Goal: Task Accomplishment & Management: Manage account settings

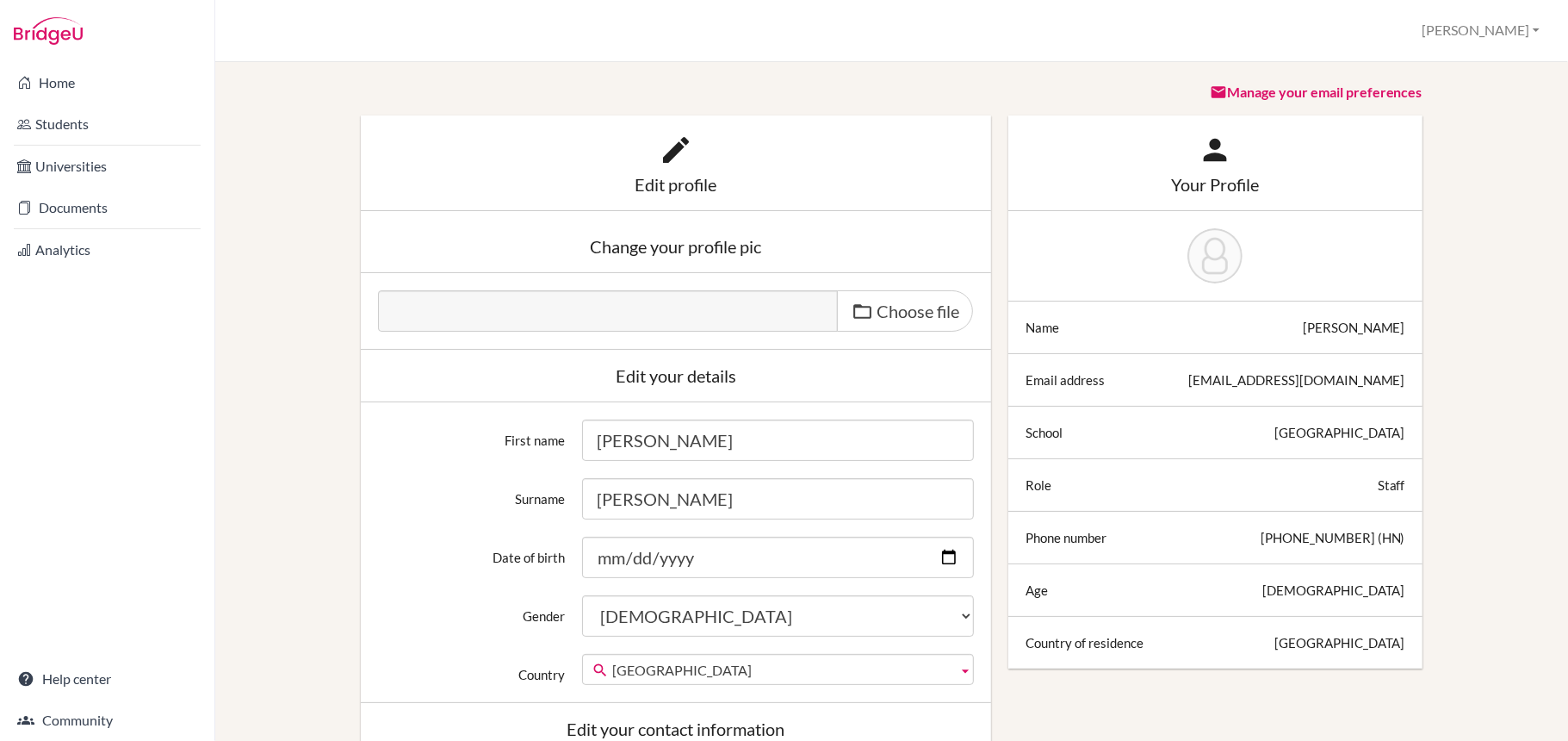
click at [677, 149] on icon at bounding box center [675, 149] width 34 height 34
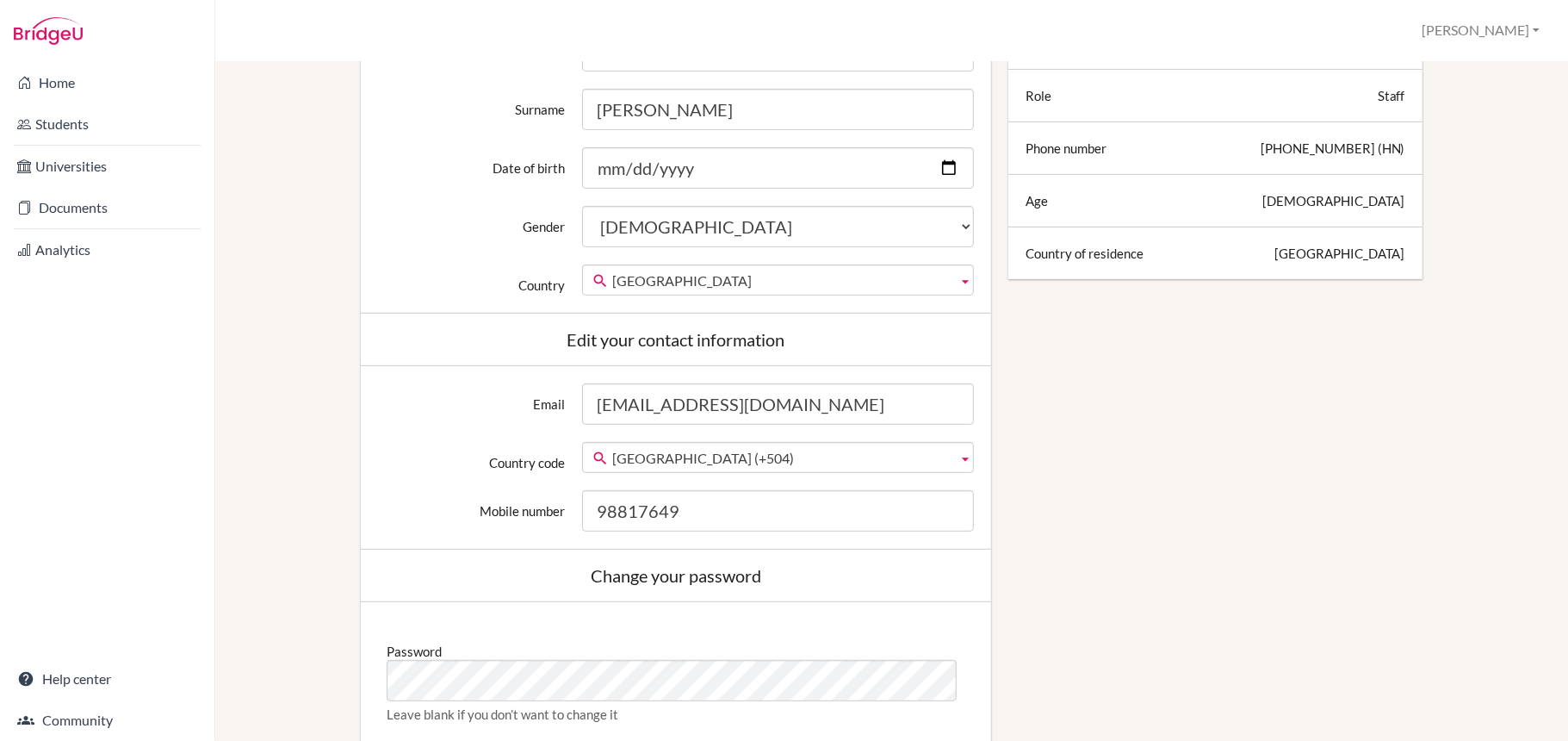
scroll to position [307, 0]
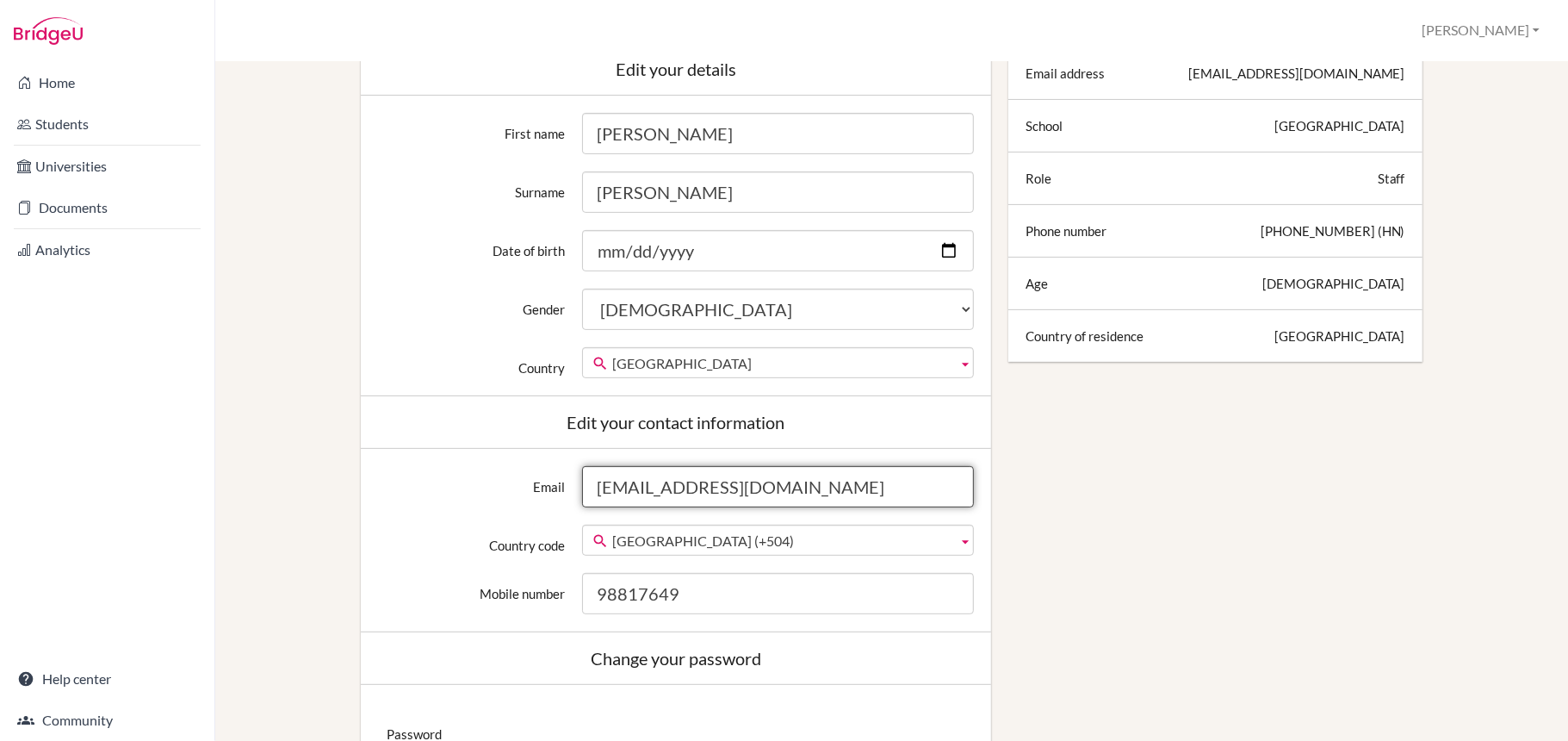
click at [648, 487] on input "[EMAIL_ADDRESS][DOMAIN_NAME]" at bounding box center [777, 486] width 391 height 41
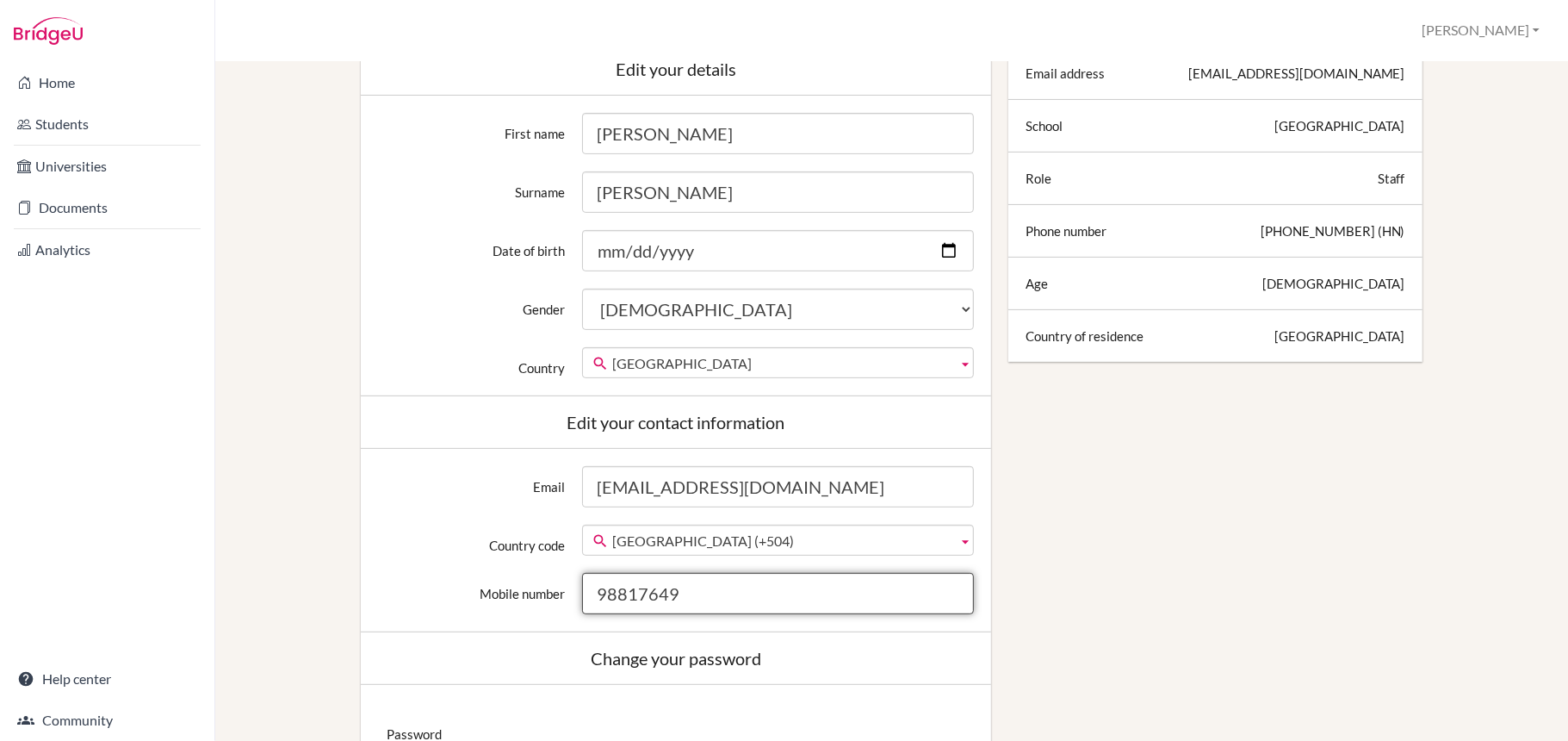
drag, startPoint x: 1423, startPoint y: 159, endPoint x: 686, endPoint y: 596, distance: 856.8
click at [686, 596] on input "98817649" at bounding box center [777, 593] width 391 height 41
drag, startPoint x: 686, startPoint y: 596, endPoint x: 545, endPoint y: 600, distance: 141.1
click at [545, 600] on div "Mobile number 98817649" at bounding box center [675, 593] width 613 height 41
click at [666, 579] on input "98817649" at bounding box center [777, 593] width 391 height 41
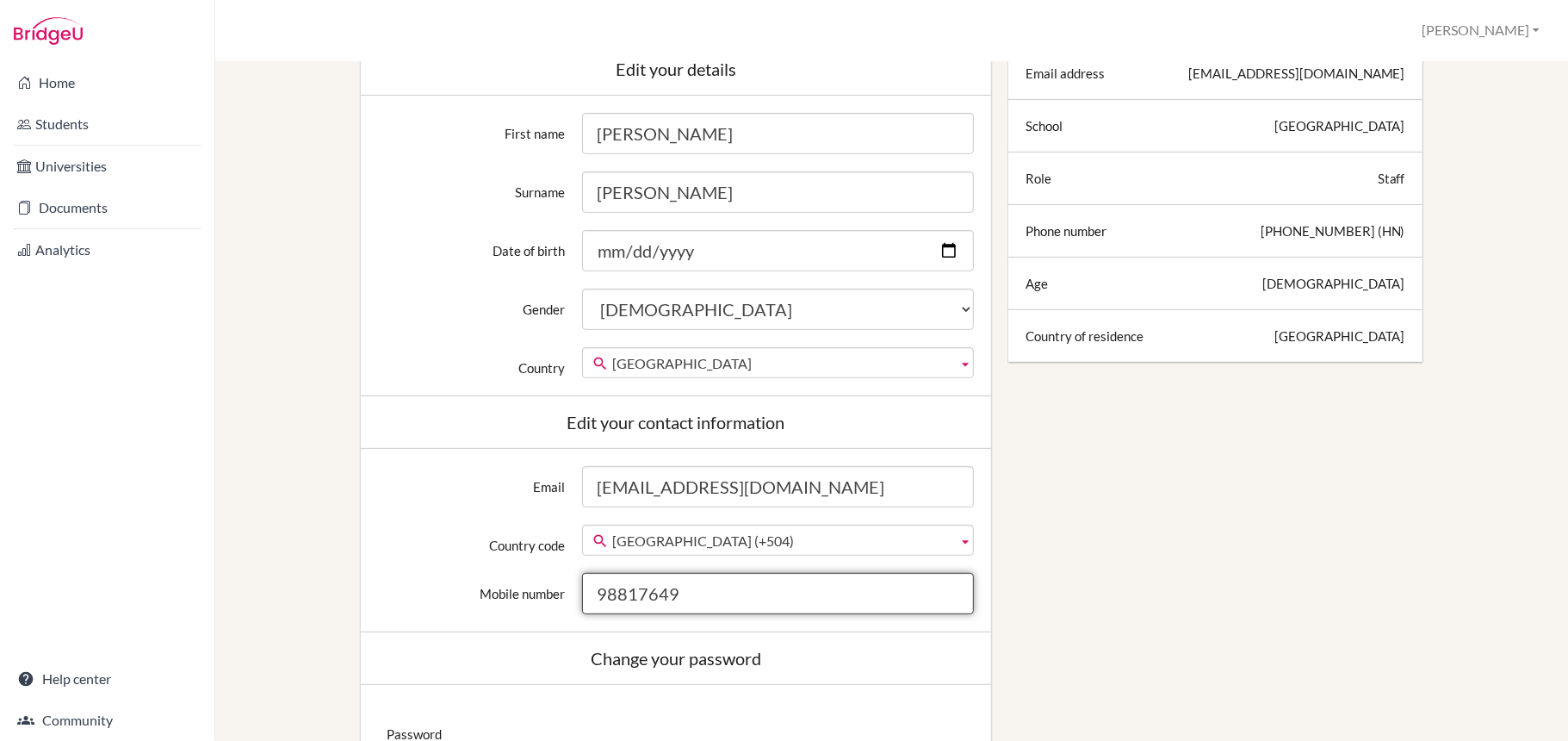
click at [702, 590] on input "98817649" at bounding box center [777, 593] width 391 height 41
type input "9"
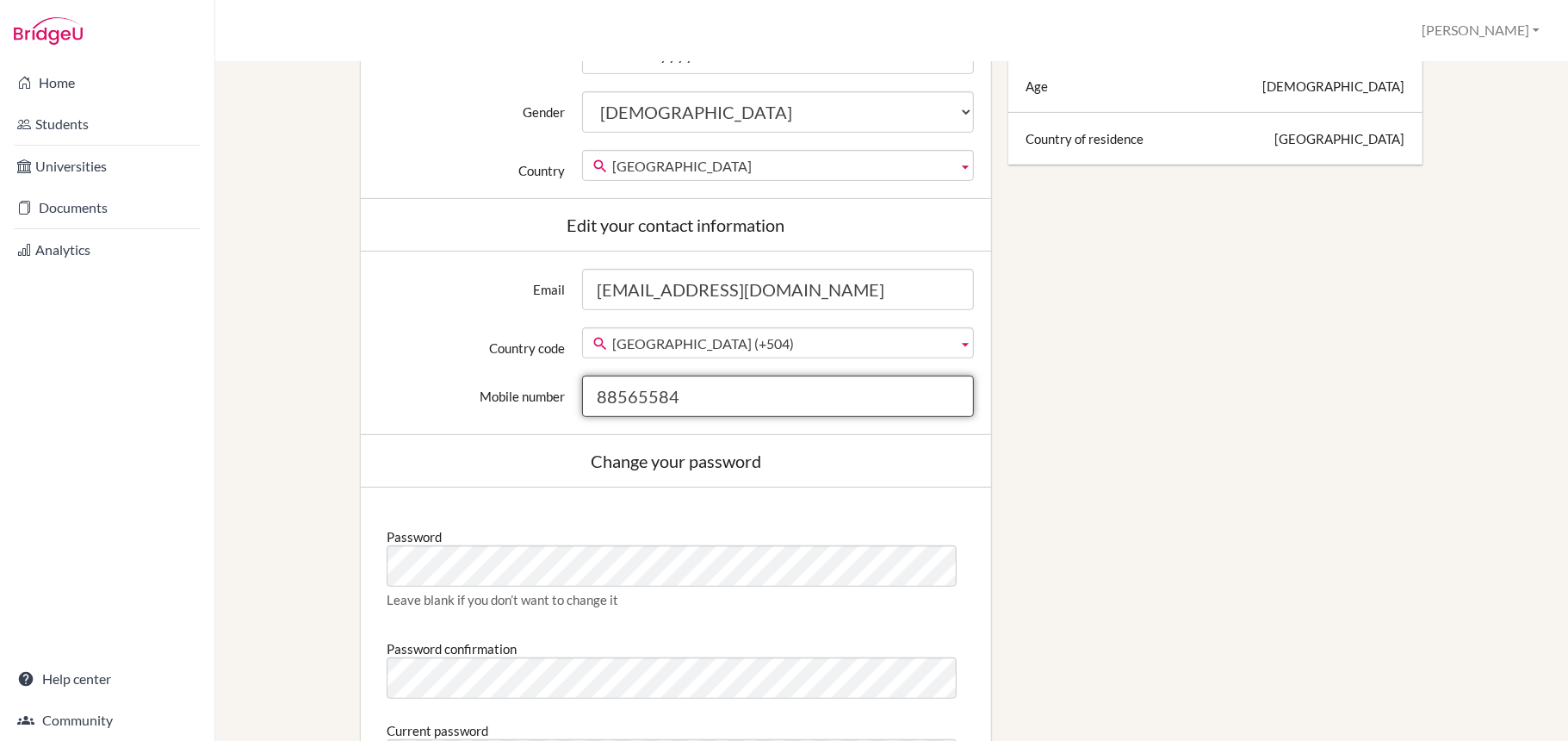
scroll to position [508, 0]
type input "88565584"
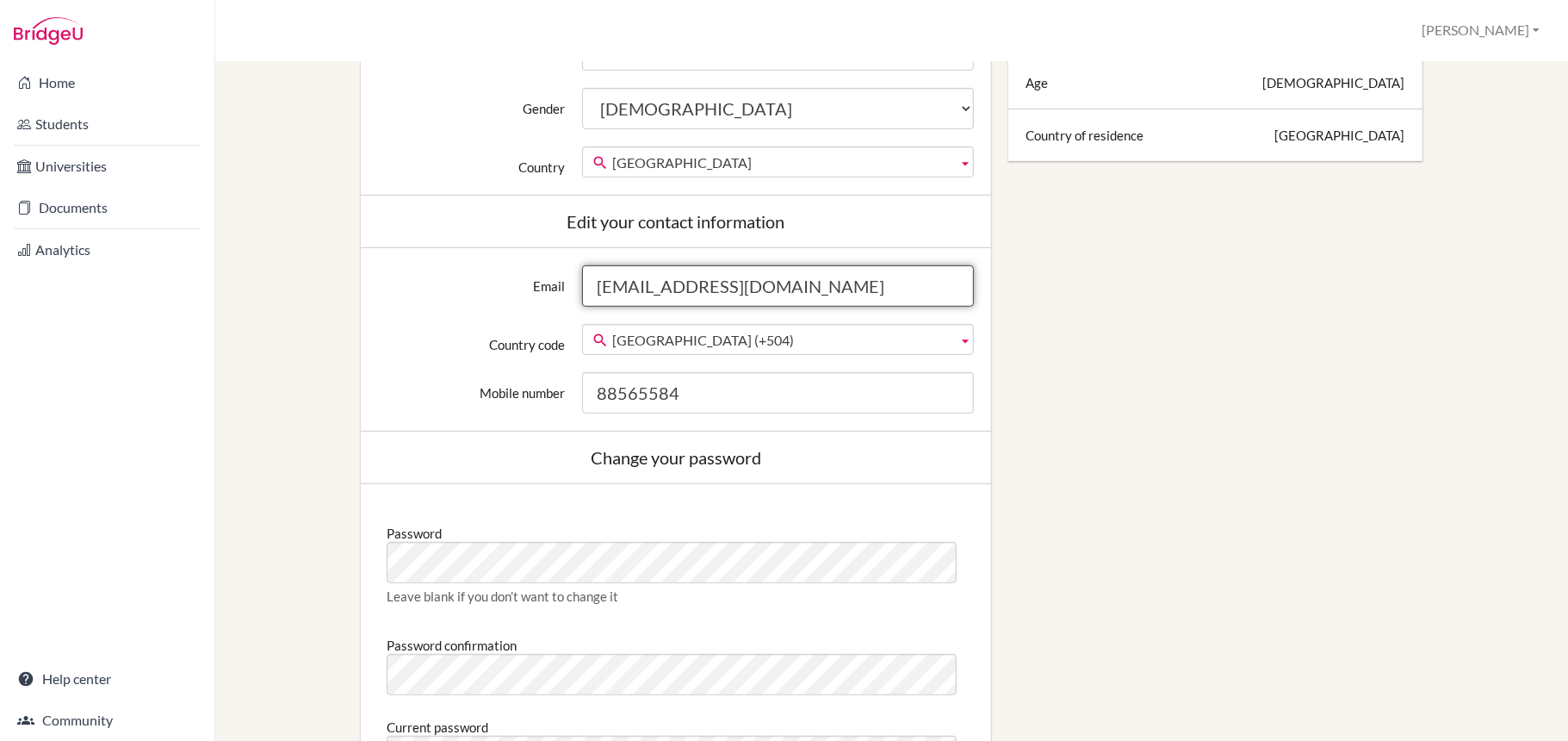
drag, startPoint x: 912, startPoint y: 623, endPoint x: 841, endPoint y: 289, distance: 341.5
click at [841, 289] on input "[EMAIL_ADDRESS][DOMAIN_NAME]" at bounding box center [777, 286] width 391 height 41
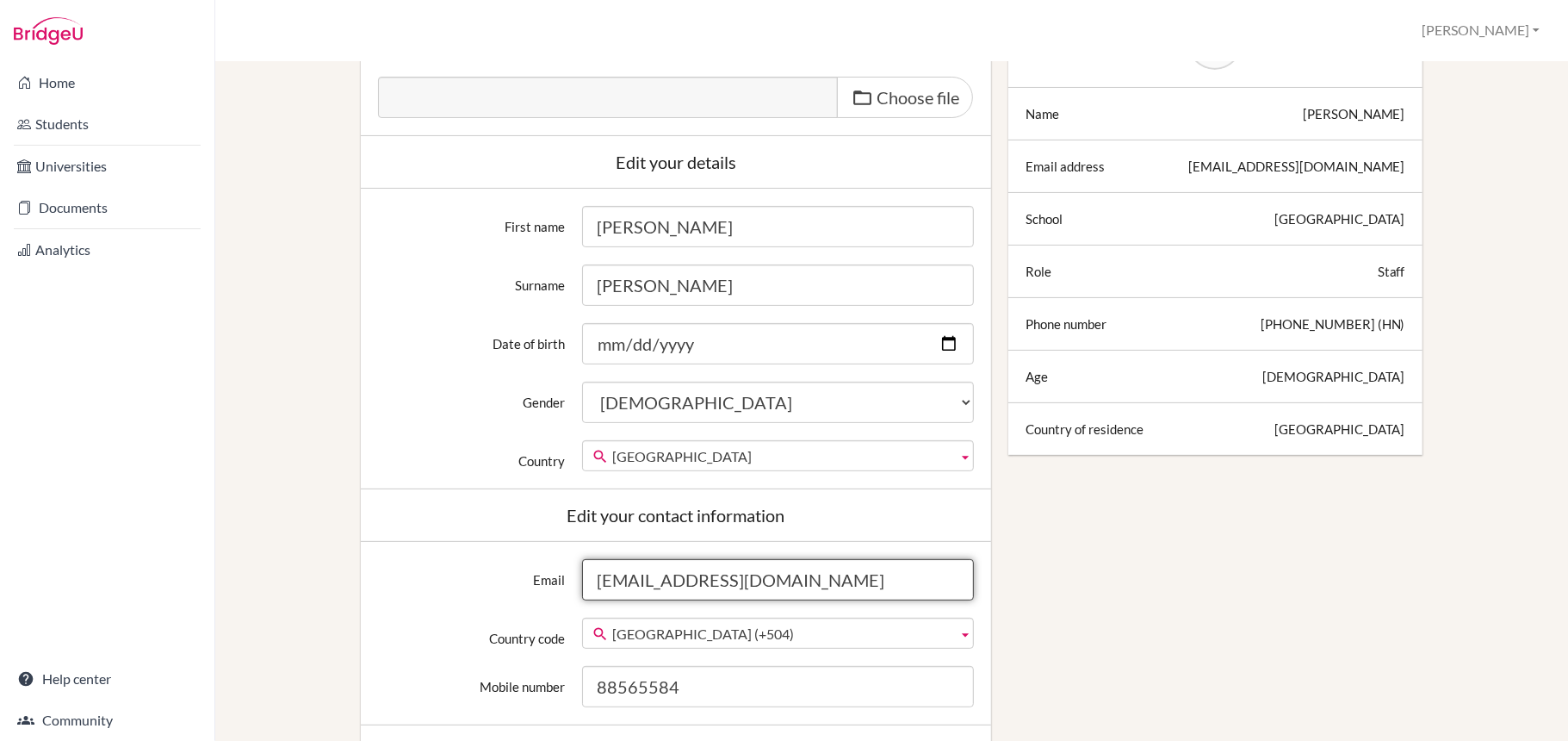
scroll to position [216, 0]
click at [159, 477] on div "Home Students Universities Documents Analytics Help center Community" at bounding box center [107, 402] width 215 height 679
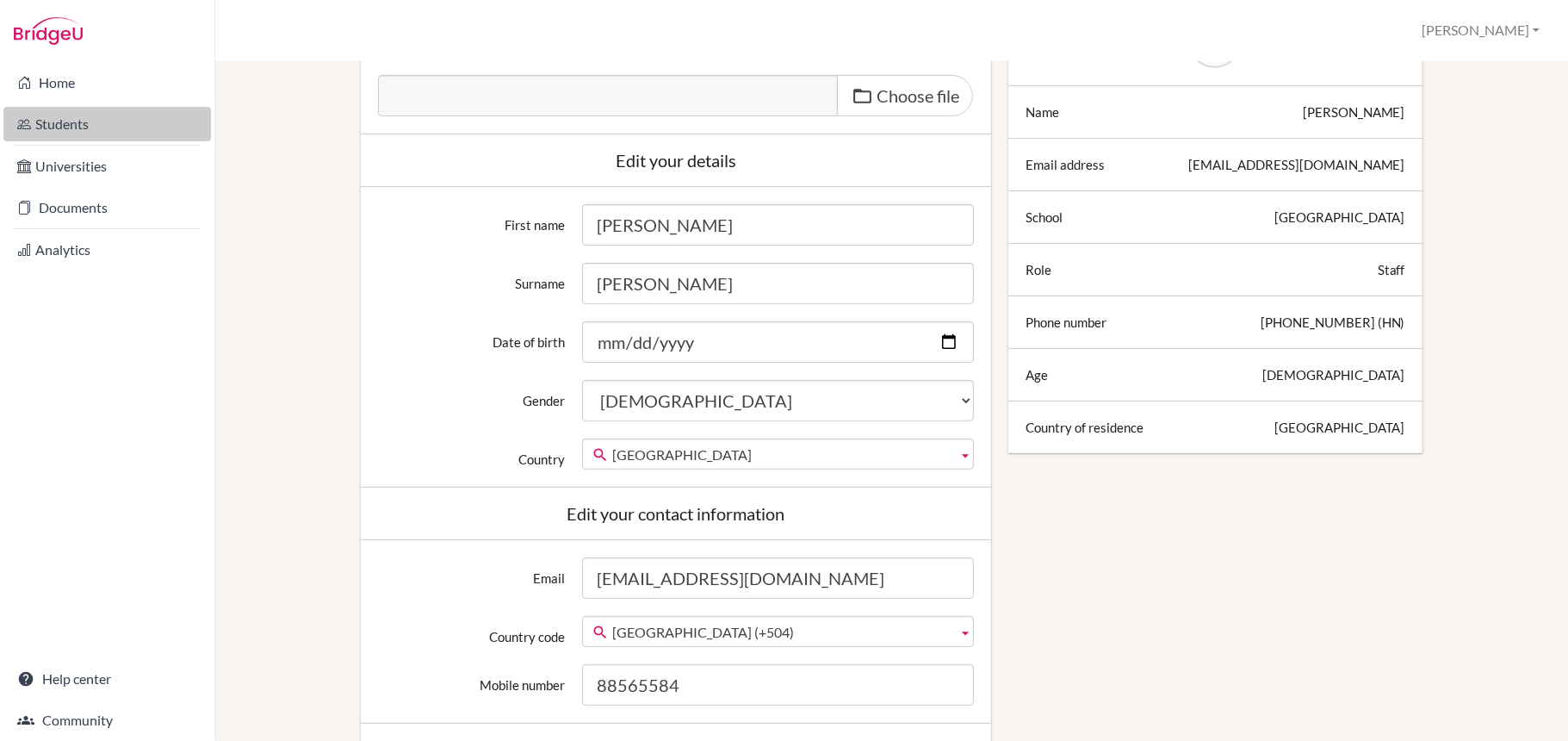
click at [57, 111] on link "Students" at bounding box center [107, 124] width 208 height 34
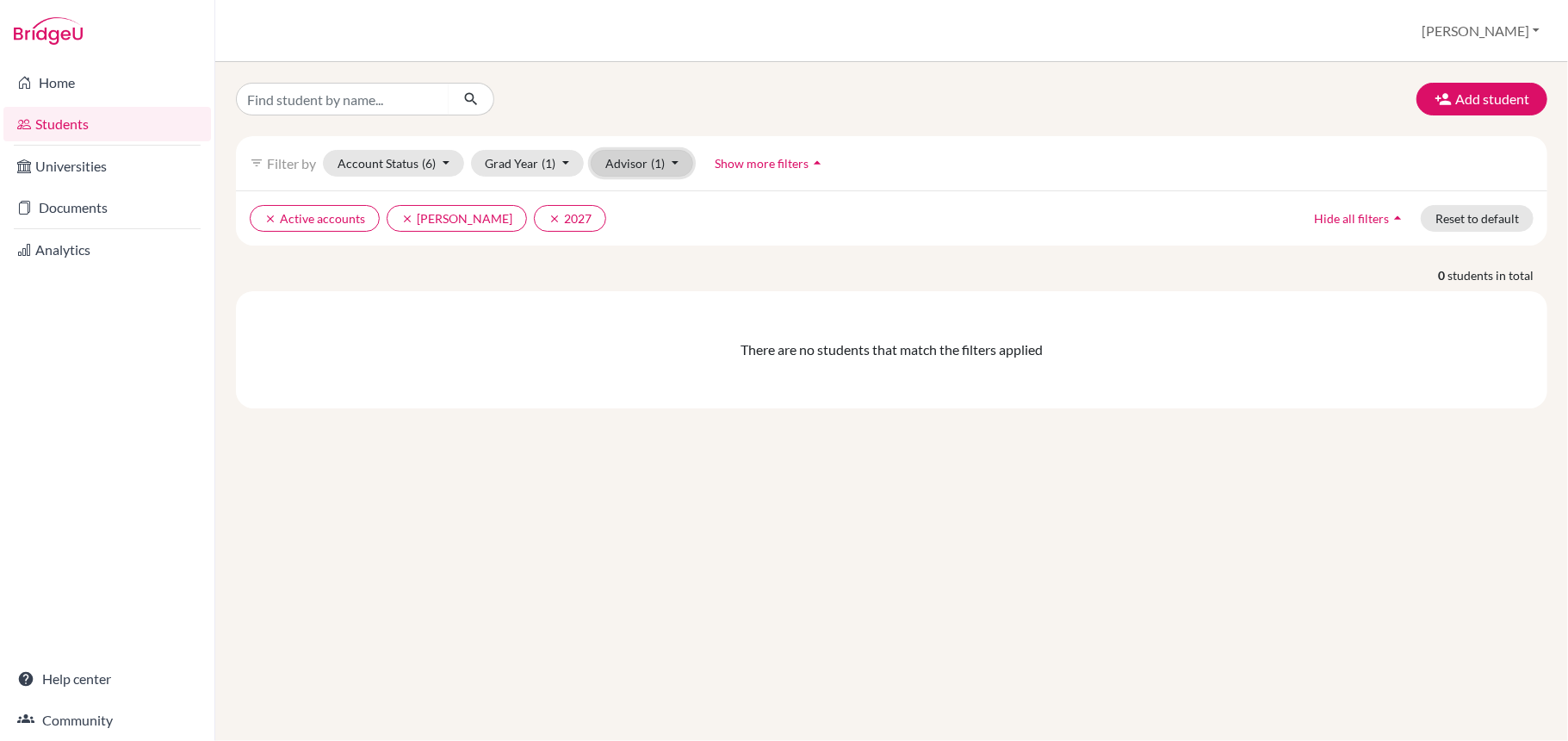
click at [673, 164] on button "Advisor (1)" at bounding box center [642, 163] width 103 height 26
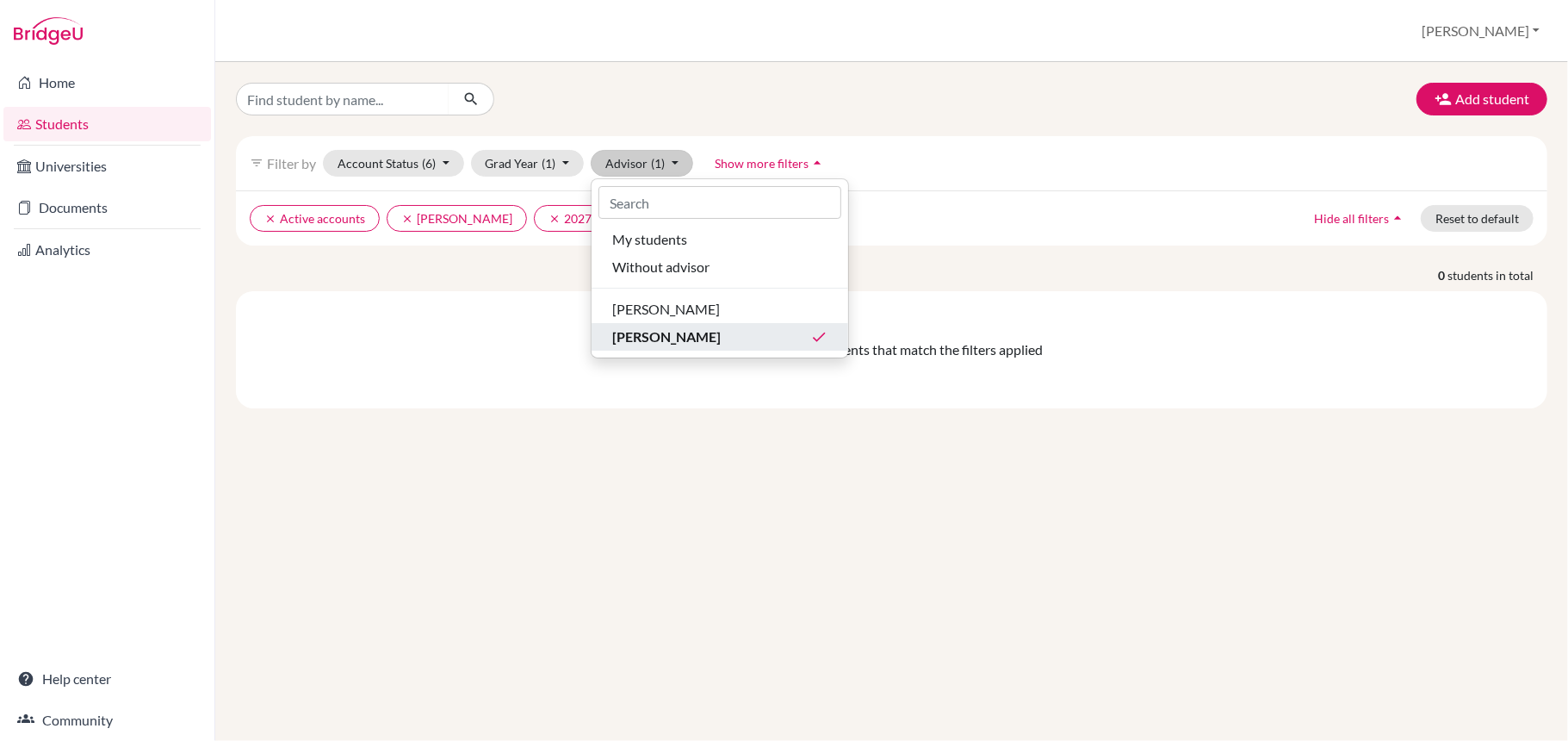
click at [706, 349] on button "Rodriguez, Claudia done" at bounding box center [720, 336] width 257 height 27
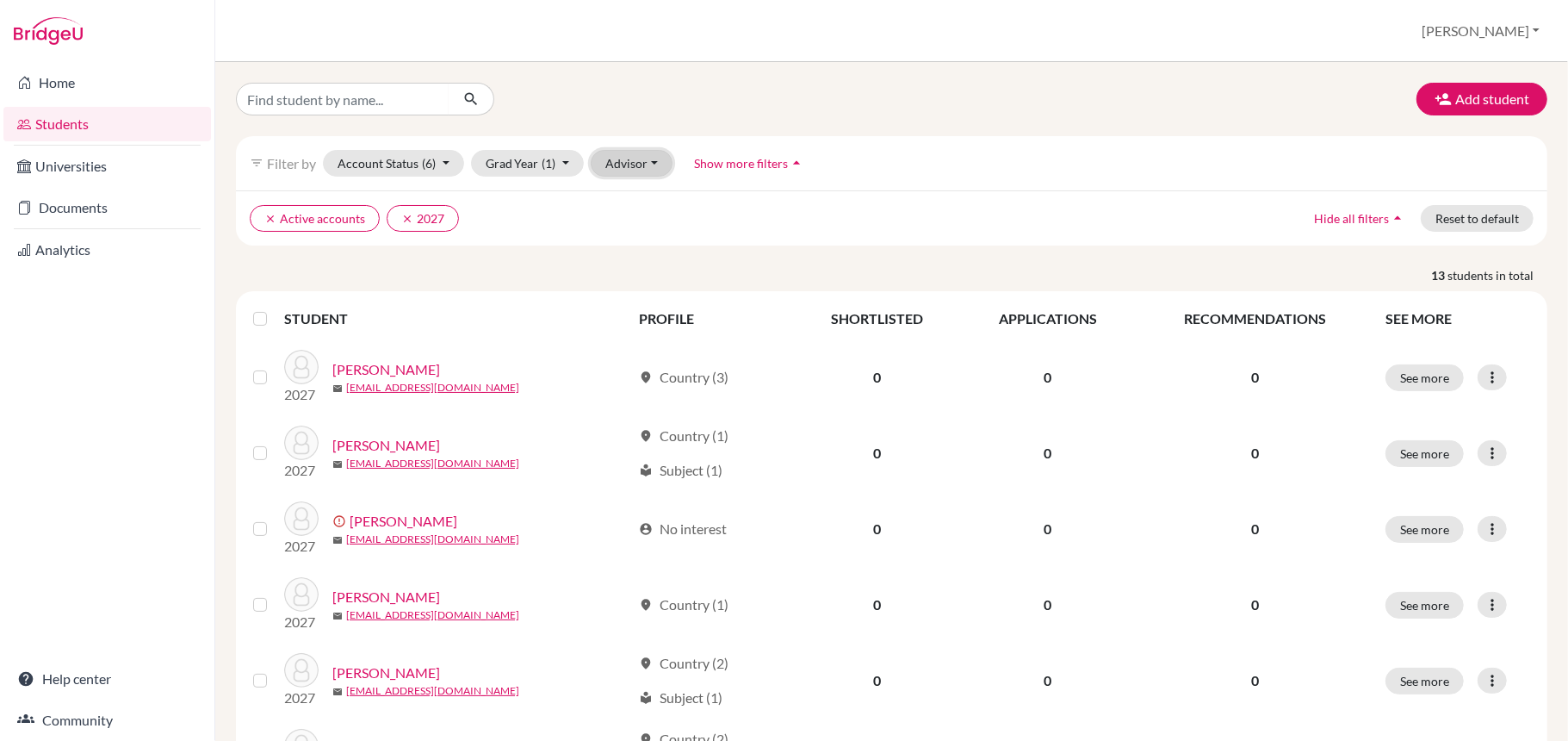
click at [637, 172] on button "Advisor" at bounding box center [631, 163] width 82 height 26
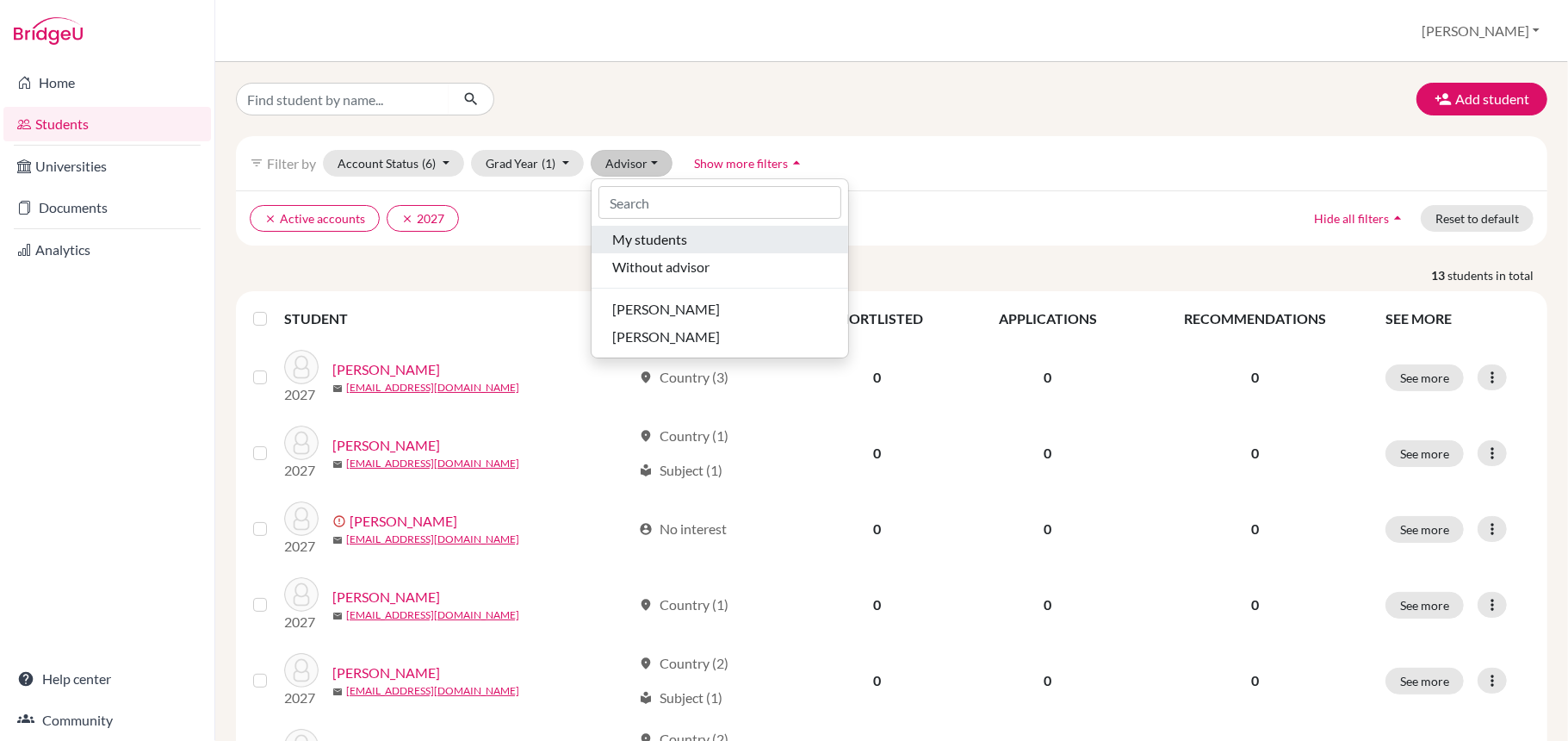
click at [642, 241] on span "My students" at bounding box center [649, 239] width 74 height 21
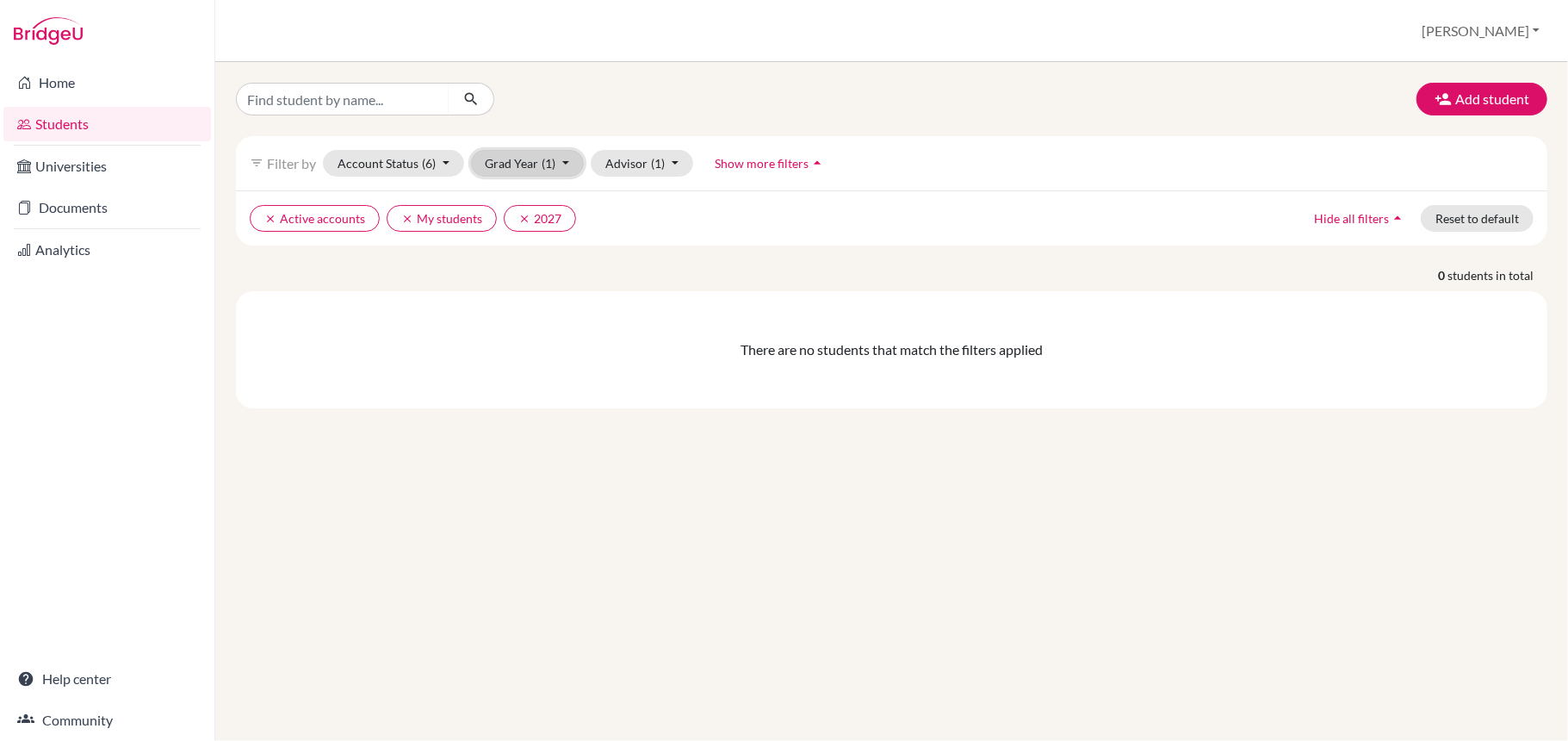
click at [509, 164] on button "Grad Year (1)" at bounding box center [528, 163] width 114 height 26
click at [527, 253] on div "2026" at bounding box center [522, 255] width 60 height 21
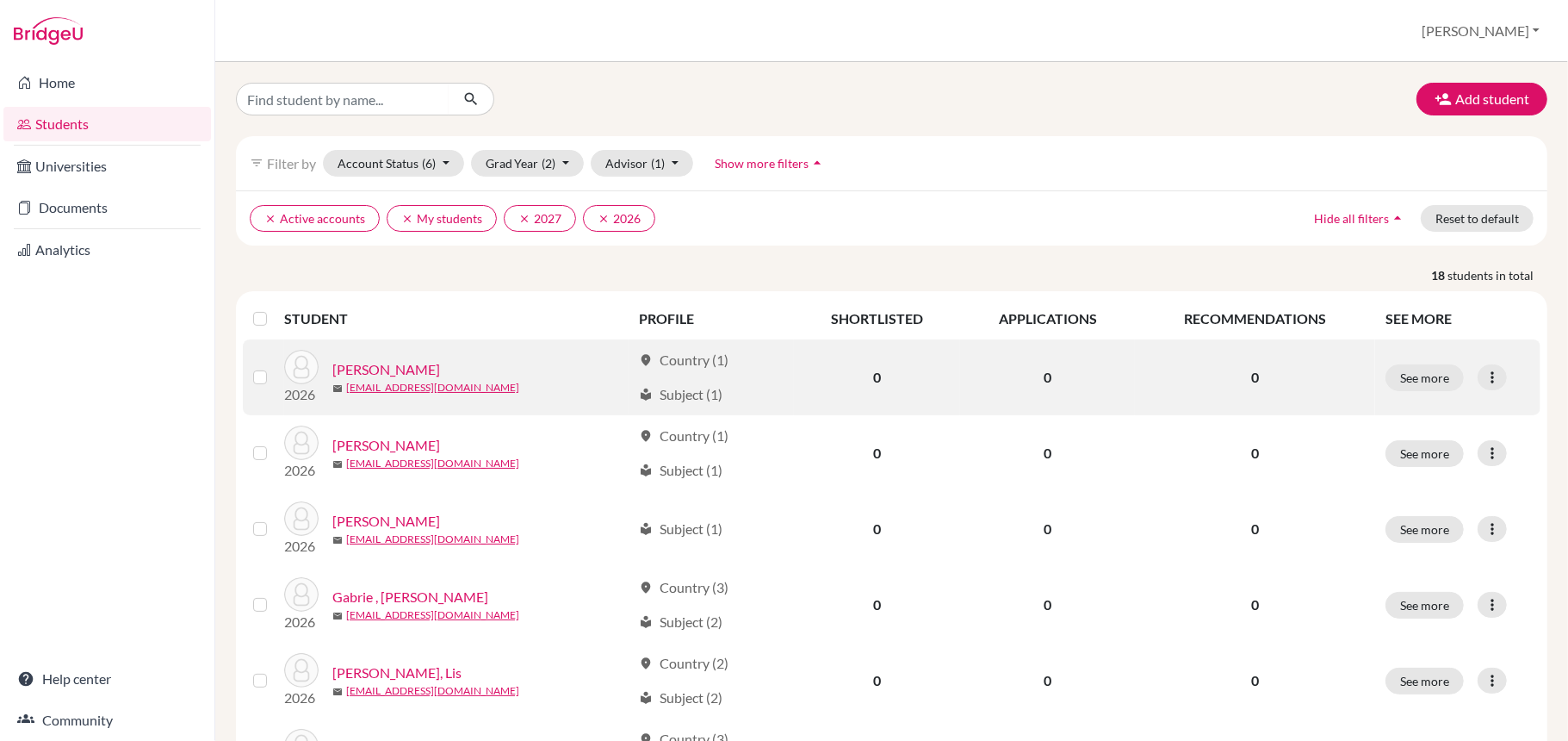
click at [273, 367] on label at bounding box center [273, 367] width 0 height 0
click at [0, 0] on input "checkbox" at bounding box center [0, 0] width 0 height 0
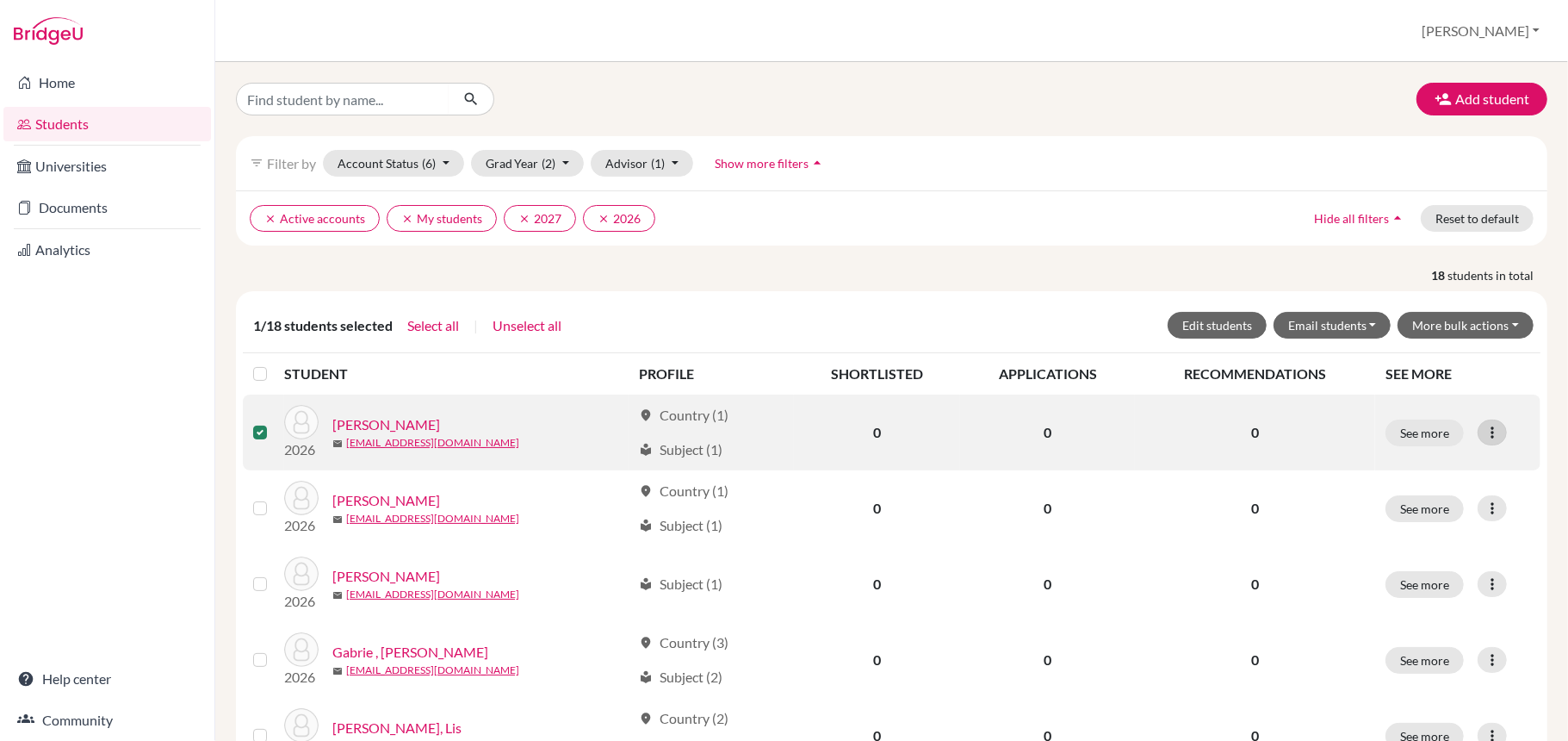
click at [1483, 438] on icon at bounding box center [1492, 432] width 18 height 18
click at [1423, 468] on button "Edit student" at bounding box center [1400, 469] width 136 height 27
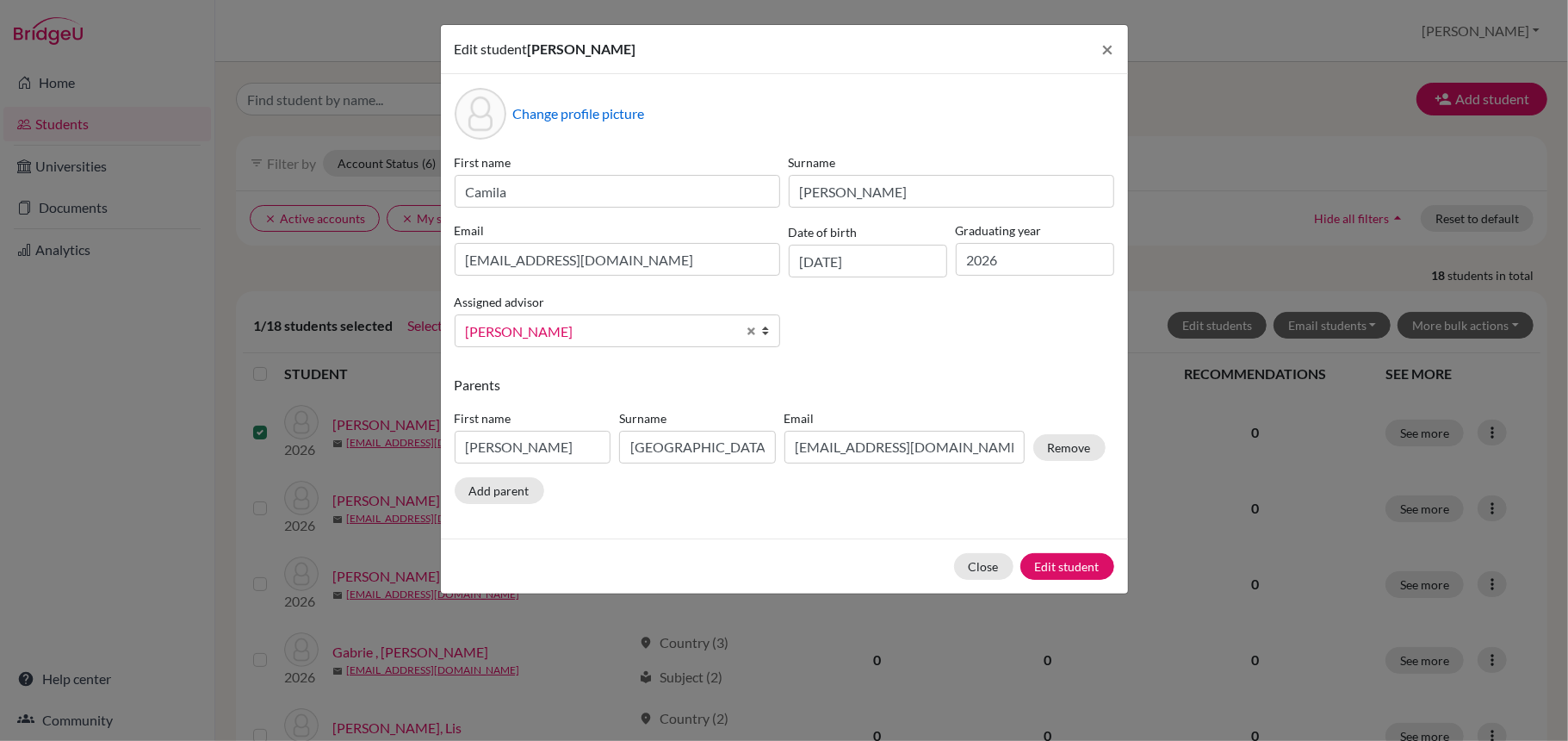
click at [764, 336] on b at bounding box center [770, 330] width 18 height 31
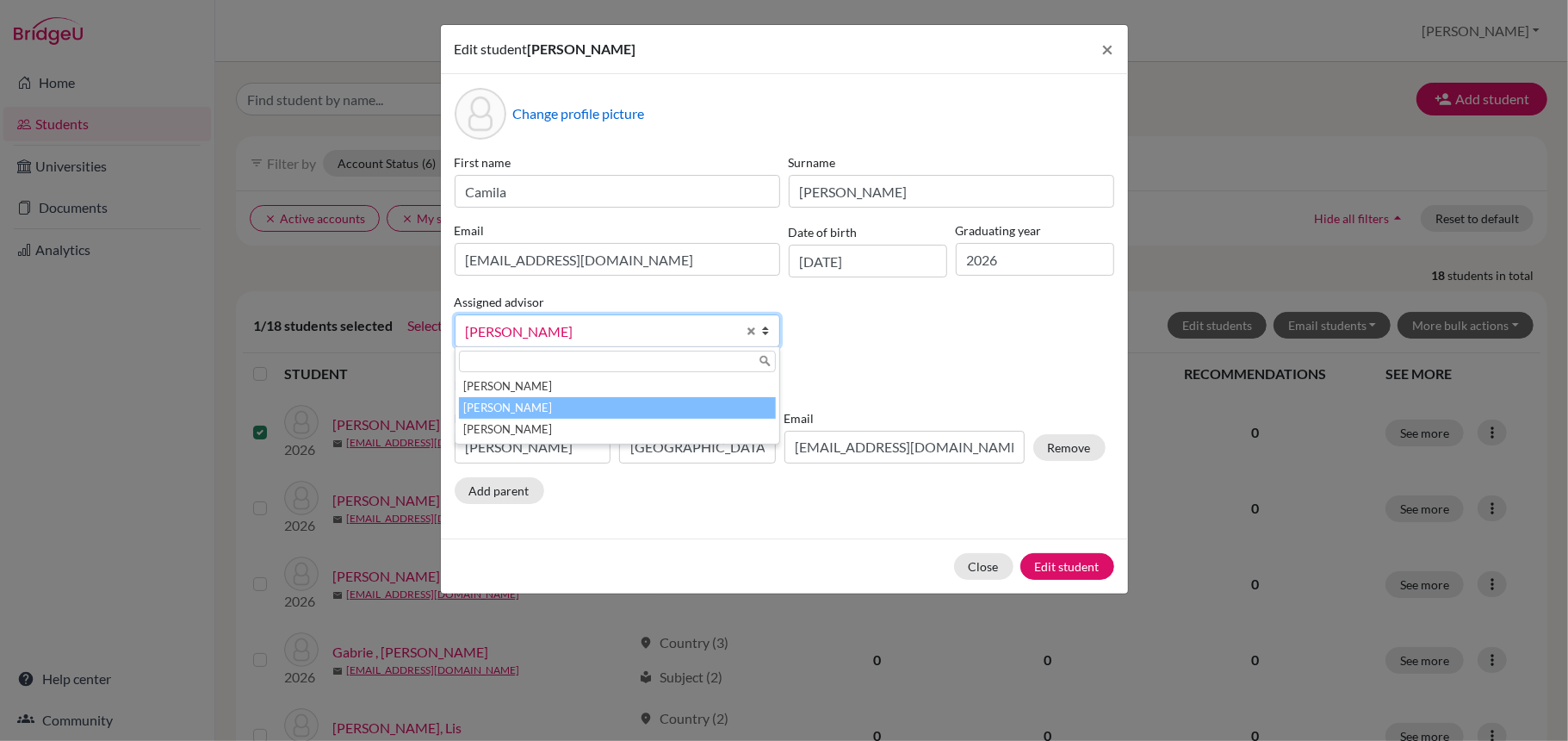
click at [589, 410] on li "[PERSON_NAME]" at bounding box center [617, 408] width 316 height 22
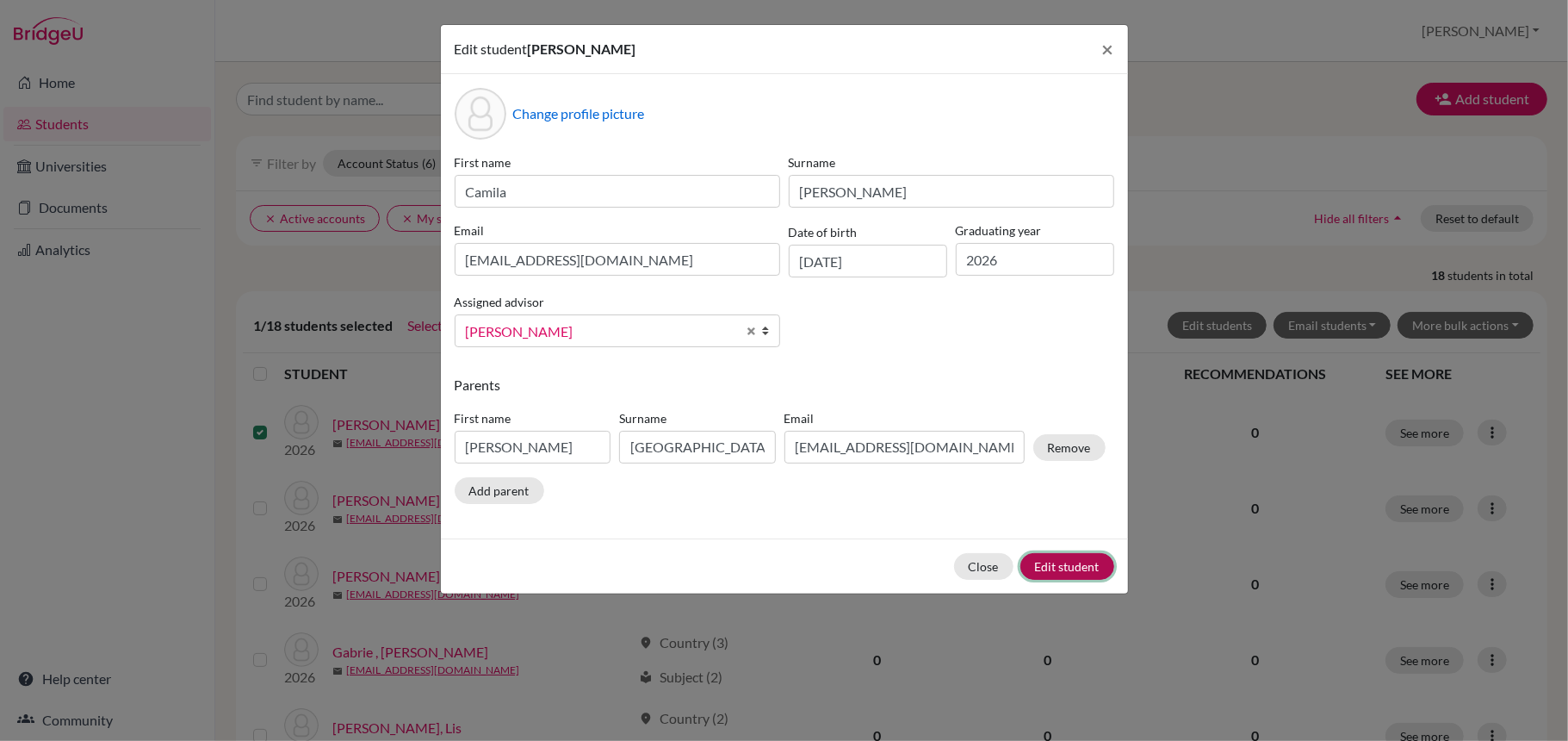
click at [1065, 566] on button "Edit student" at bounding box center [1067, 566] width 94 height 26
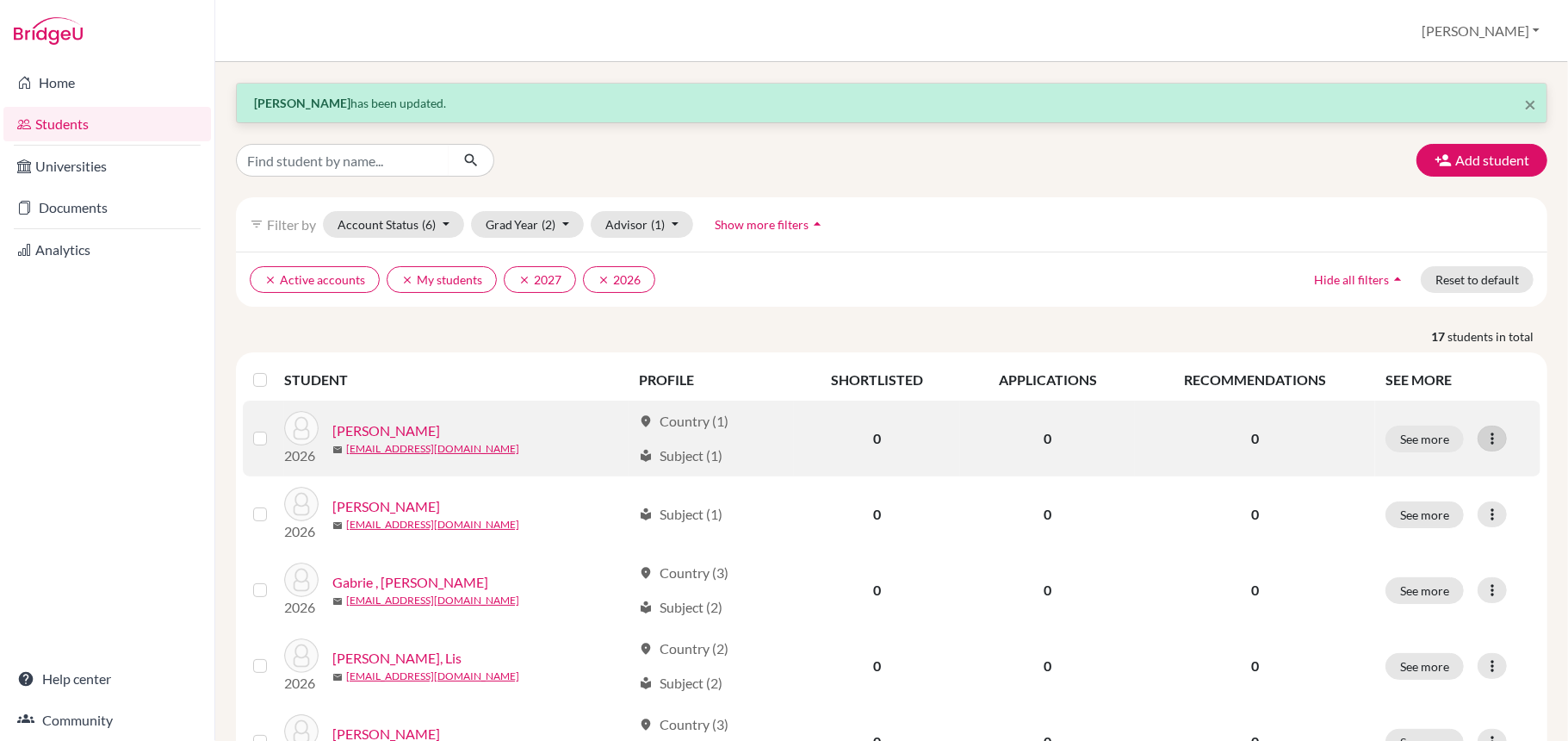
click at [1483, 442] on icon at bounding box center [1492, 438] width 18 height 18
click at [1398, 474] on button "Edit student" at bounding box center [1400, 474] width 136 height 27
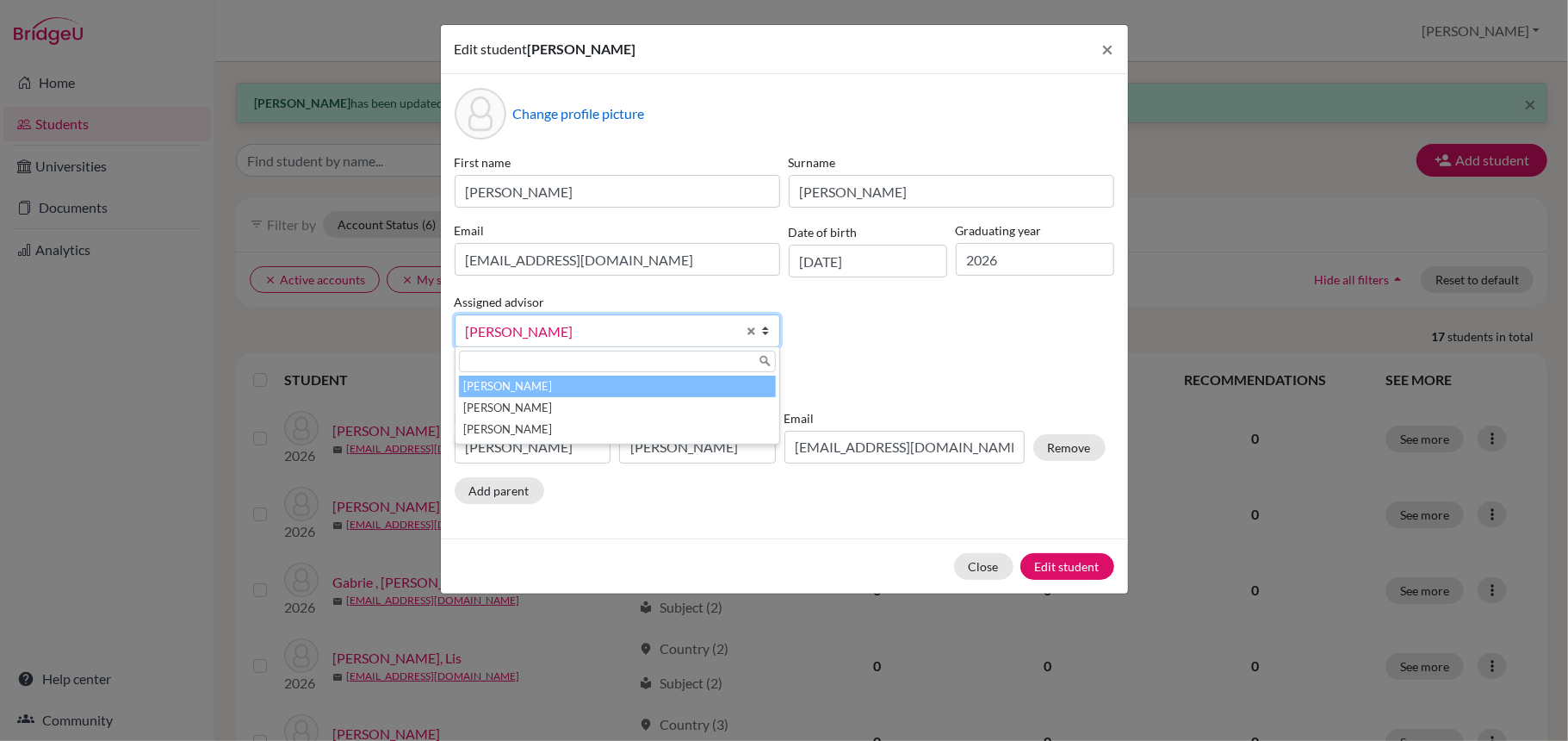
click at [762, 335] on b at bounding box center [770, 330] width 18 height 31
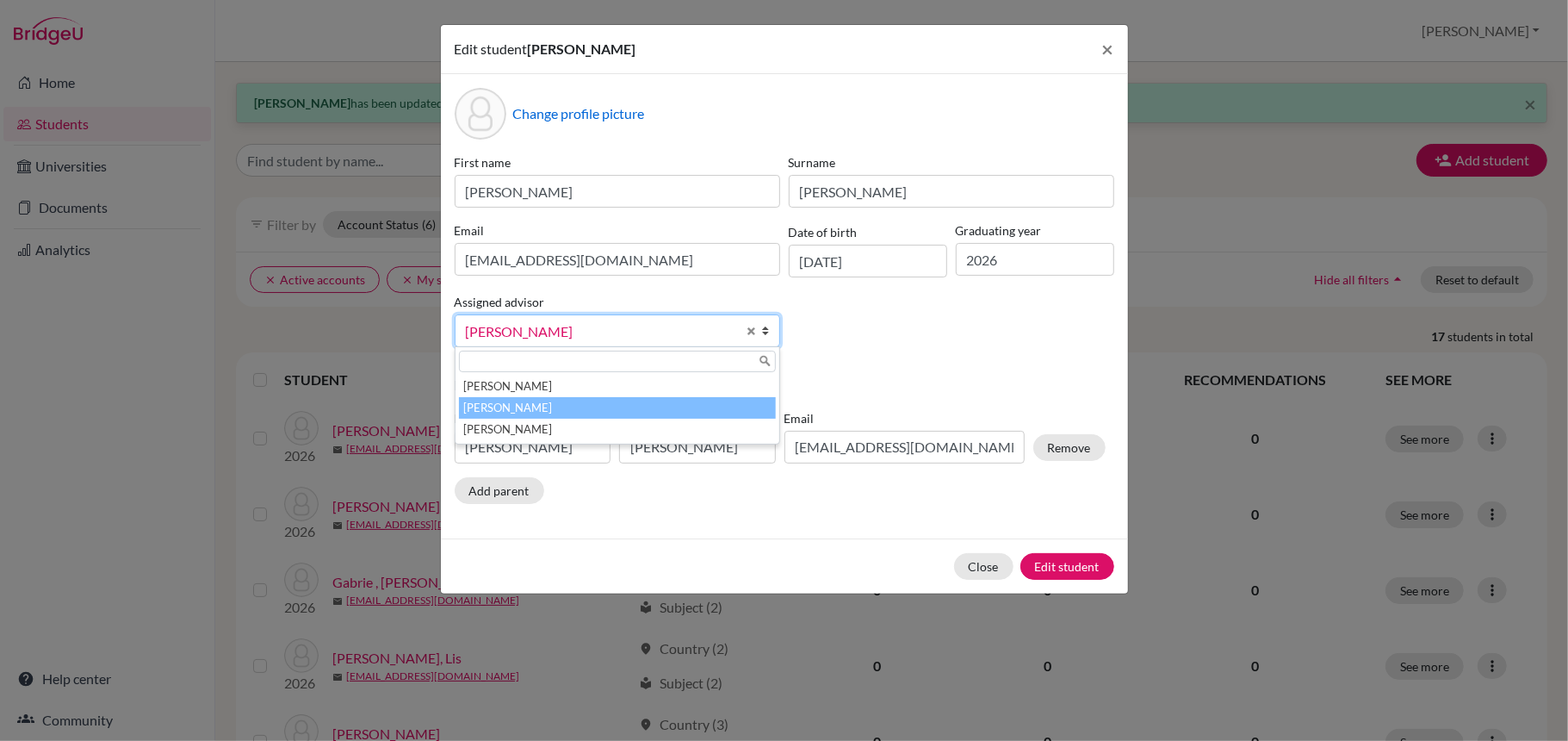
click at [639, 411] on li "[PERSON_NAME]" at bounding box center [617, 408] width 316 height 22
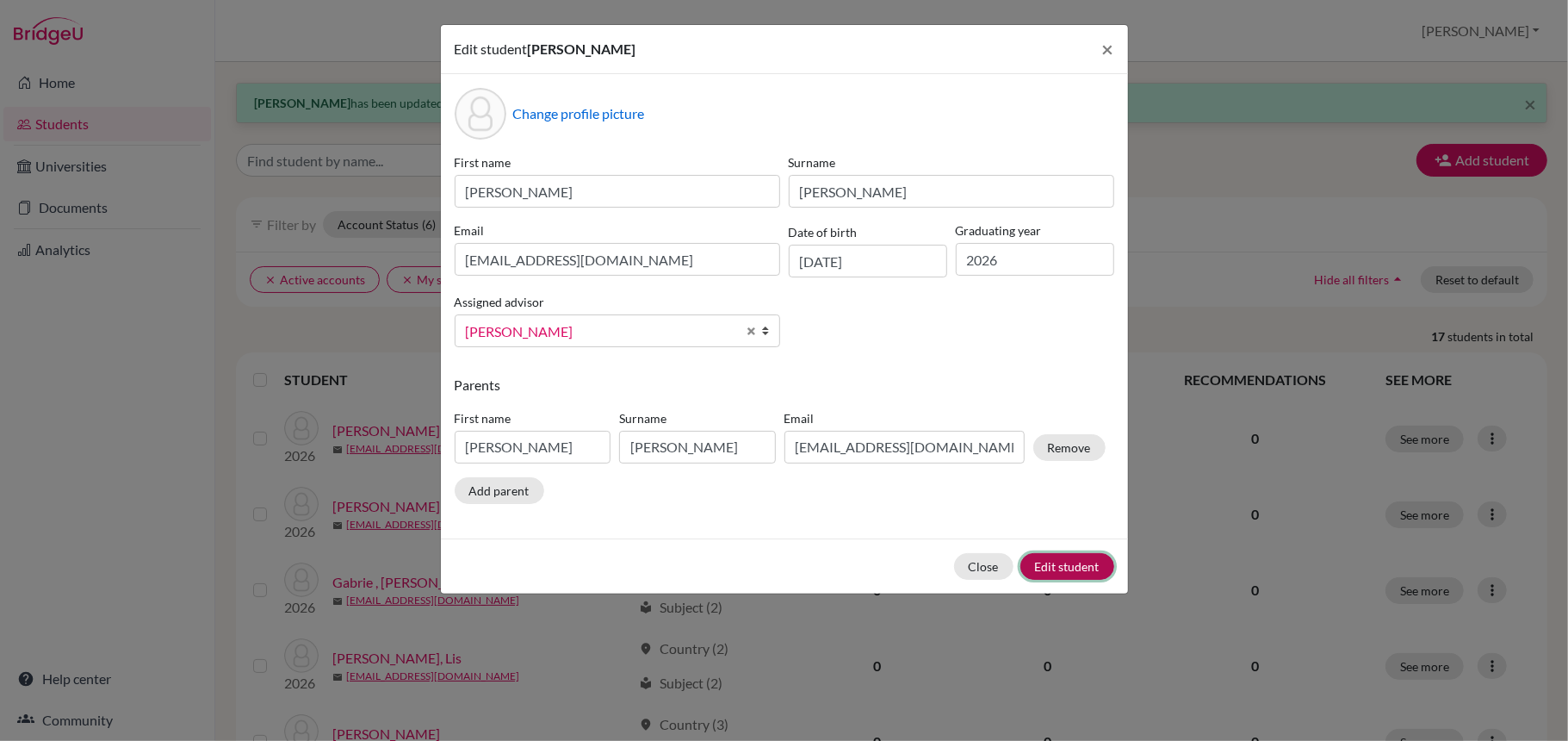
click at [1051, 566] on button "Edit student" at bounding box center [1067, 566] width 94 height 26
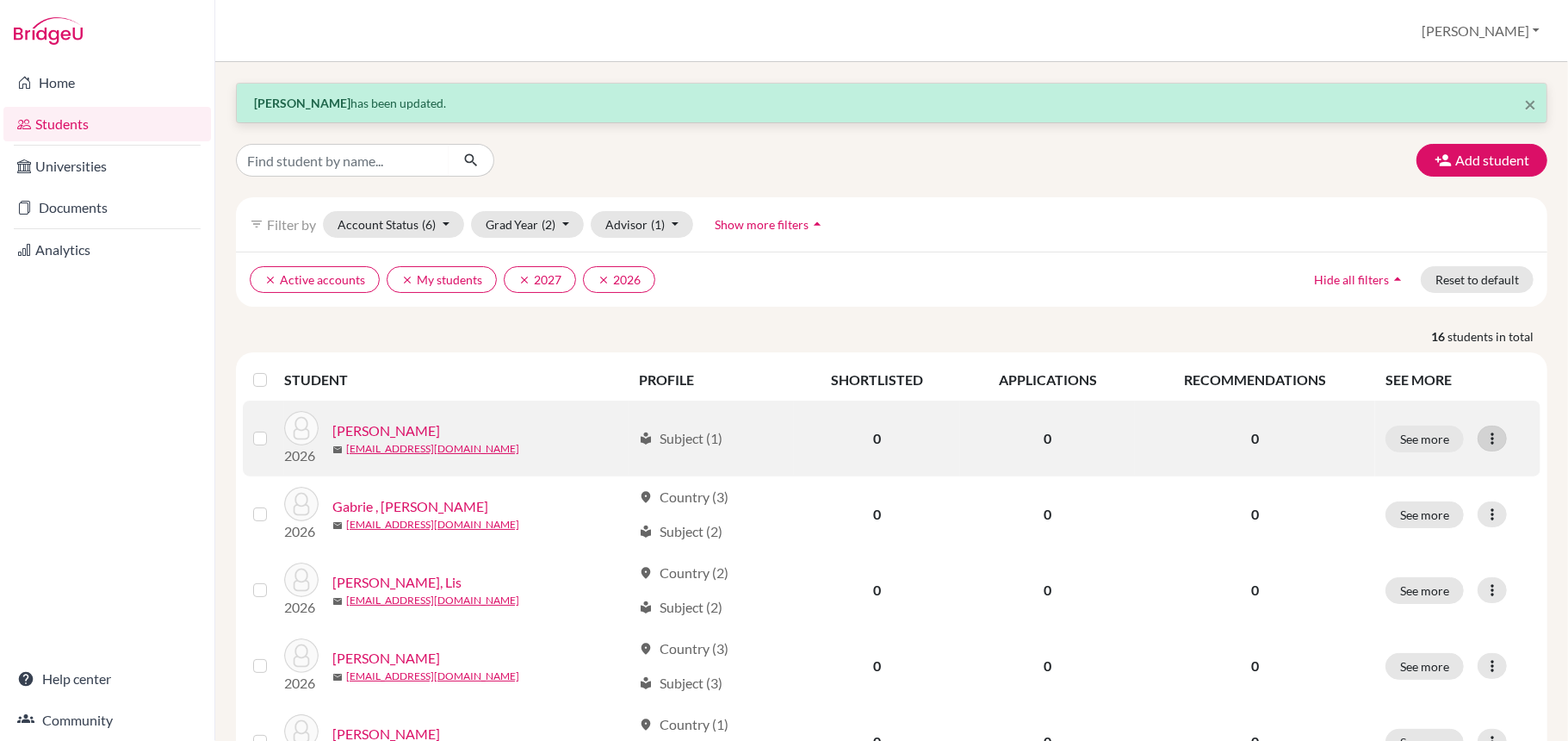
click at [1483, 438] on icon at bounding box center [1492, 438] width 18 height 18
click at [1408, 479] on button "Edit student" at bounding box center [1400, 474] width 136 height 27
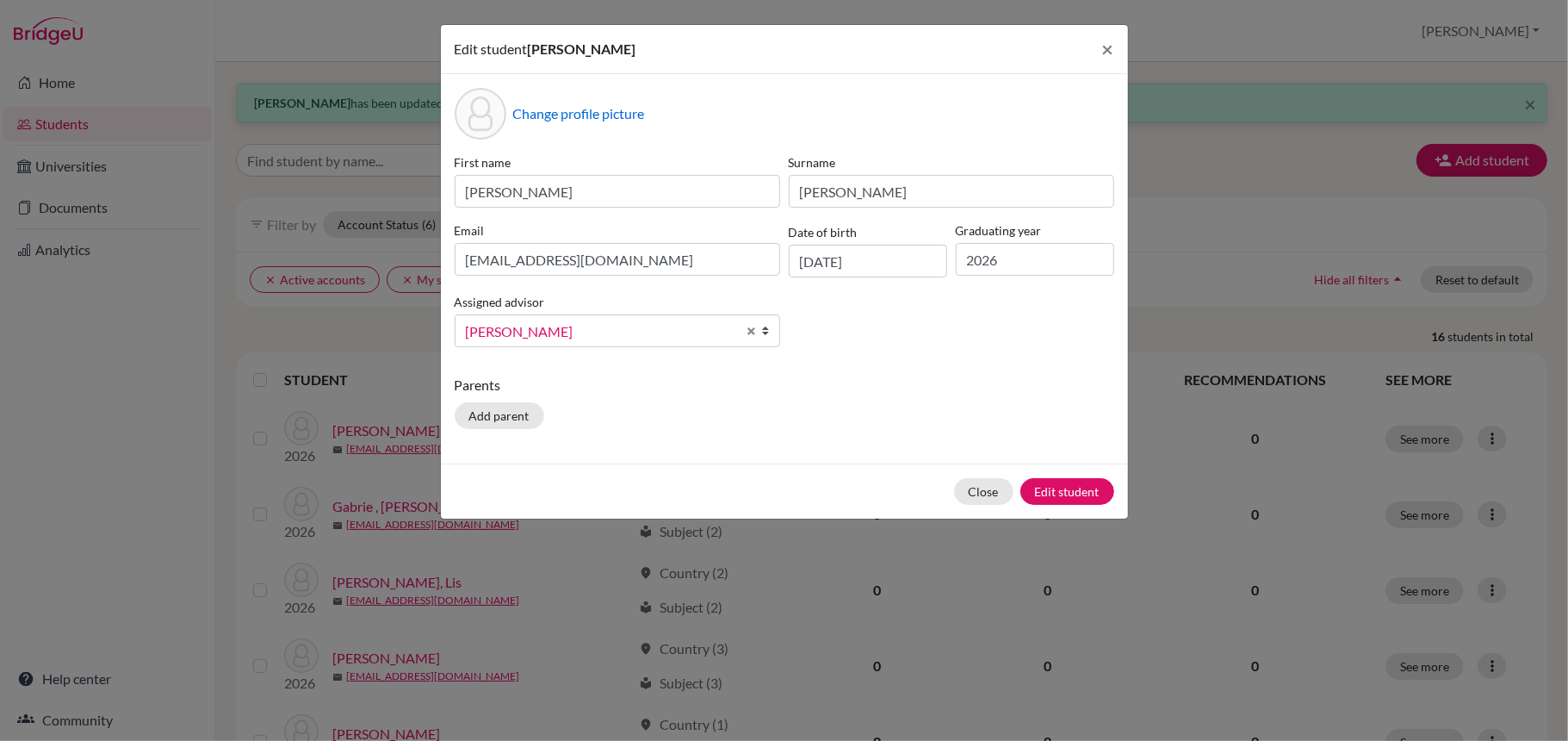
click at [764, 335] on b at bounding box center [770, 330] width 18 height 31
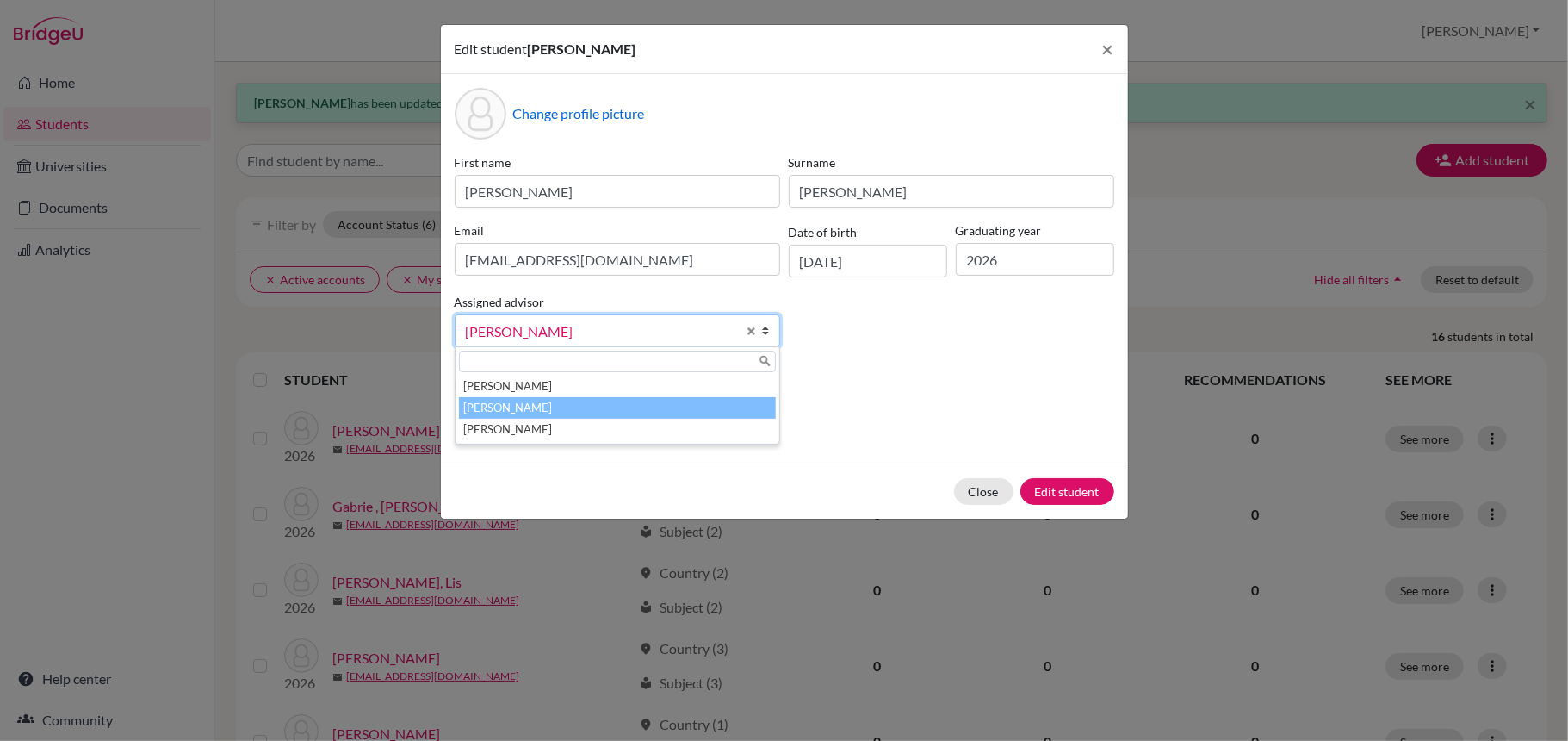
click at [489, 414] on li "[PERSON_NAME]" at bounding box center [617, 408] width 316 height 22
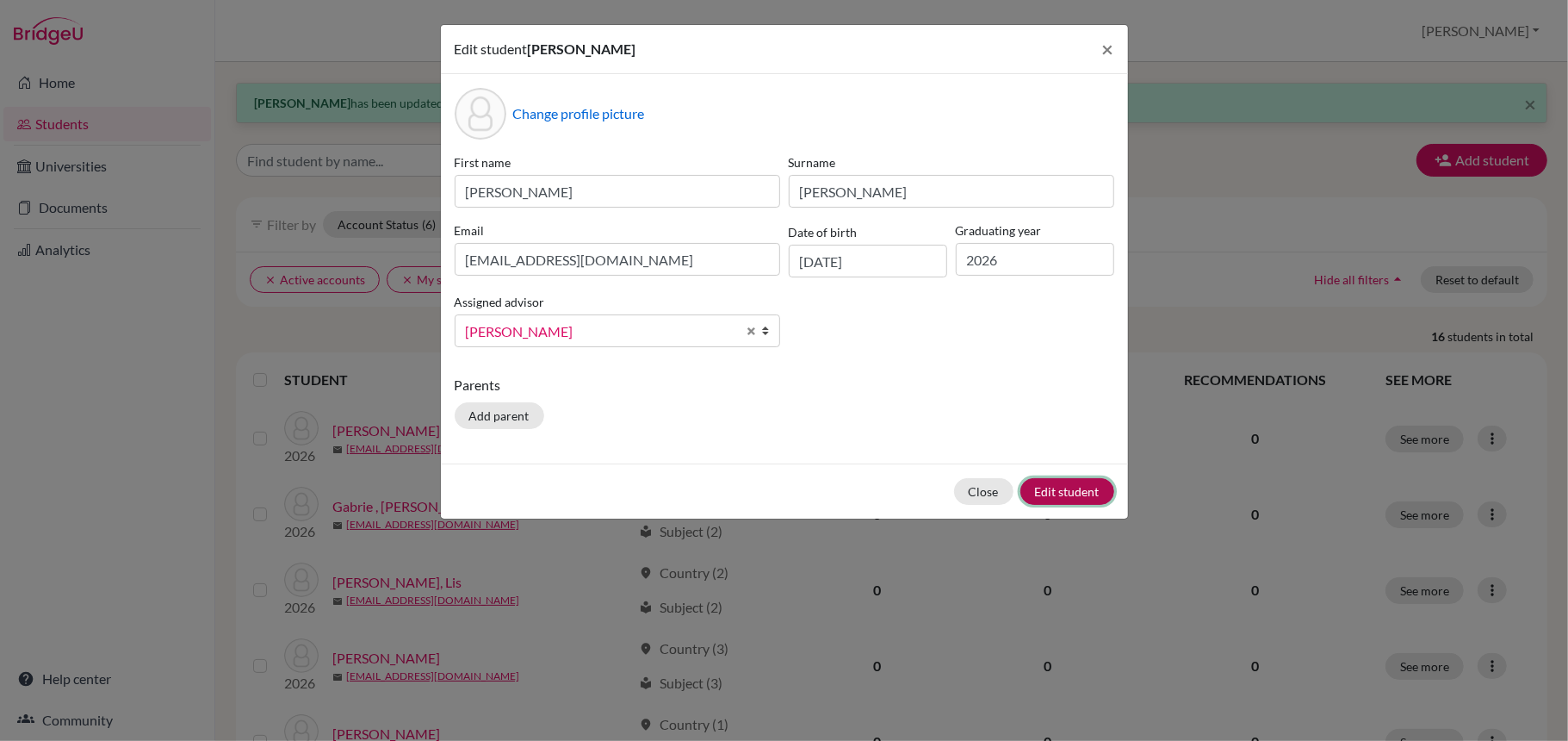
click at [1075, 488] on button "Edit student" at bounding box center [1067, 491] width 94 height 26
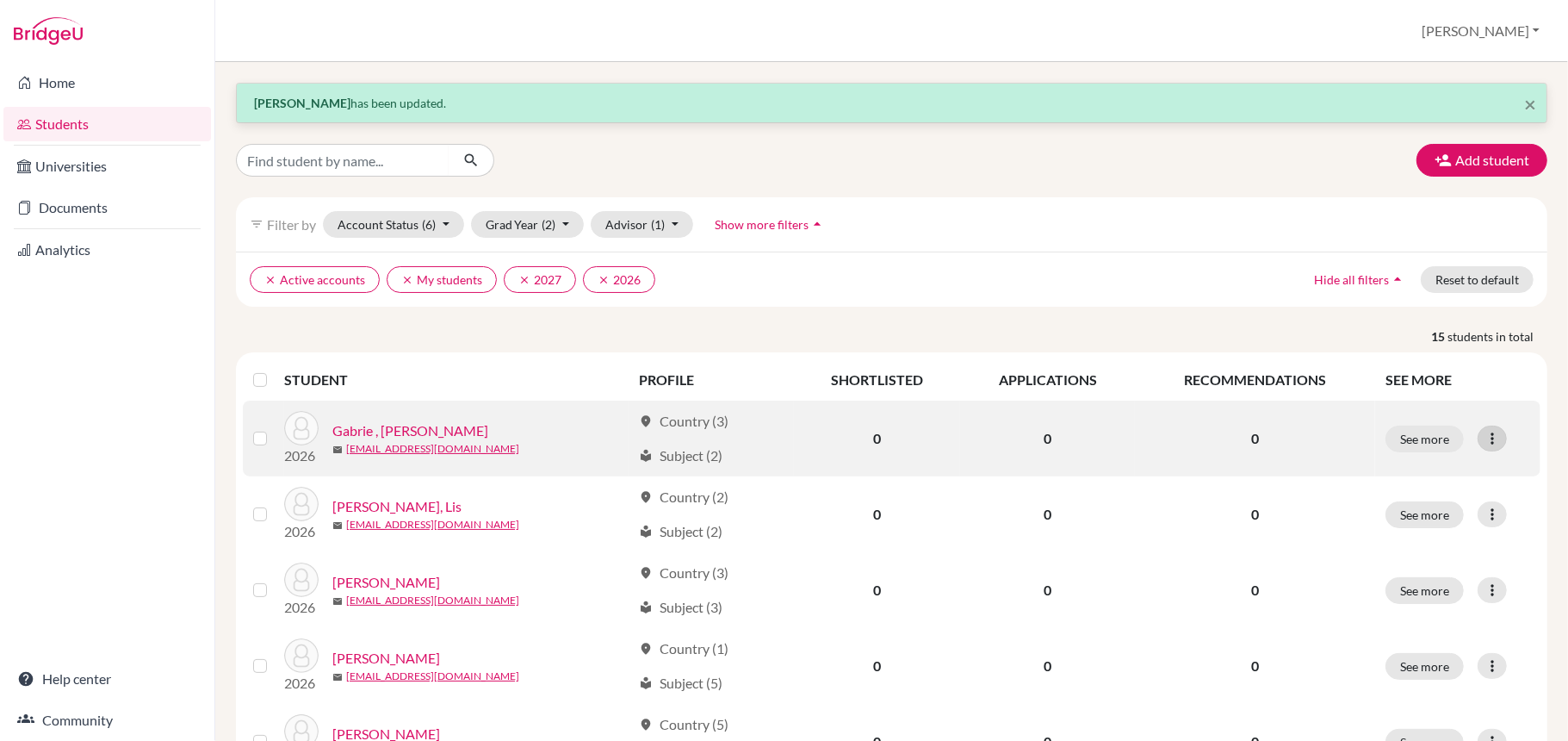
click at [1483, 441] on icon at bounding box center [1492, 438] width 18 height 18
click at [1374, 480] on button "Edit student" at bounding box center [1400, 474] width 136 height 27
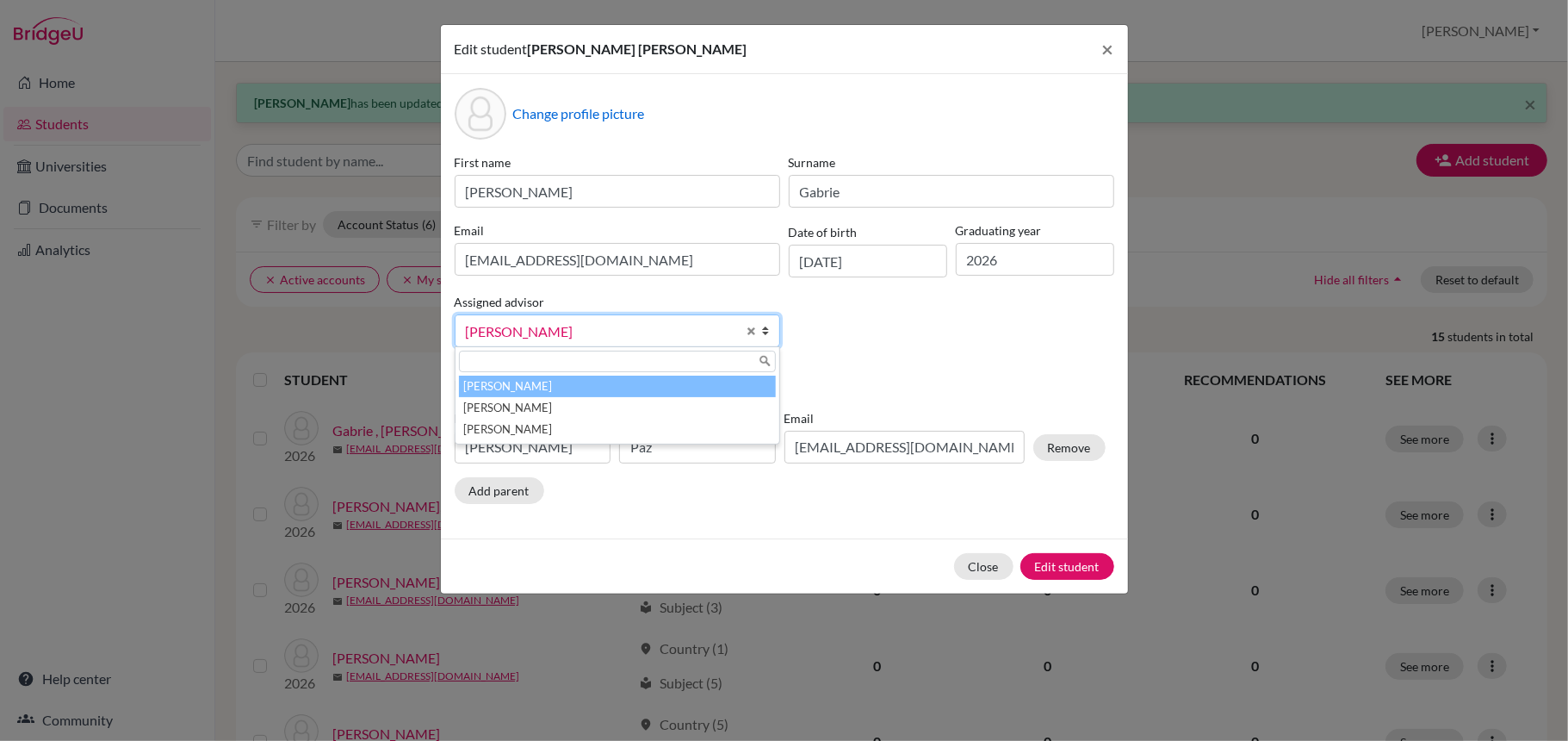
click at [770, 336] on b at bounding box center [770, 330] width 18 height 31
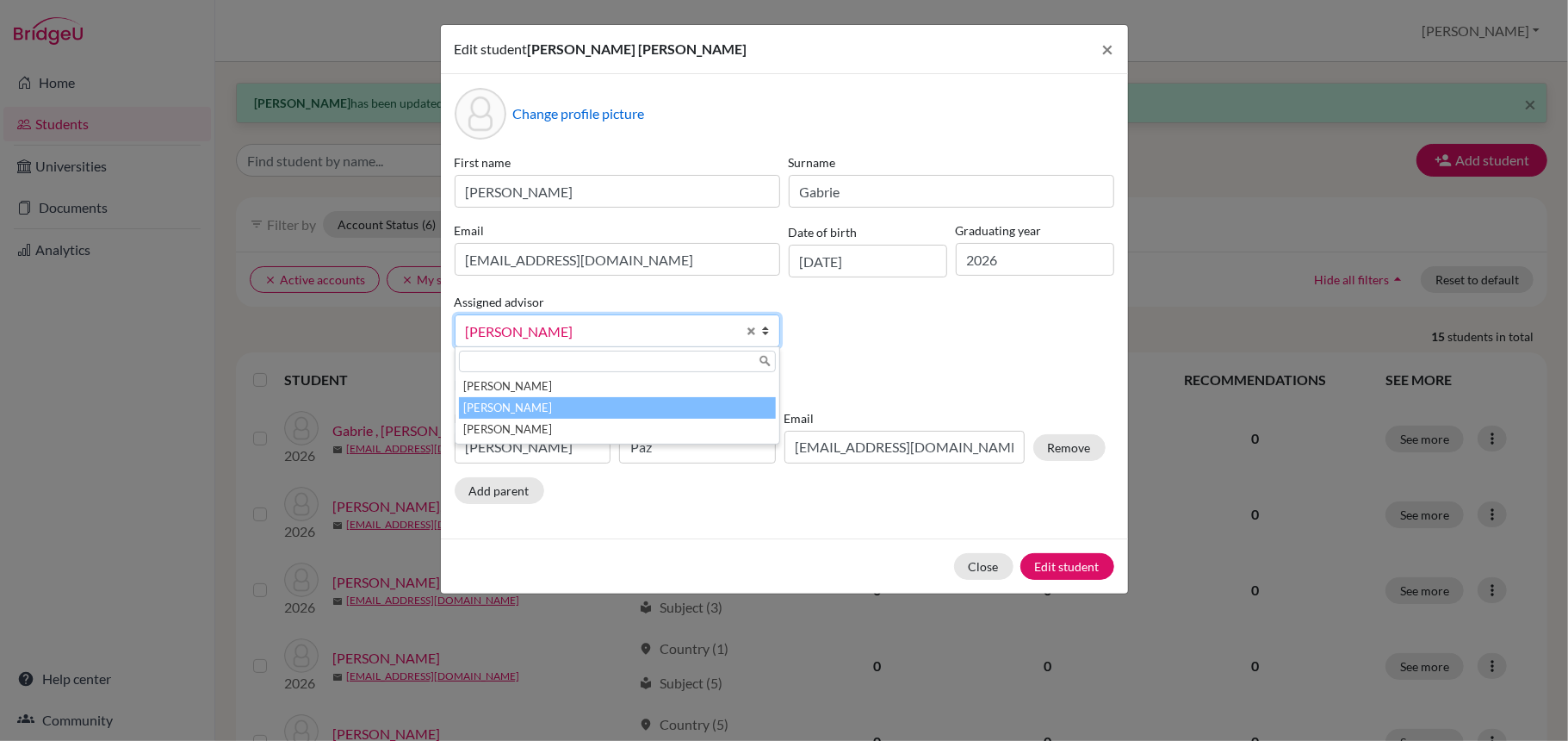
click at [565, 413] on li "[PERSON_NAME]" at bounding box center [617, 408] width 316 height 22
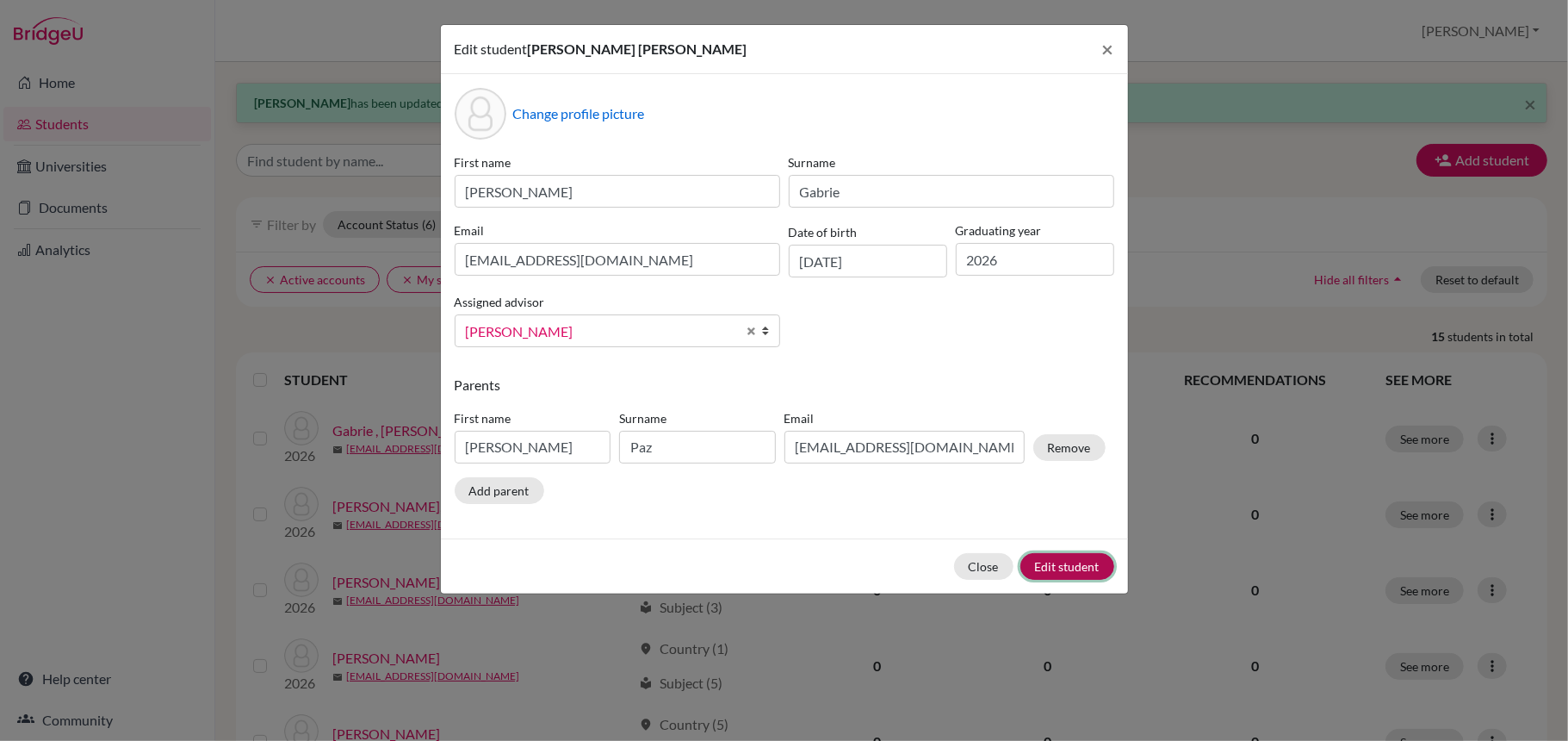
click at [1061, 574] on button "Edit student" at bounding box center [1067, 566] width 94 height 26
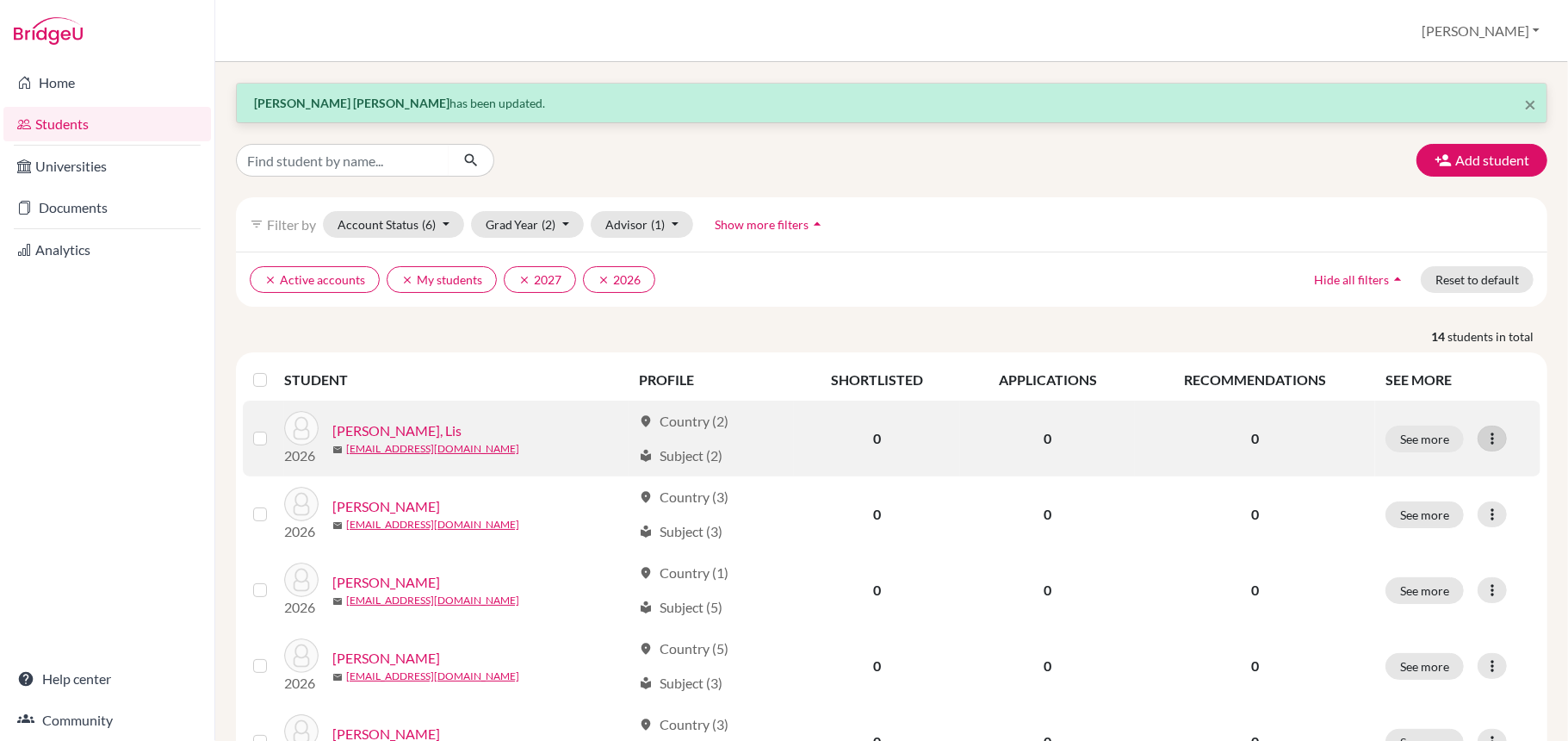
click at [1483, 438] on icon at bounding box center [1492, 438] width 18 height 18
click at [1410, 479] on button "Edit student" at bounding box center [1400, 474] width 136 height 27
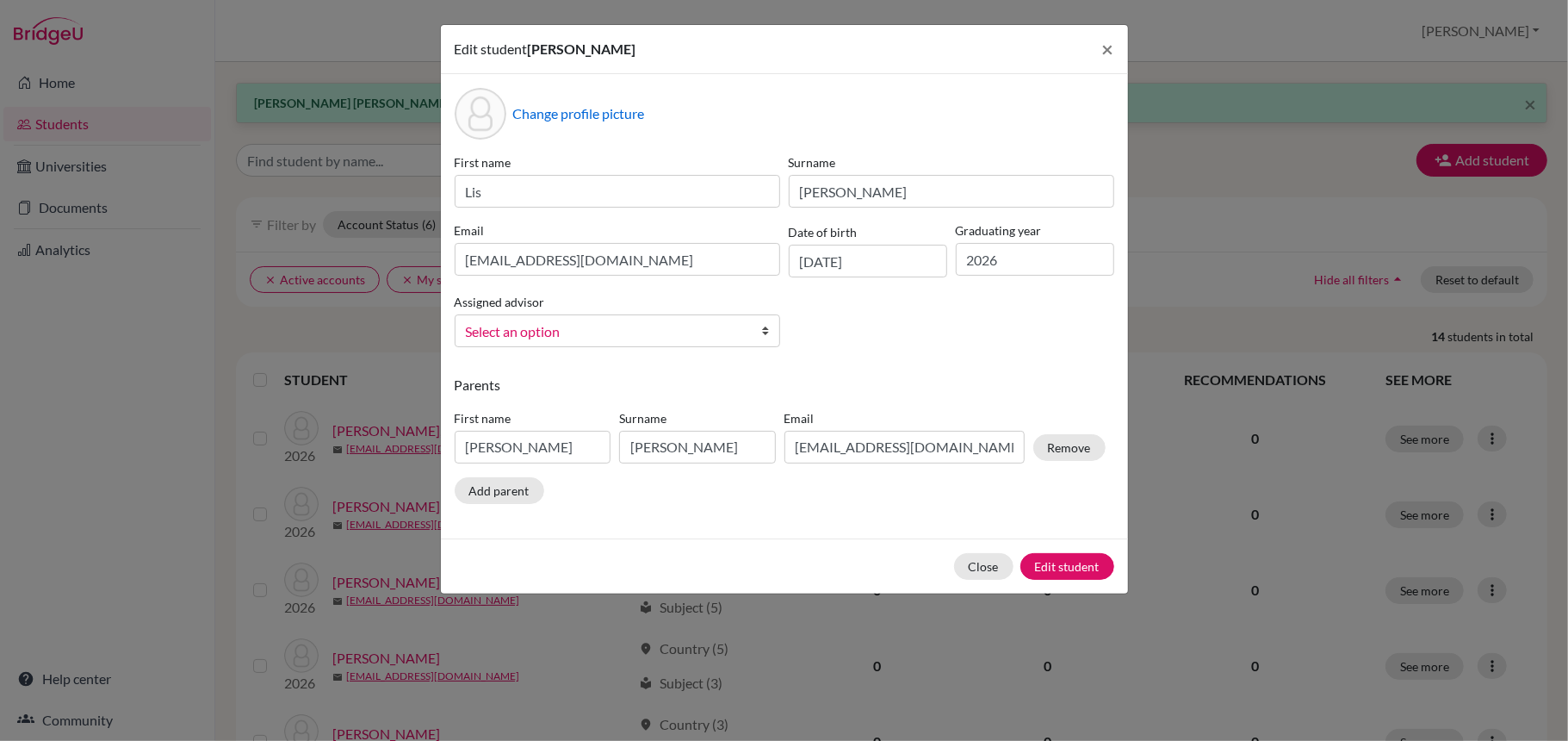
click at [762, 332] on b at bounding box center [770, 330] width 18 height 31
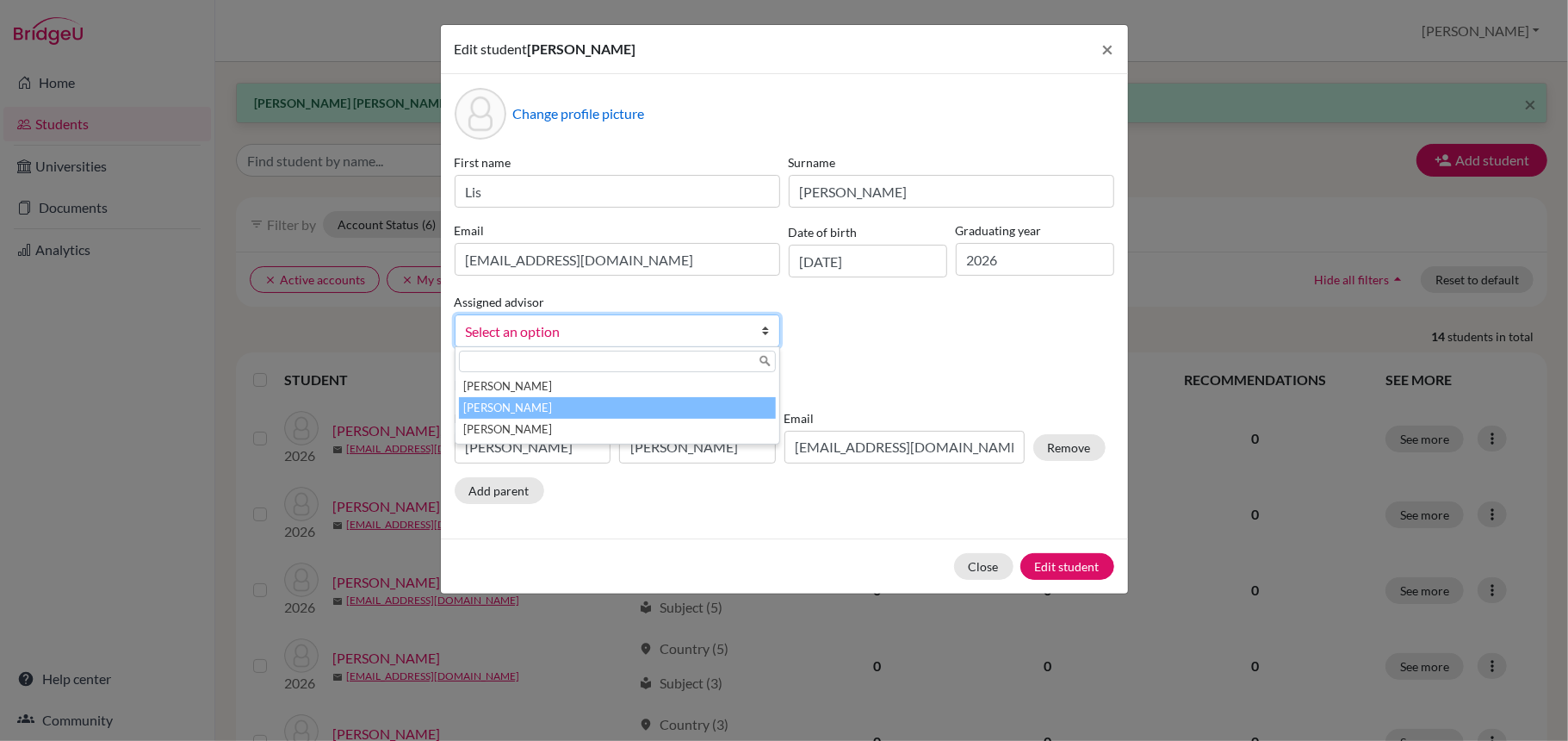
click at [541, 413] on li "[PERSON_NAME]" at bounding box center [617, 408] width 316 height 22
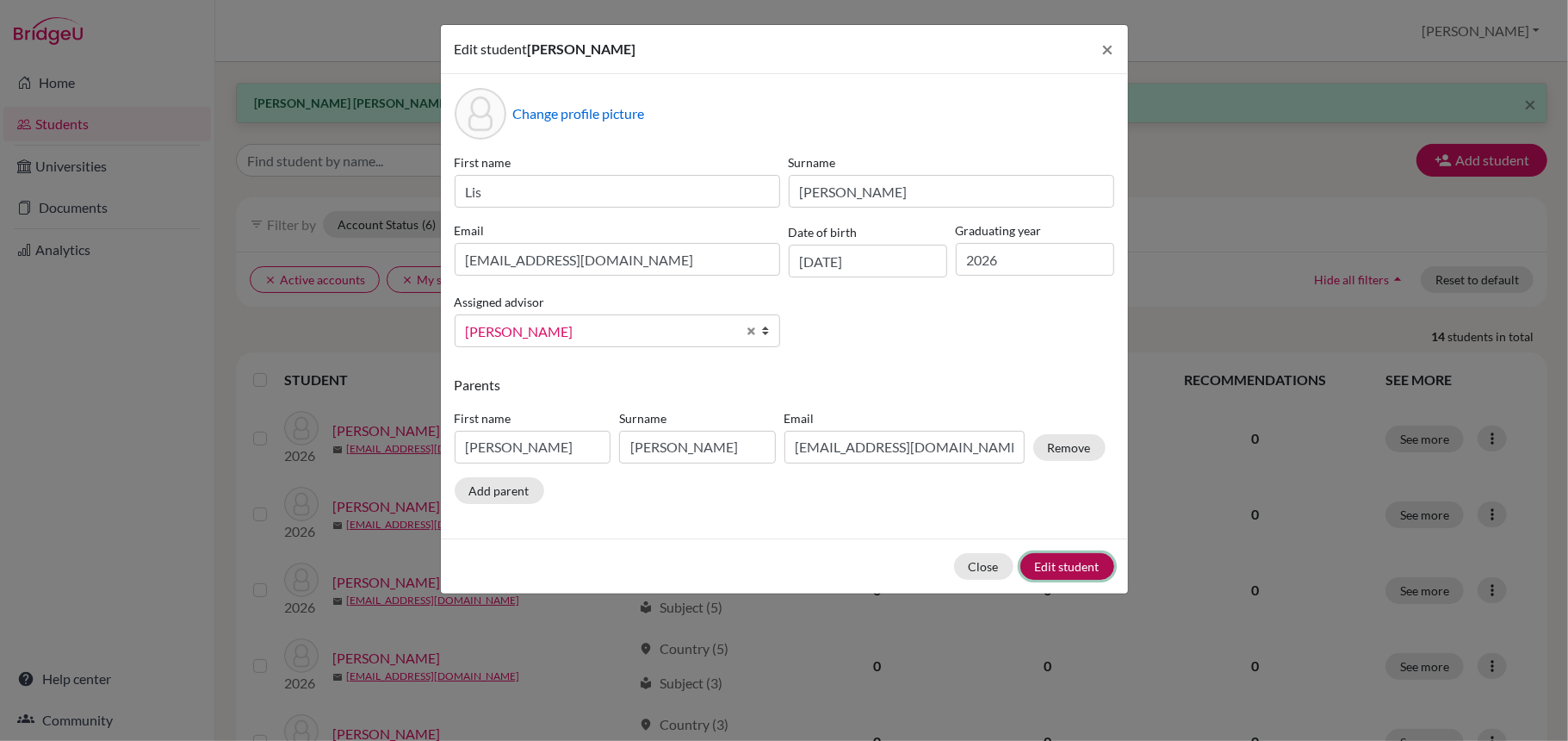
click at [1055, 574] on button "Edit student" at bounding box center [1067, 566] width 94 height 26
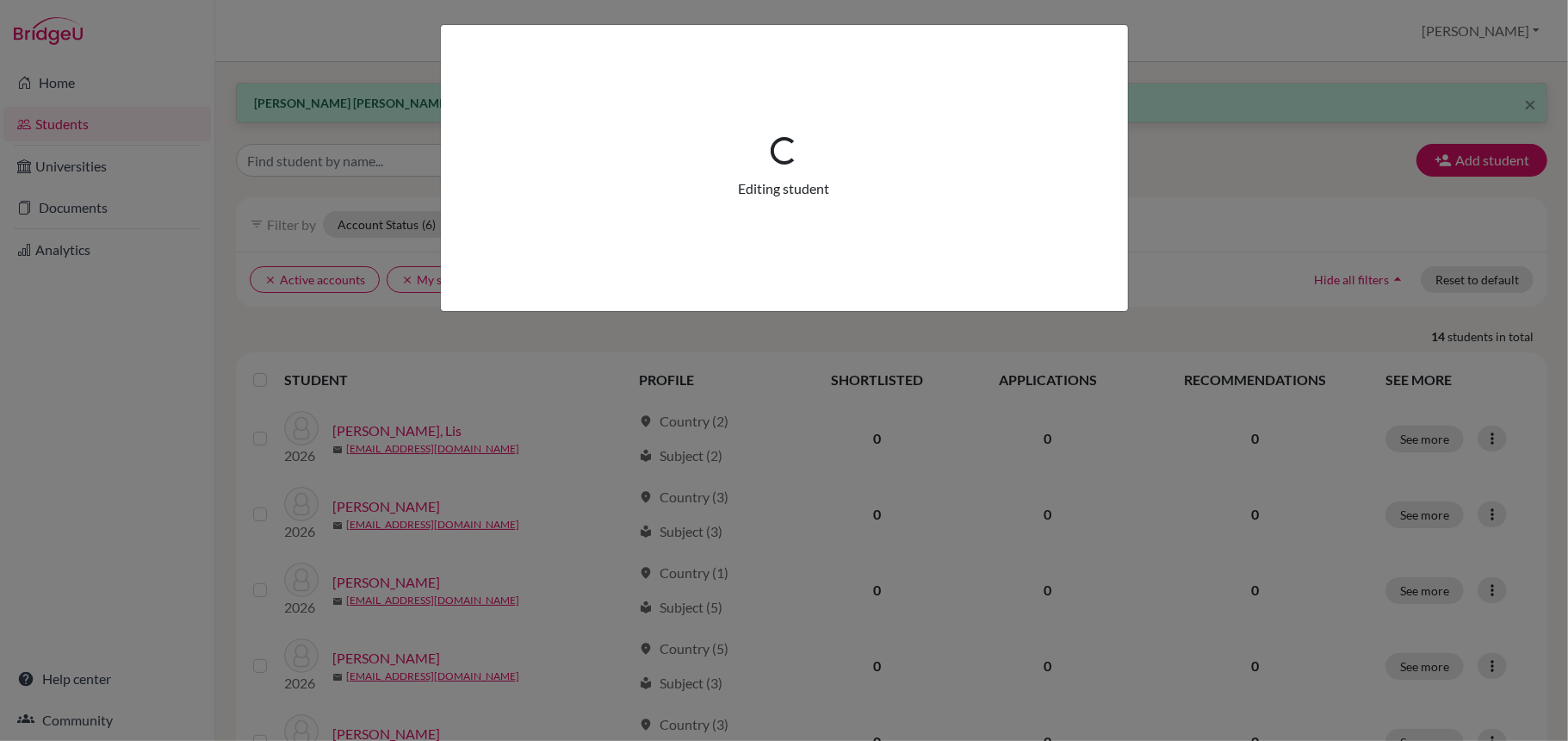
click at [1055, 574] on div "Loading... Editing student" at bounding box center [784, 370] width 1568 height 741
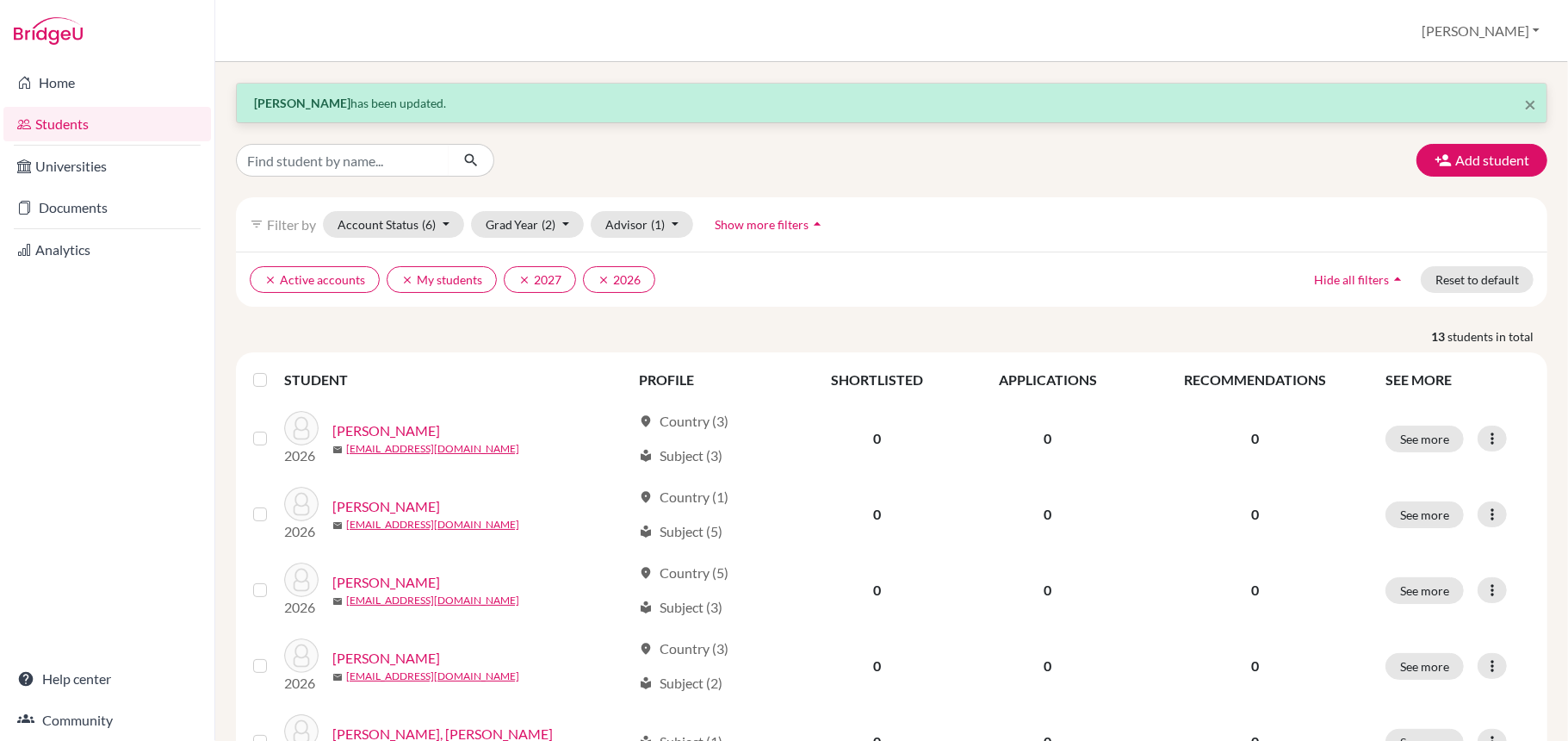
click at [273, 369] on label at bounding box center [273, 369] width 0 height 0
click at [0, 0] on input "checkbox" at bounding box center [0, 0] width 0 height 0
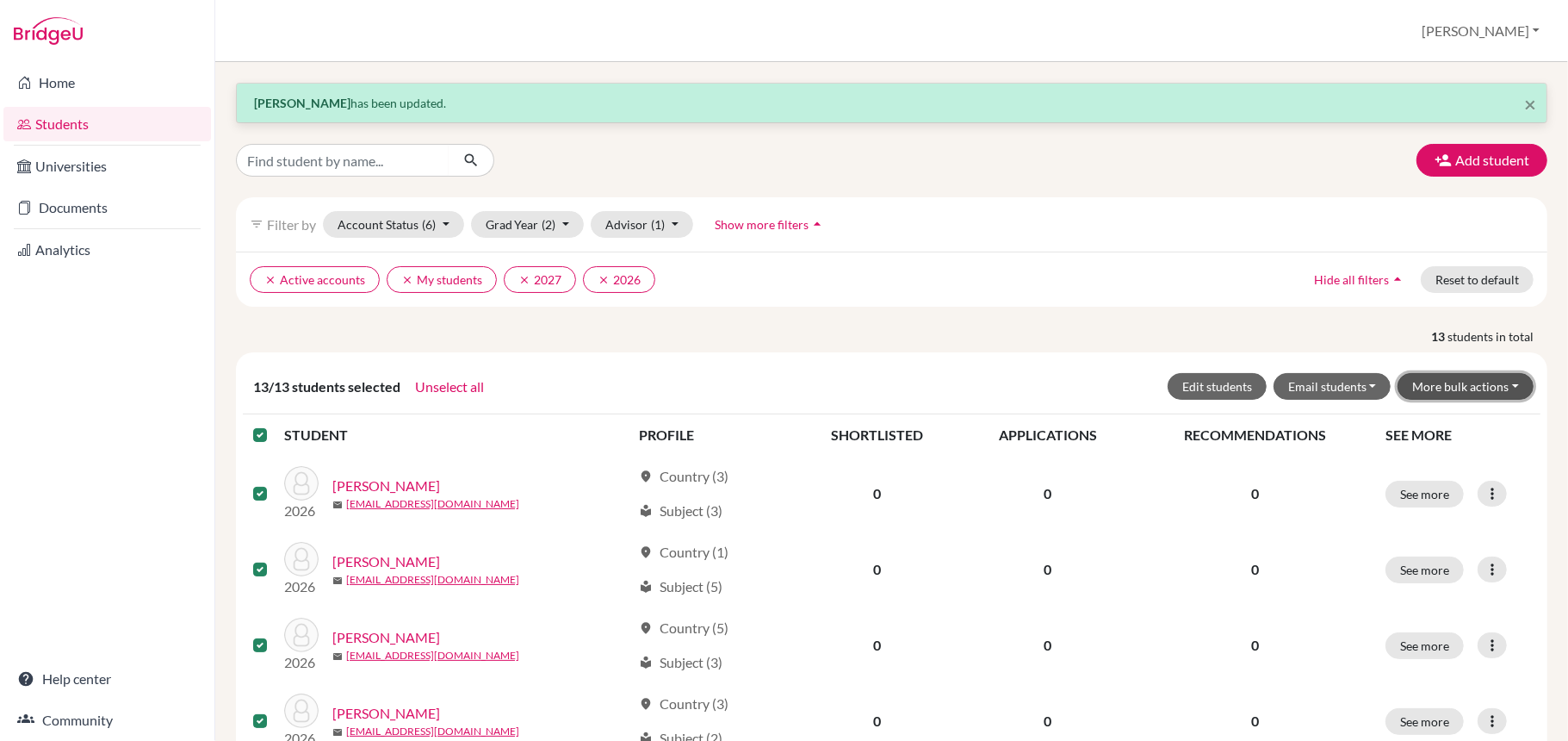
click at [1495, 389] on button "More bulk actions" at bounding box center [1465, 386] width 136 height 26
click at [1334, 387] on button "Email students" at bounding box center [1332, 386] width 118 height 26
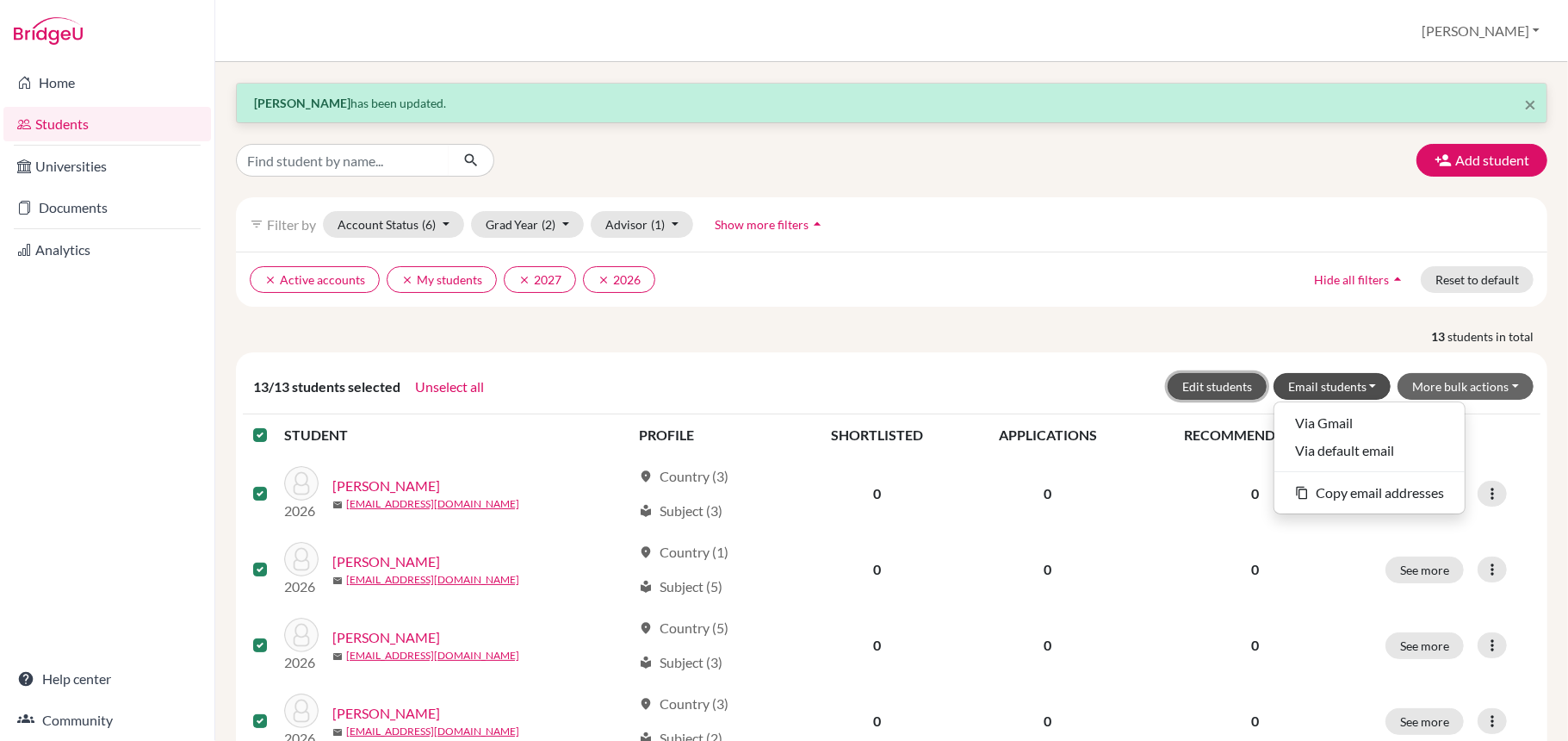
click at [1203, 389] on button "Edit students" at bounding box center [1217, 386] width 99 height 26
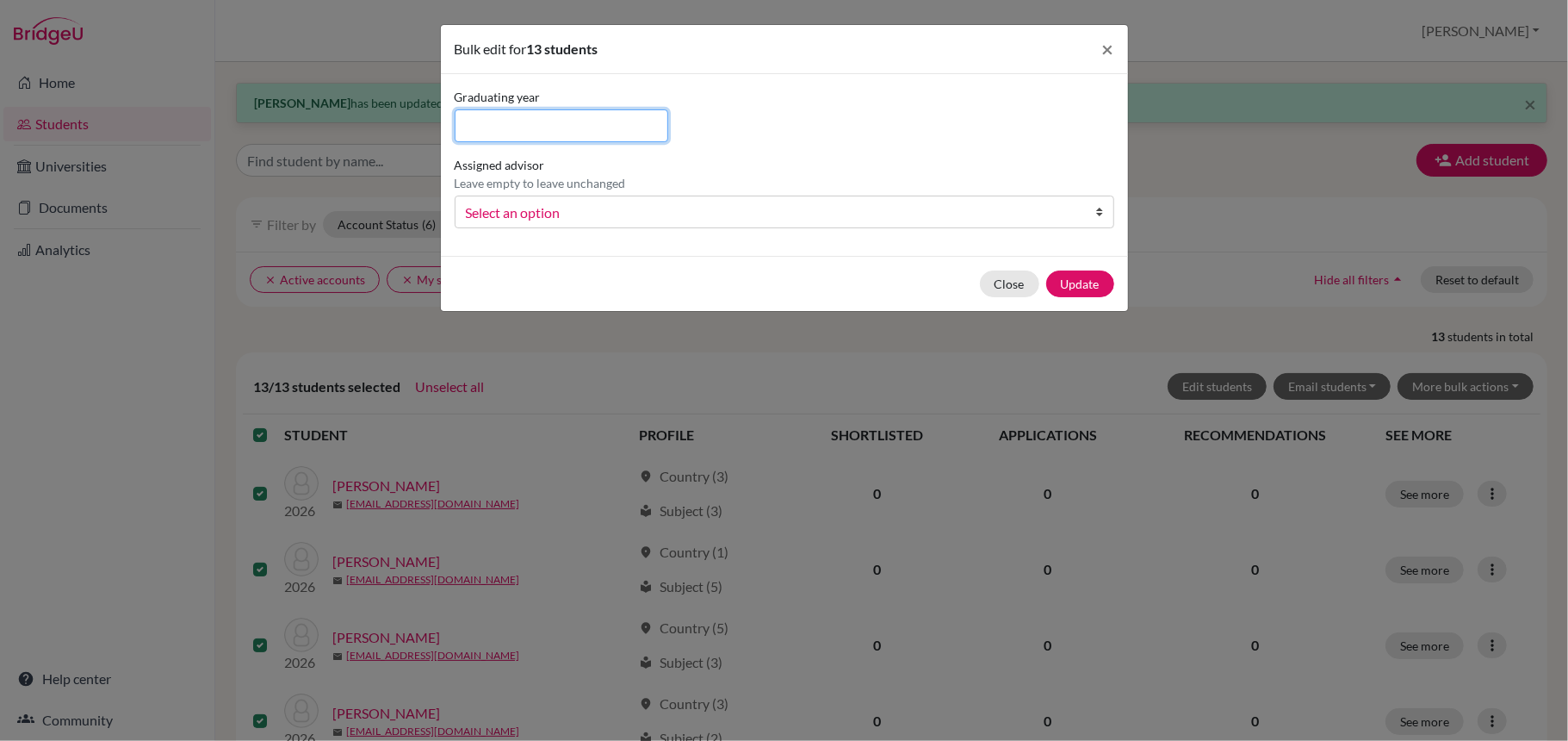
click at [521, 121] on input at bounding box center [562, 125] width 215 height 32
type input "2026"
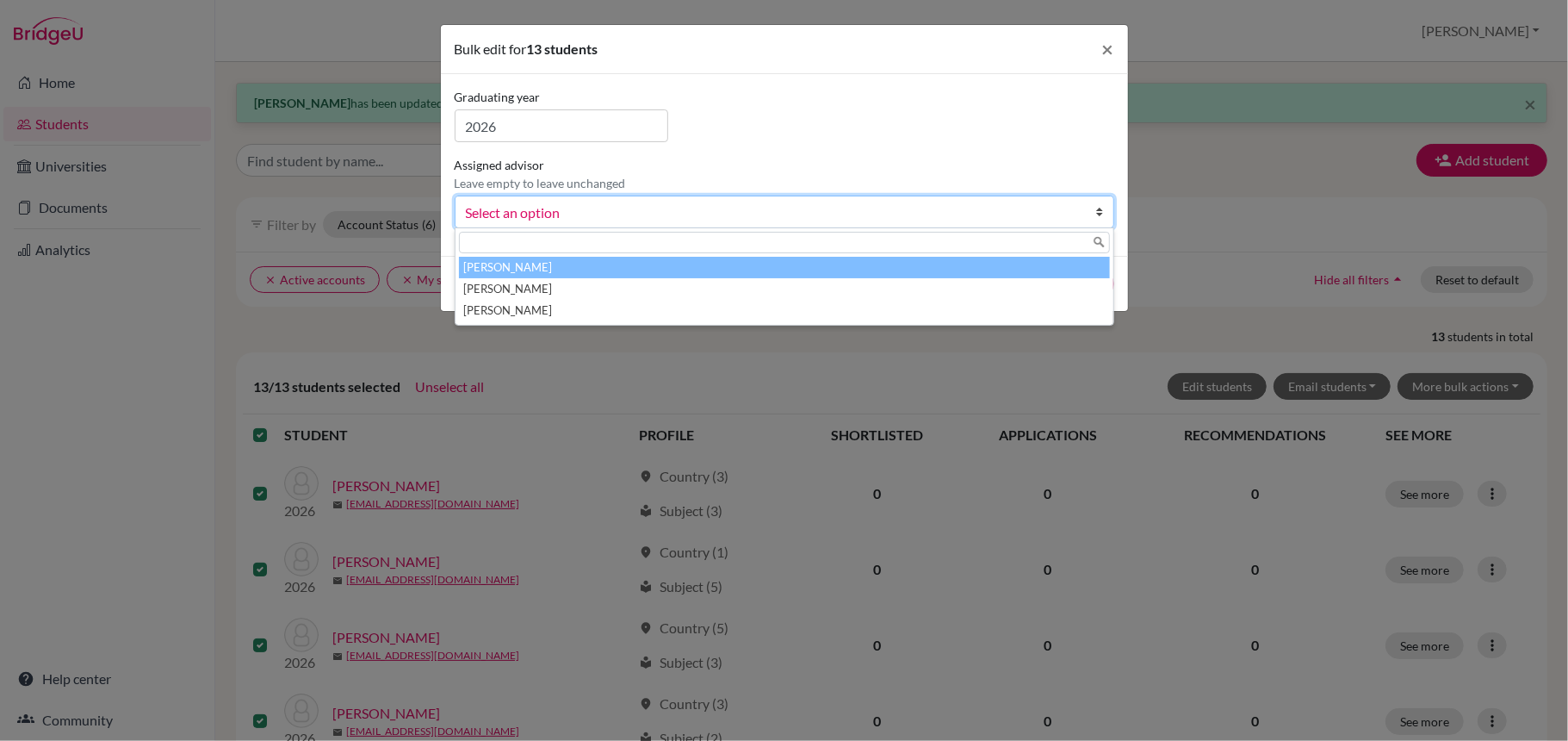
click at [1102, 214] on b at bounding box center [1104, 211] width 18 height 31
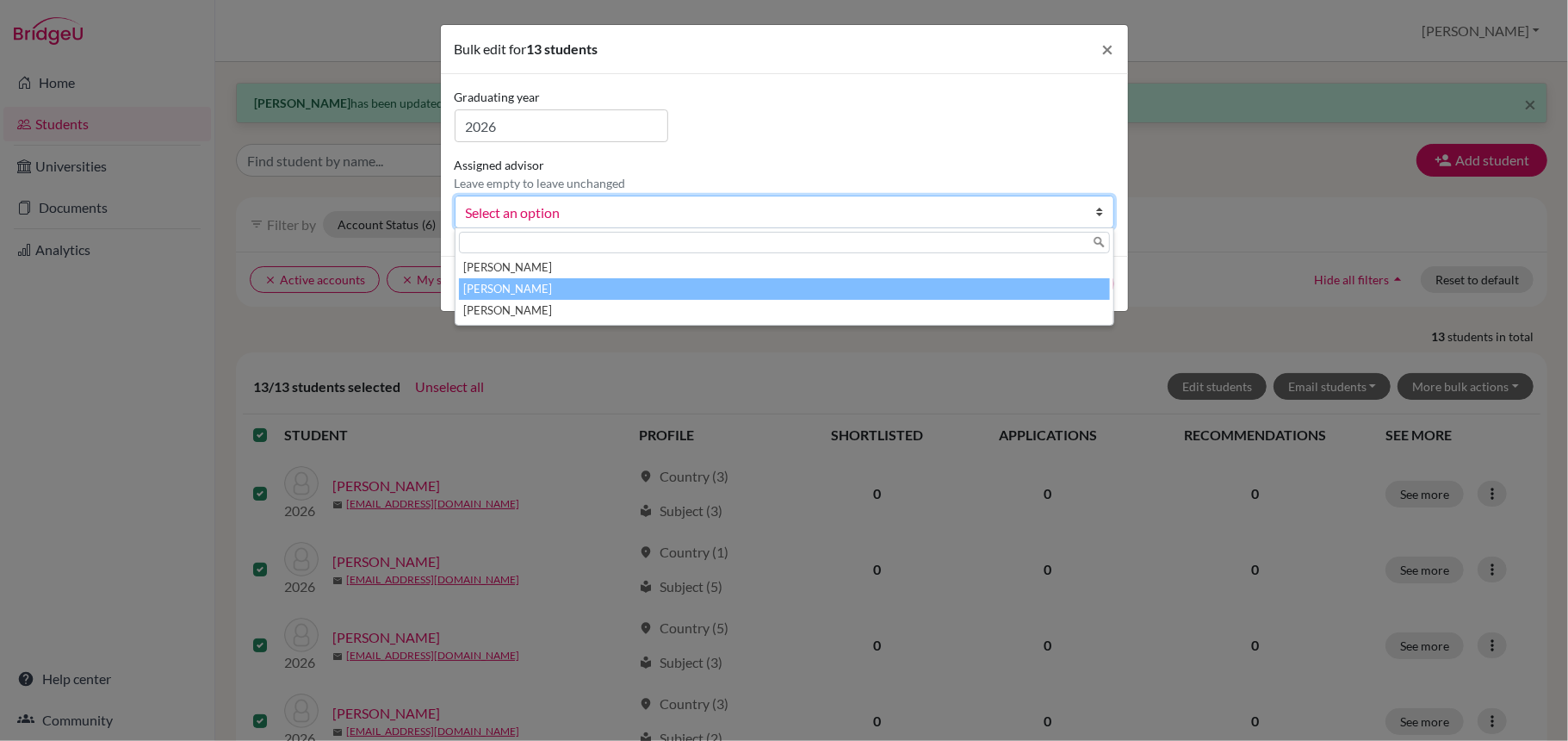
click at [541, 296] on li "[PERSON_NAME]" at bounding box center [784, 289] width 651 height 22
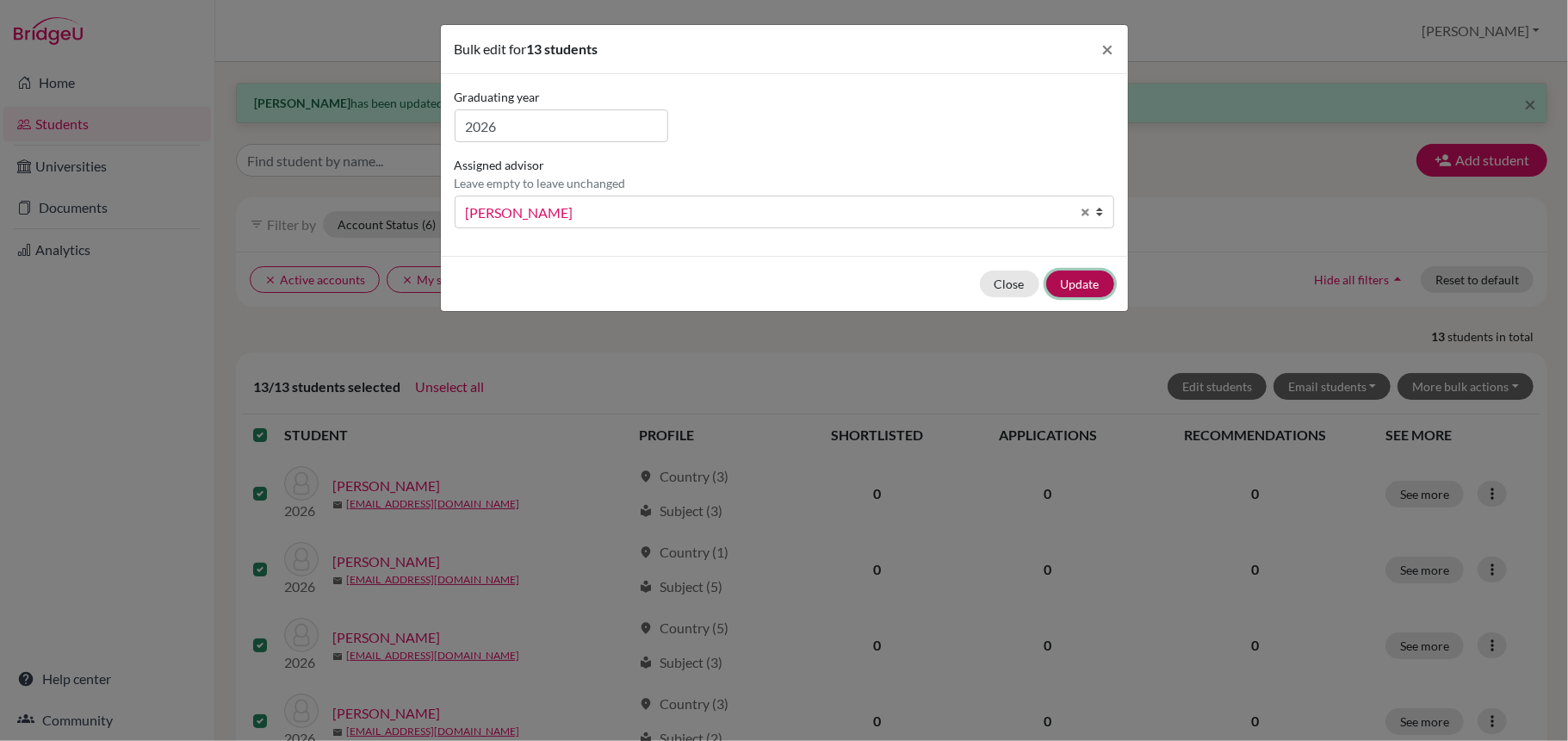
click at [1089, 281] on button "Update" at bounding box center [1080, 283] width 68 height 26
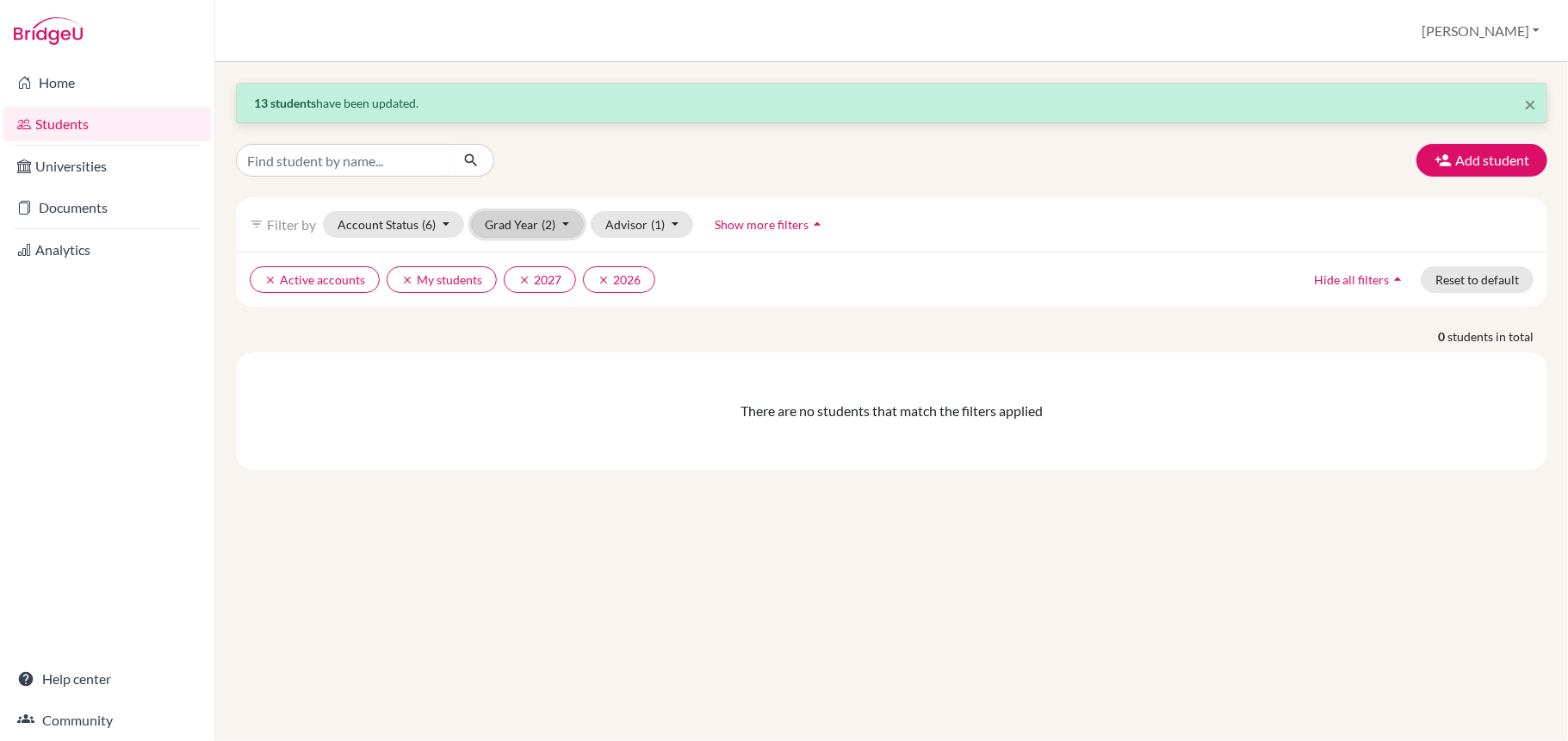
click at [518, 227] on button "Grad Year (2)" at bounding box center [528, 224] width 114 height 26
click at [542, 320] on icon "done" at bounding box center [544, 317] width 18 height 18
click at [518, 227] on button "Grad Year (1)" at bounding box center [528, 224] width 114 height 26
click at [521, 339] on span "2025" at bounding box center [507, 344] width 31 height 21
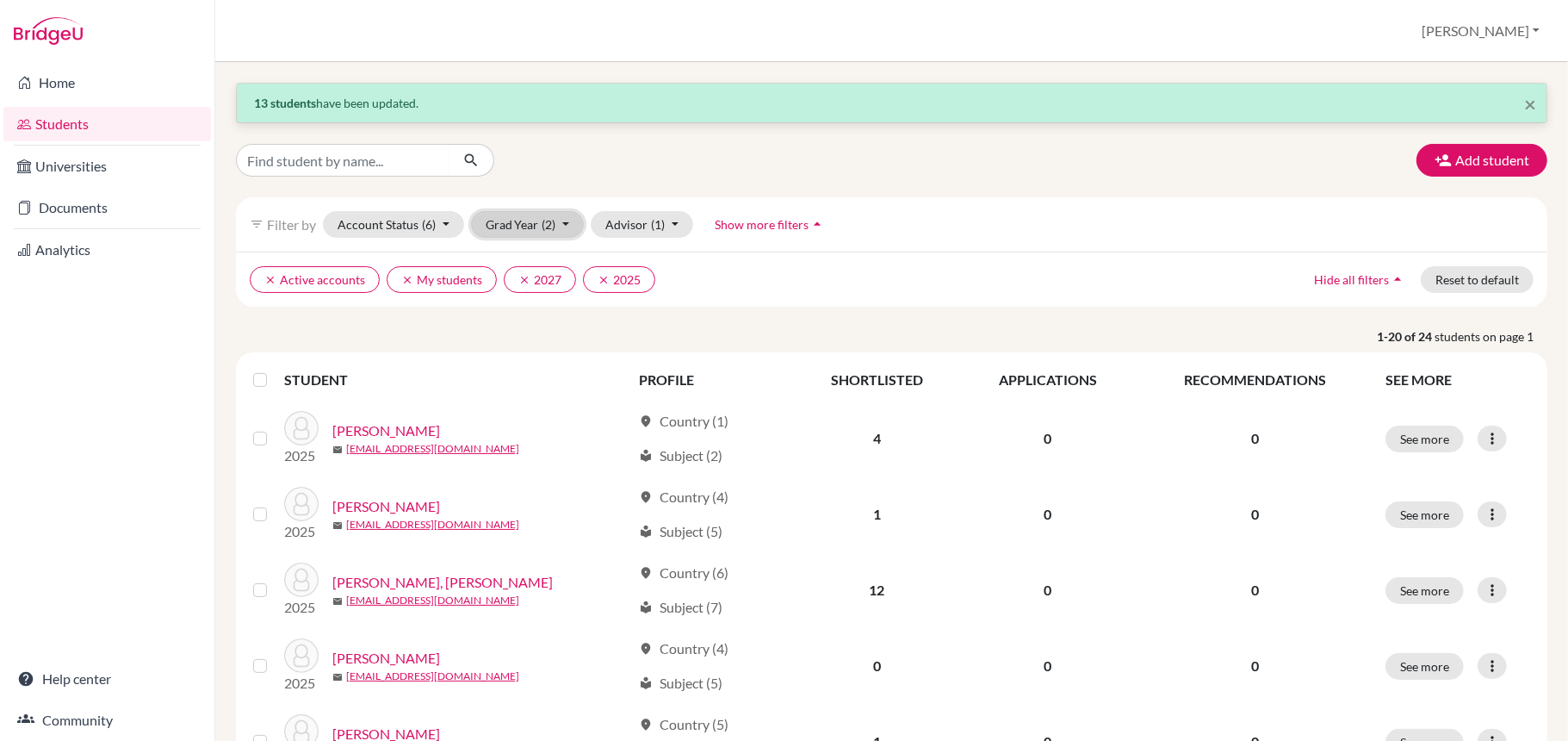
click at [523, 224] on button "Grad Year (2)" at bounding box center [528, 224] width 114 height 26
click at [521, 289] on span "2027" at bounding box center [507, 289] width 31 height 21
click at [521, 289] on button "clear 2025" at bounding box center [540, 280] width 73 height 26
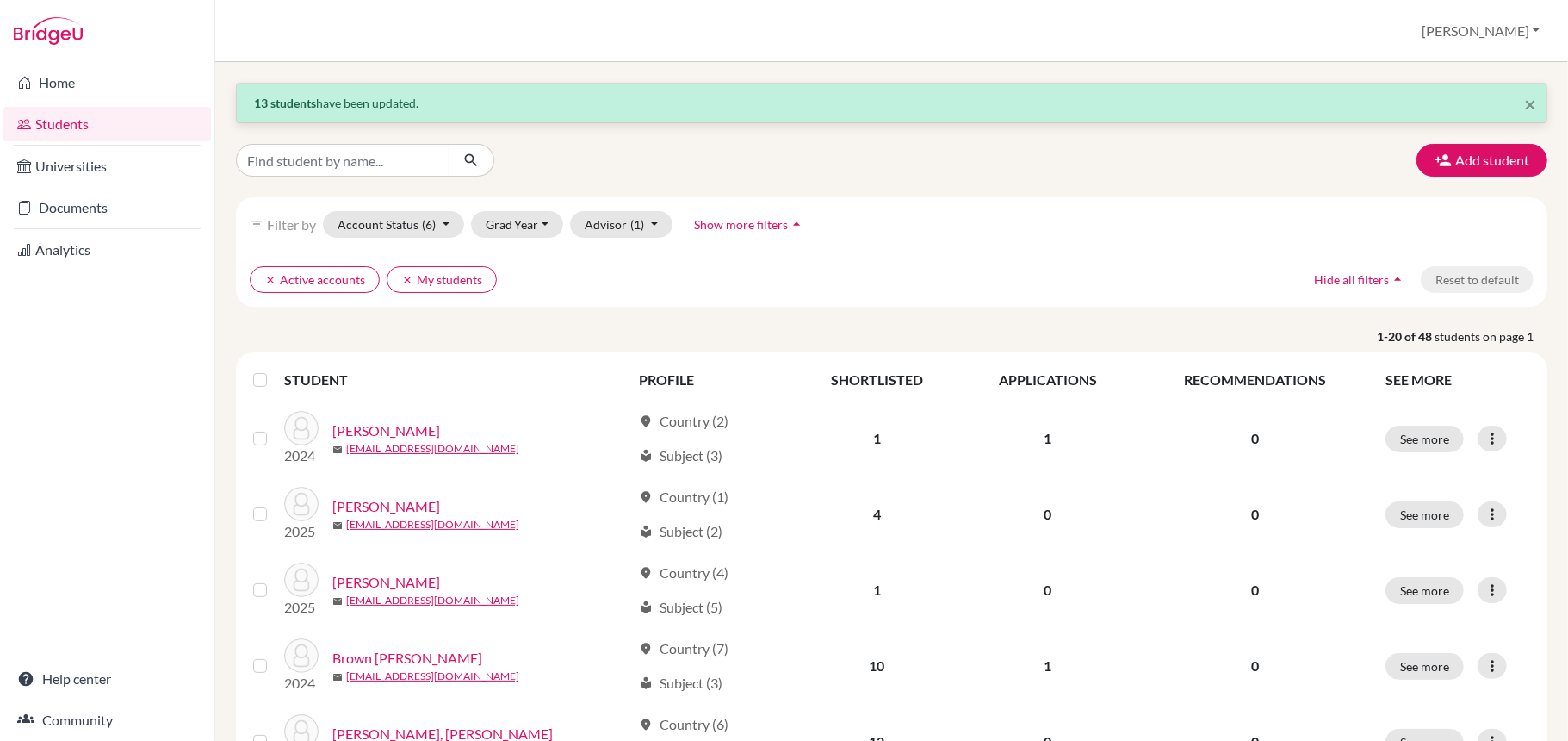
click at [521, 290] on ul "clear Active accounts clear My students" at bounding box center [731, 280] width 962 height 26
click at [528, 222] on button "Grad Year" at bounding box center [517, 224] width 93 height 26
click at [883, 167] on div "Add student" at bounding box center [890, 160] width 1337 height 32
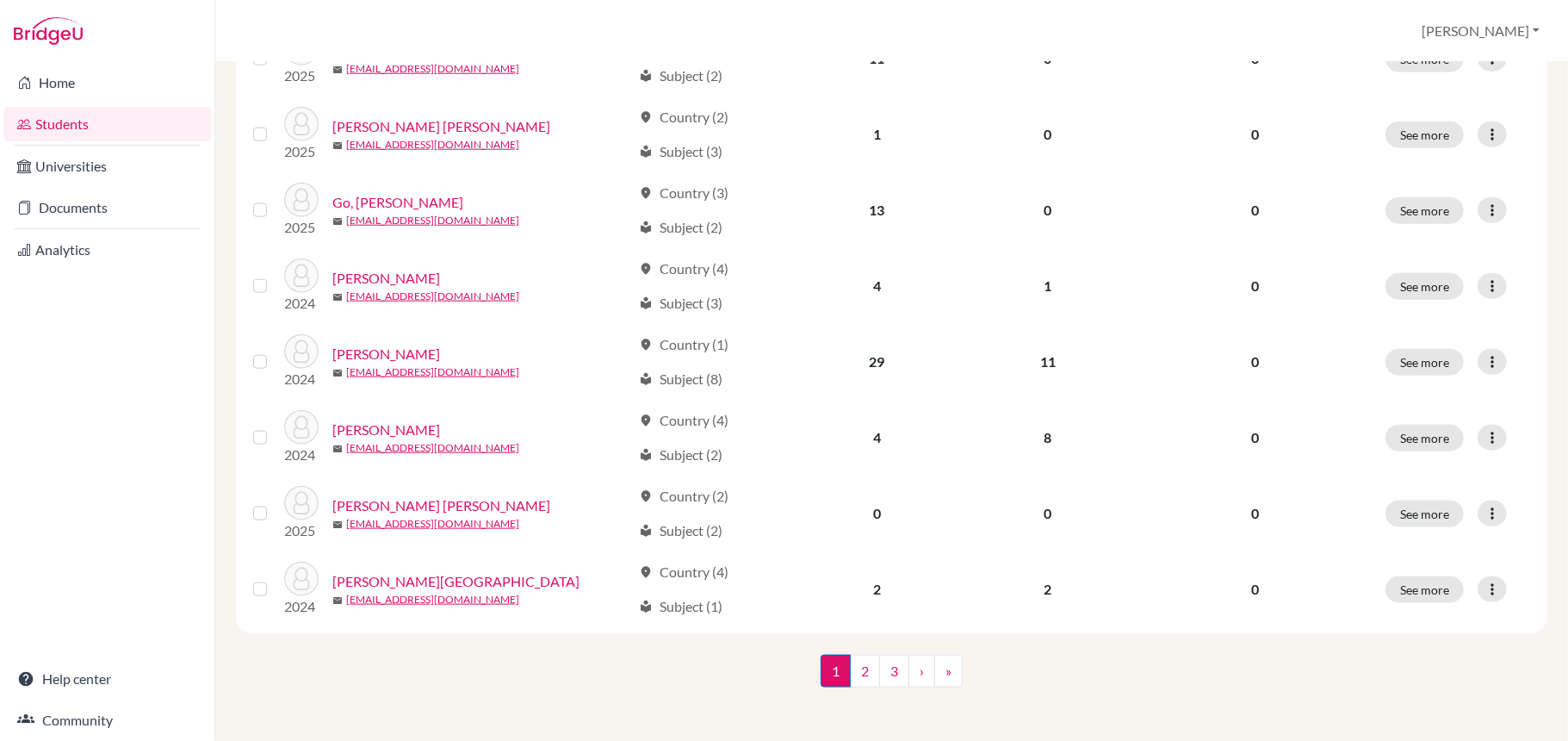
scroll to position [1293, 0]
click at [857, 668] on link "2" at bounding box center [864, 669] width 30 height 32
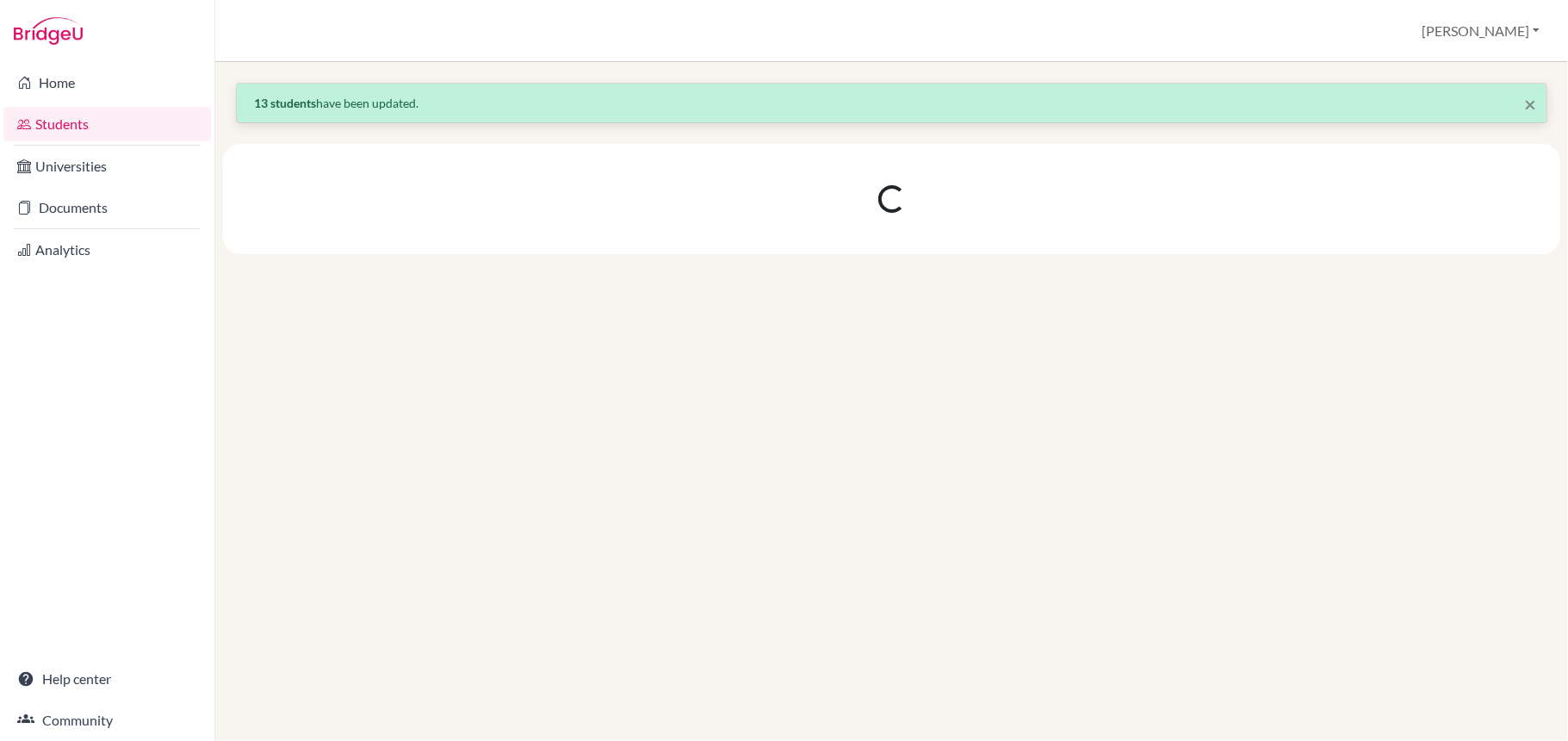
scroll to position [0, 0]
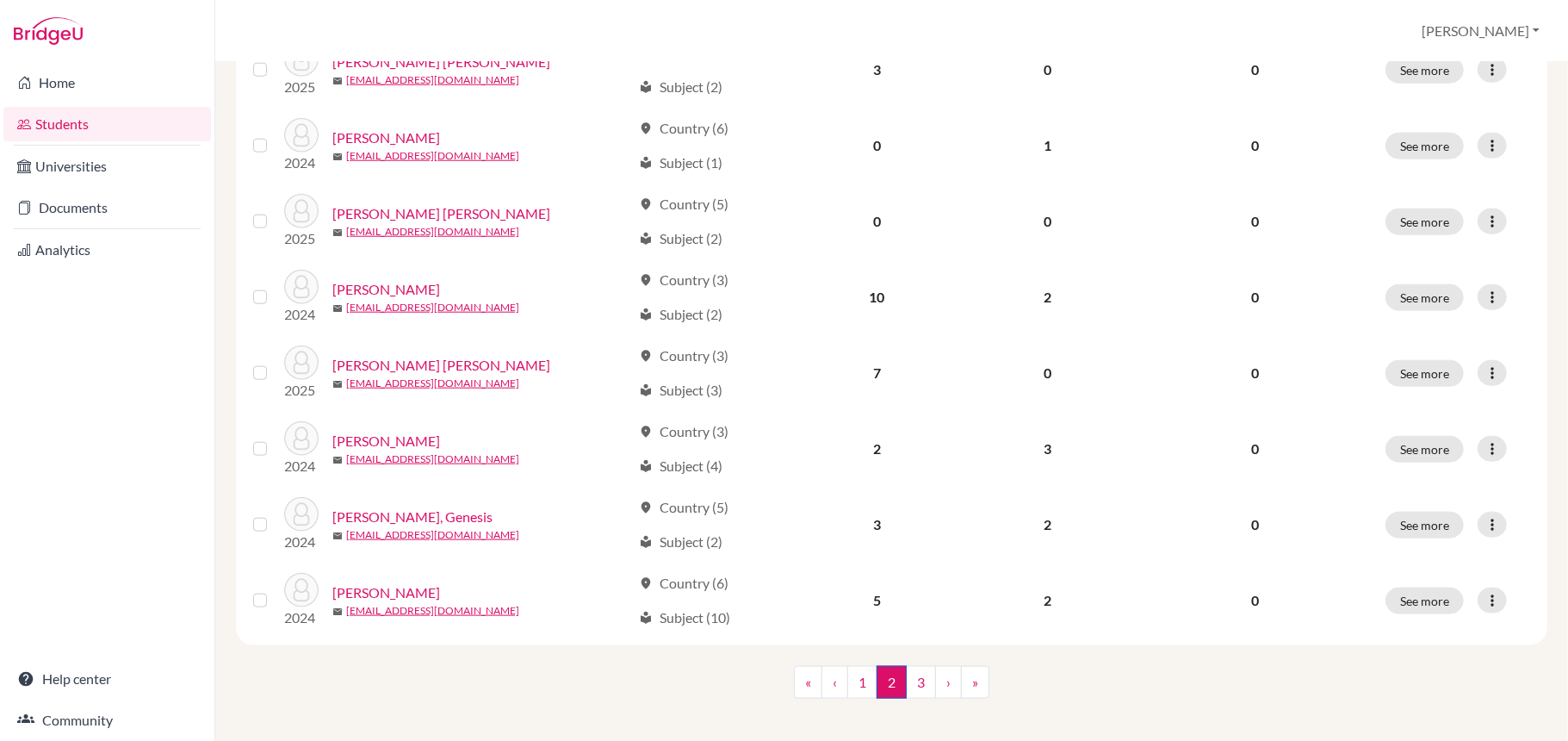
scroll to position [1293, 0]
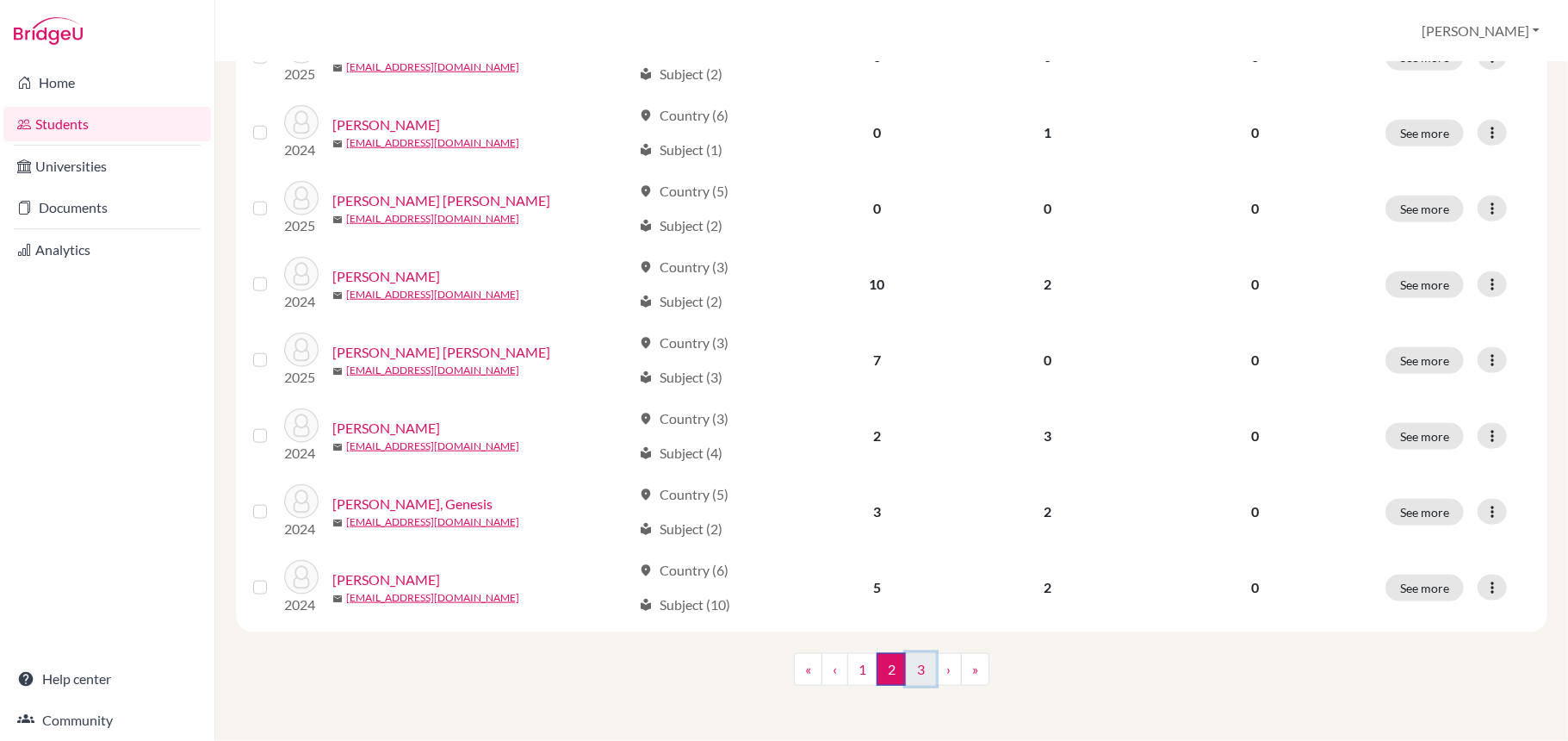
click at [911, 679] on link "3" at bounding box center [920, 669] width 30 height 32
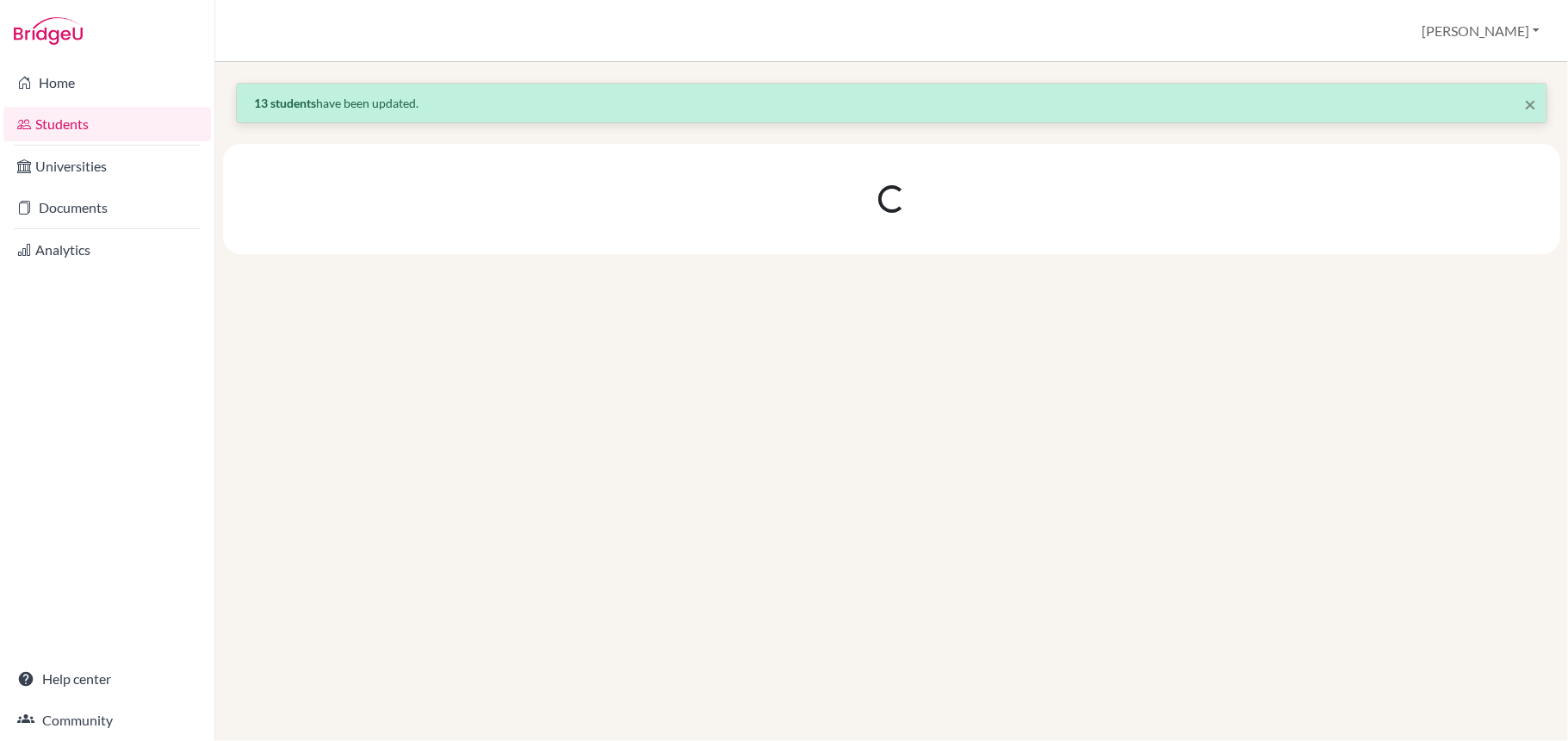
scroll to position [0, 0]
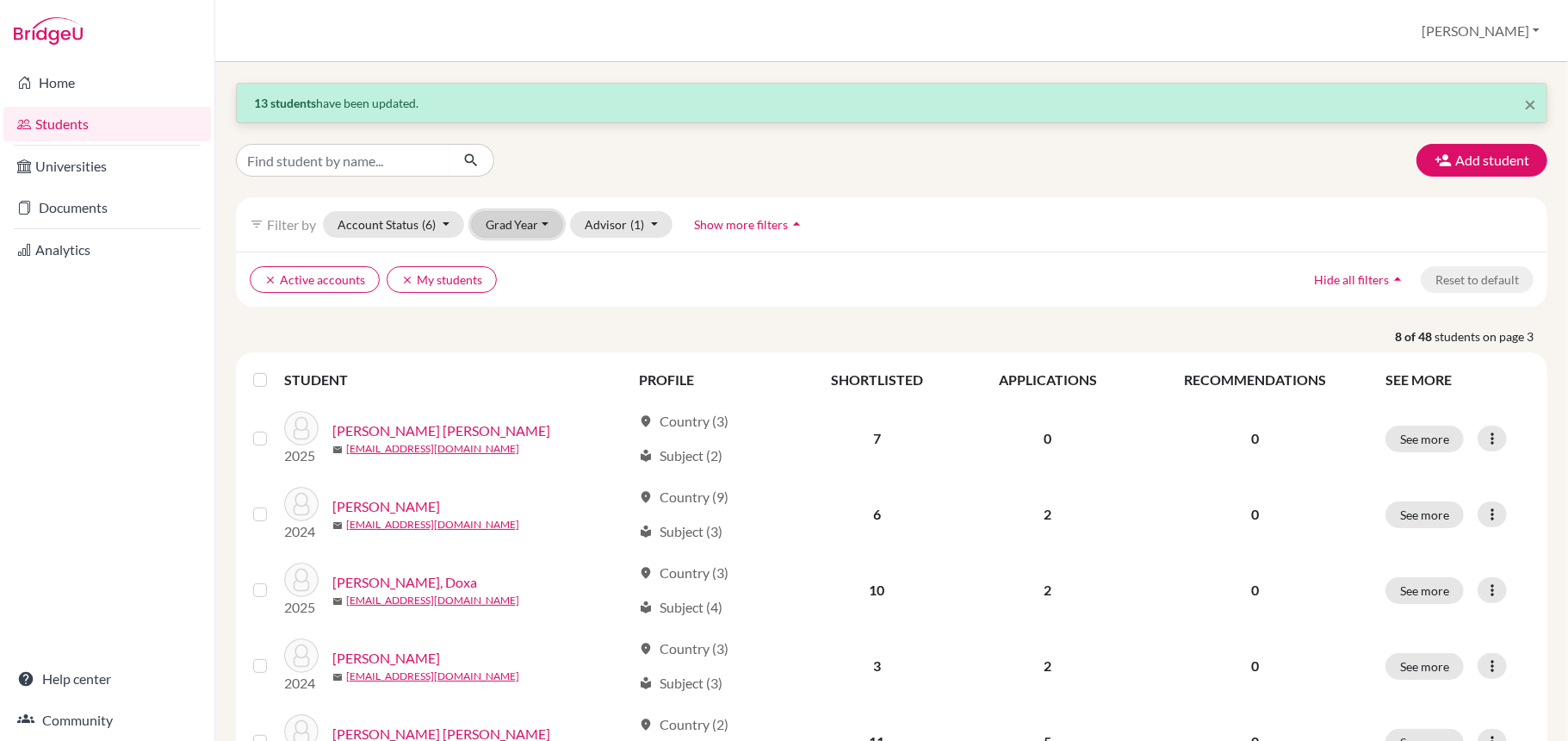
click at [525, 220] on button "Grad Year" at bounding box center [517, 224] width 93 height 26
click at [520, 267] on span "2028" at bounding box center [507, 261] width 31 height 21
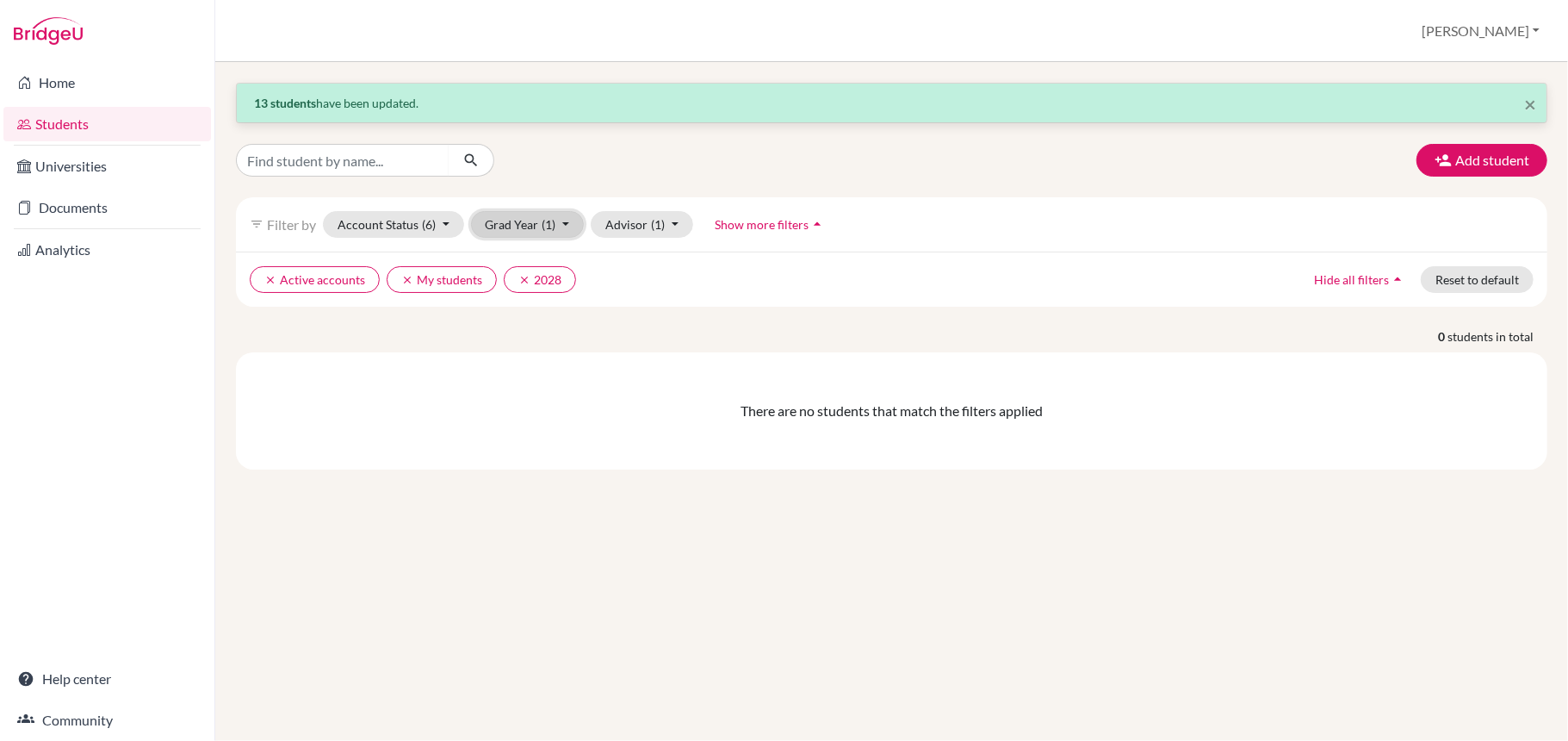
click at [518, 217] on button "Grad Year (1)" at bounding box center [528, 224] width 114 height 26
click at [516, 283] on span "2027" at bounding box center [507, 289] width 31 height 21
click at [322, 107] on p "13 students have been updated." at bounding box center [891, 103] width 1275 height 18
click at [421, 100] on p "13 students have been updated." at bounding box center [891, 103] width 1275 height 18
click at [108, 118] on link "Students" at bounding box center [107, 124] width 208 height 34
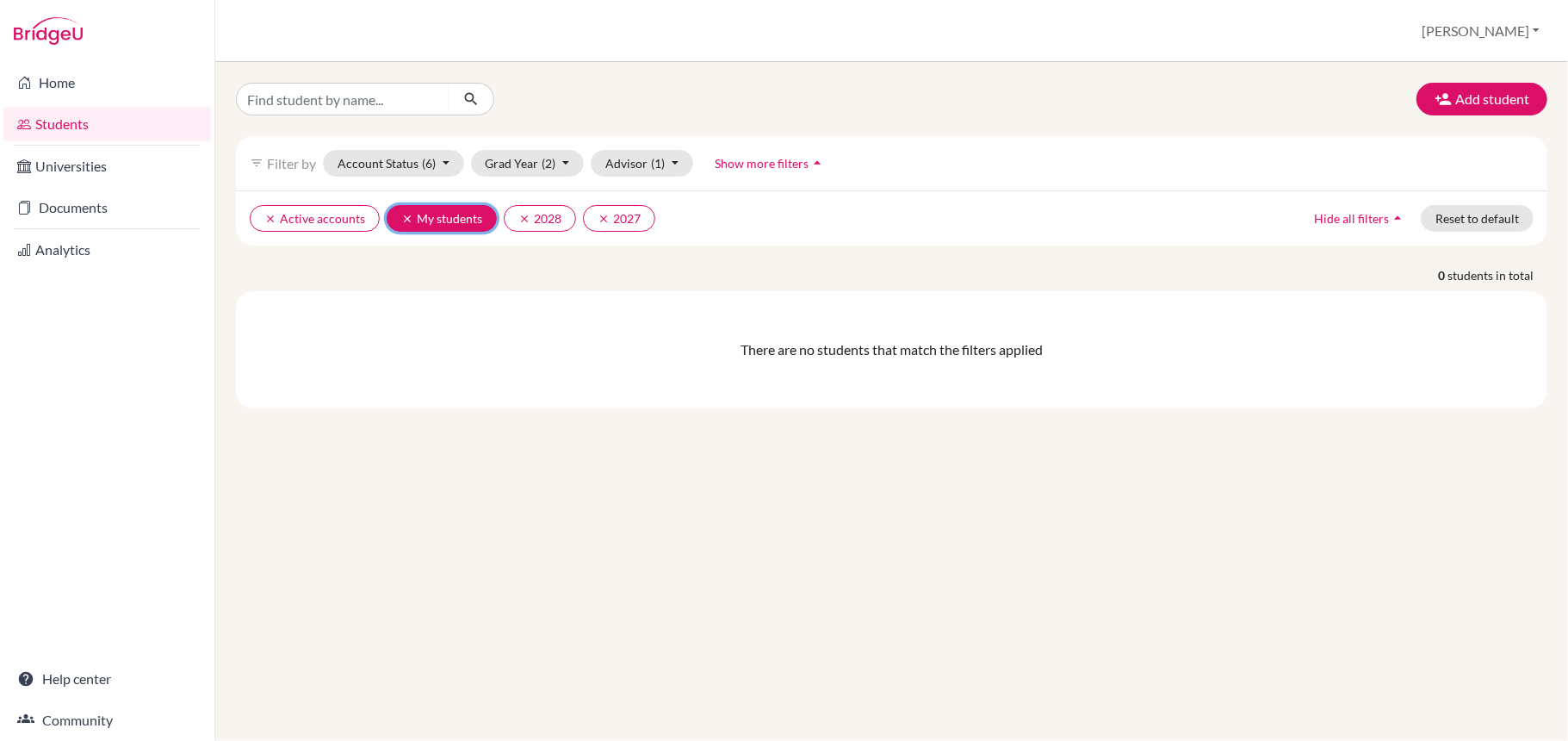
click at [413, 217] on button "clear My students" at bounding box center [442, 218] width 110 height 26
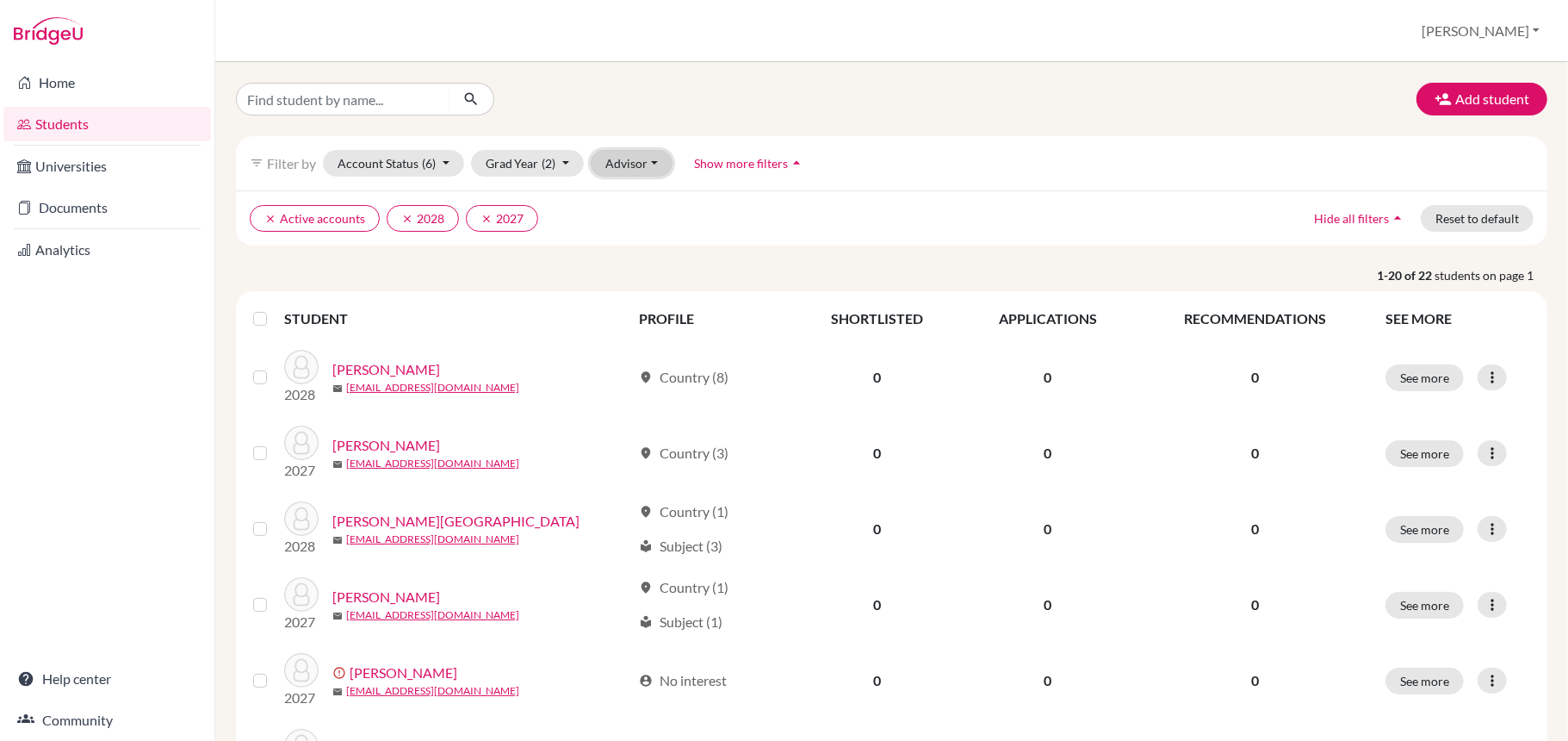
click at [630, 170] on button "Advisor" at bounding box center [631, 163] width 82 height 26
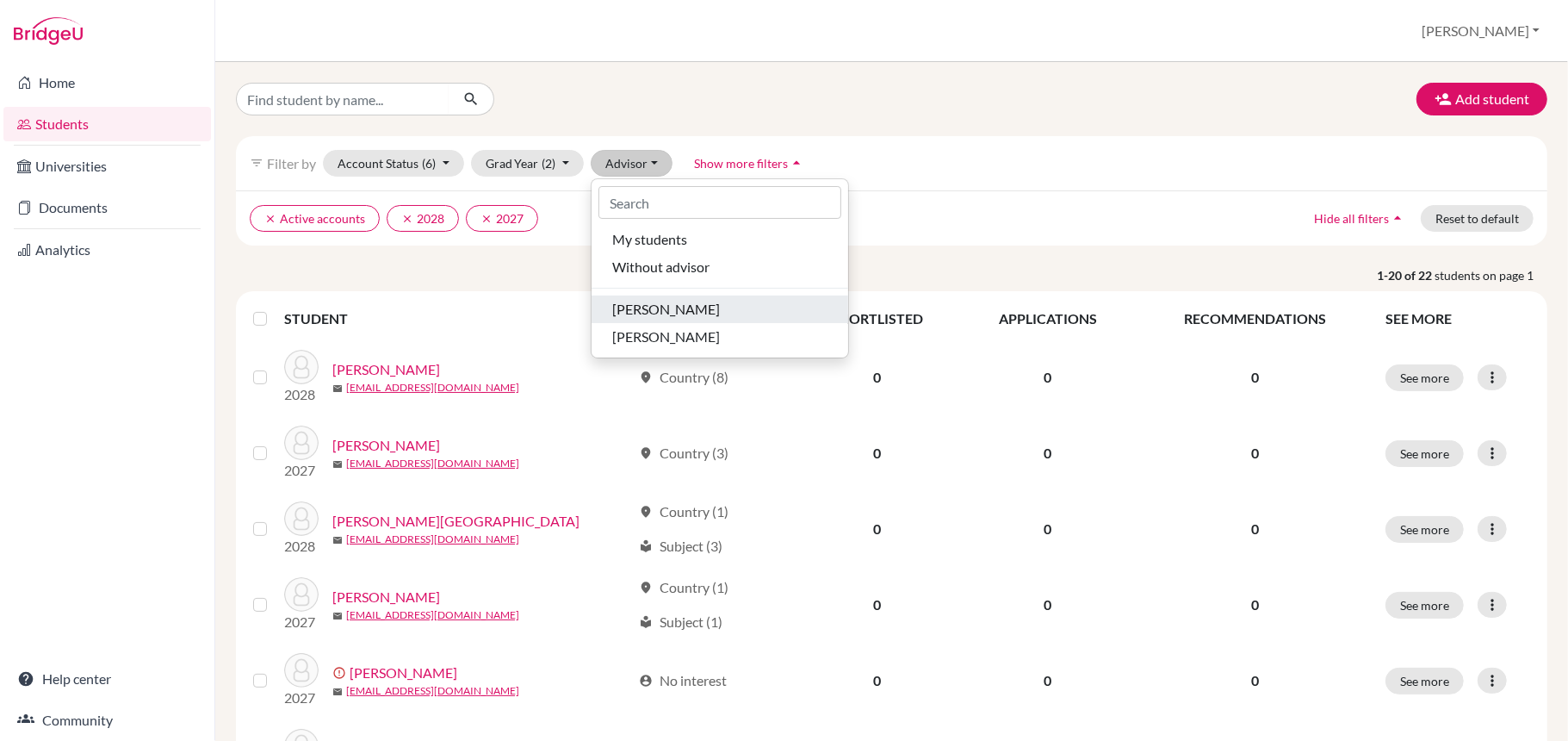
click at [657, 312] on span "Mendoza, Dora" at bounding box center [665, 310] width 108 height 21
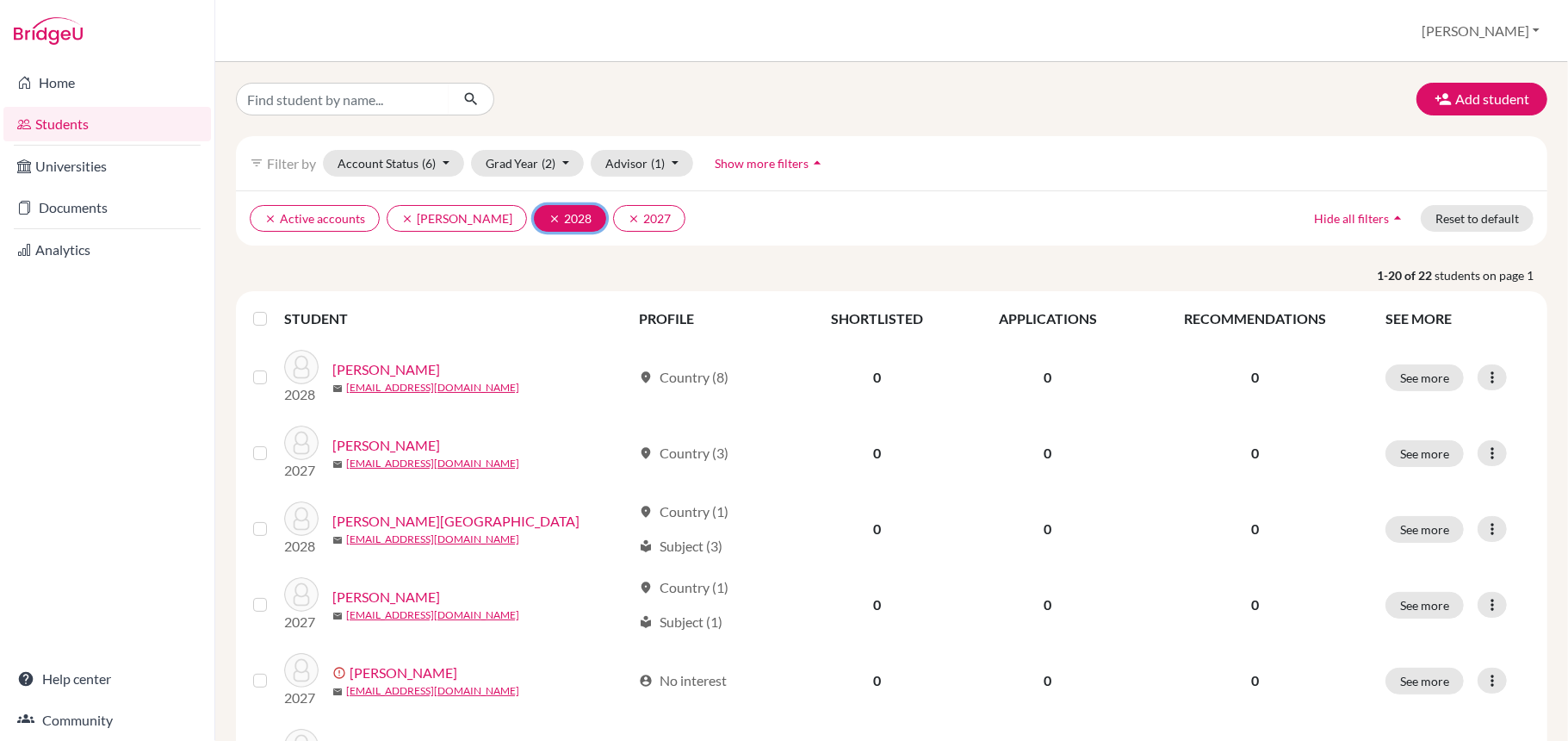
click at [561, 224] on button "clear 2028" at bounding box center [570, 218] width 73 height 26
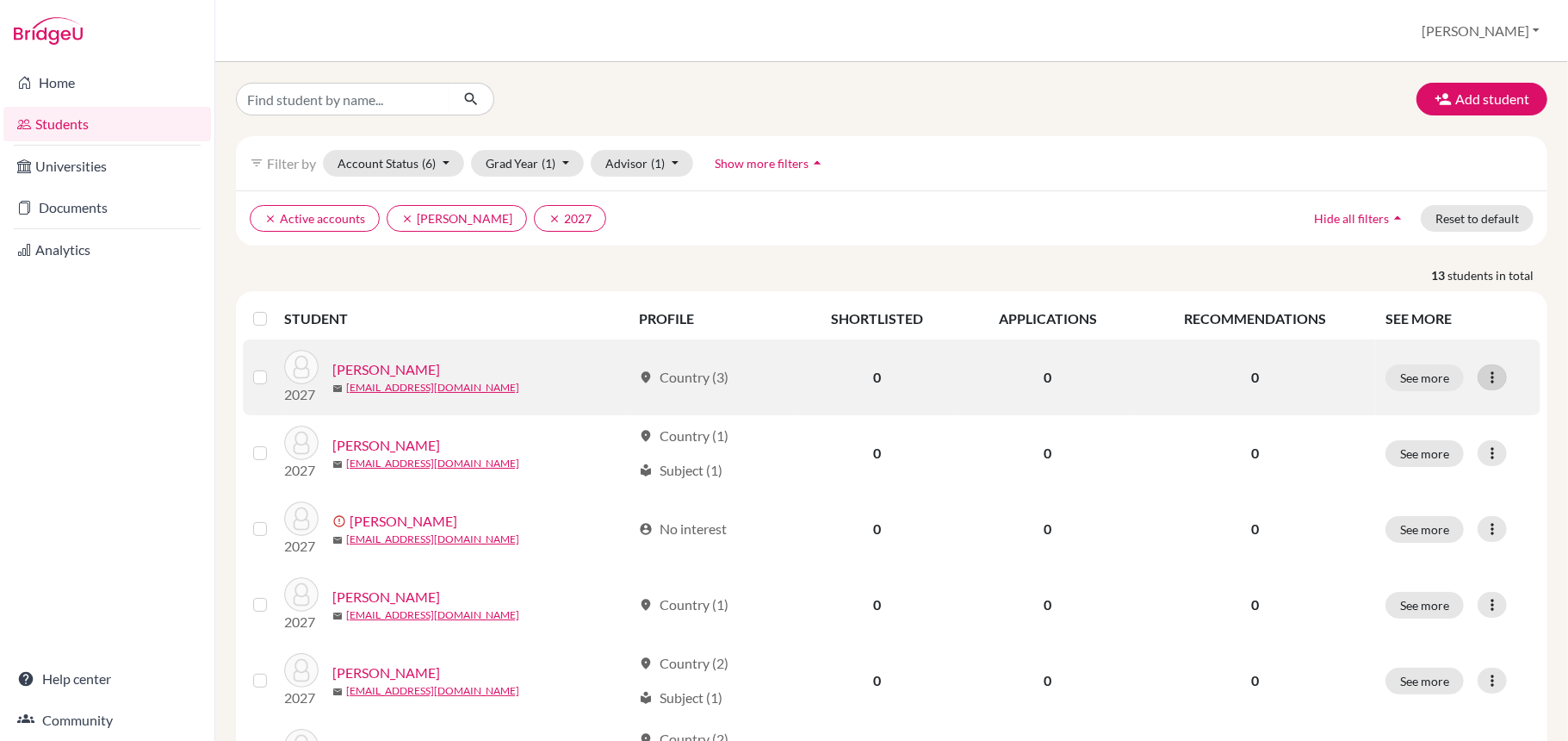
click at [1483, 376] on icon at bounding box center [1492, 377] width 18 height 18
click at [1430, 418] on button "Edit student" at bounding box center [1400, 413] width 136 height 27
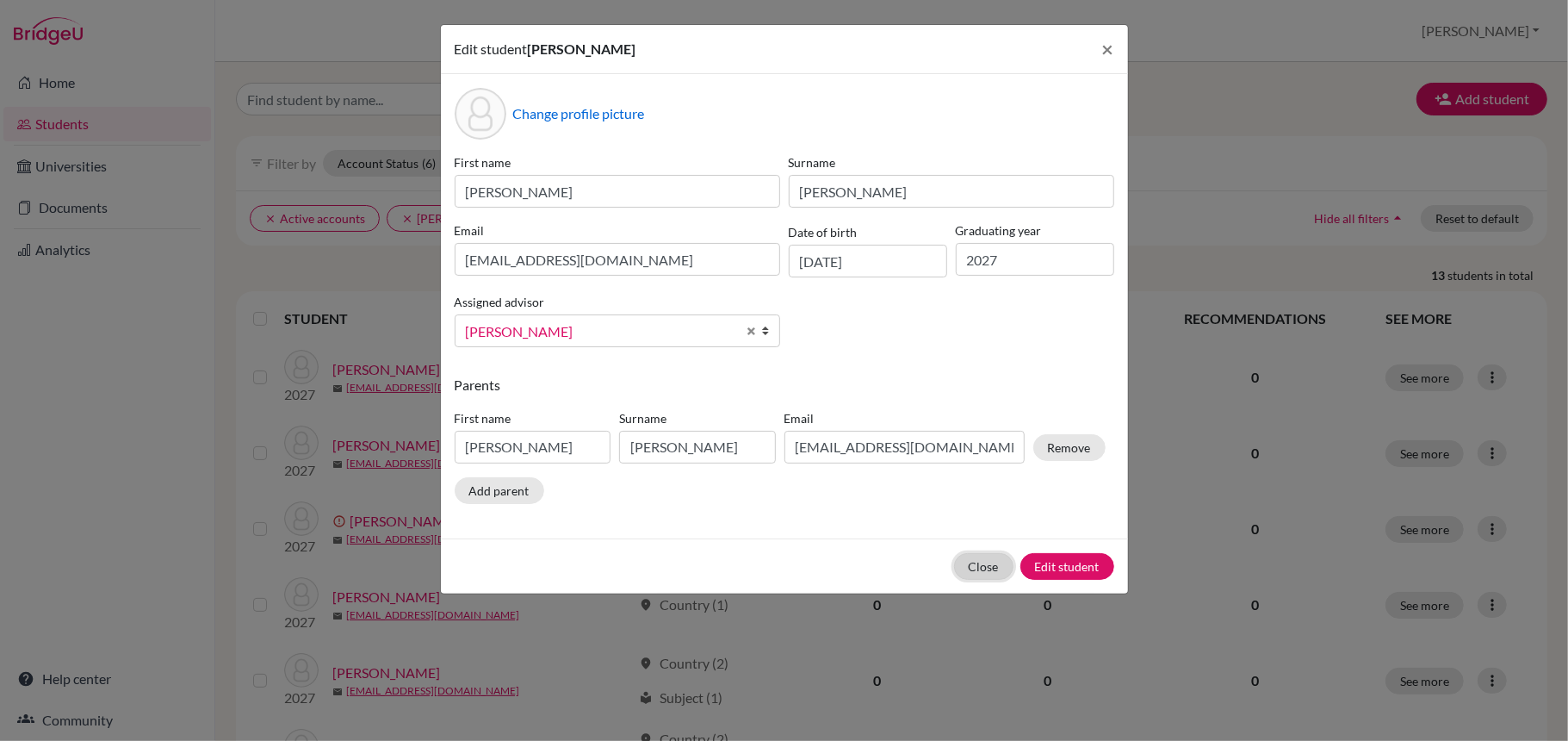
click at [976, 566] on button "Close" at bounding box center [983, 566] width 60 height 26
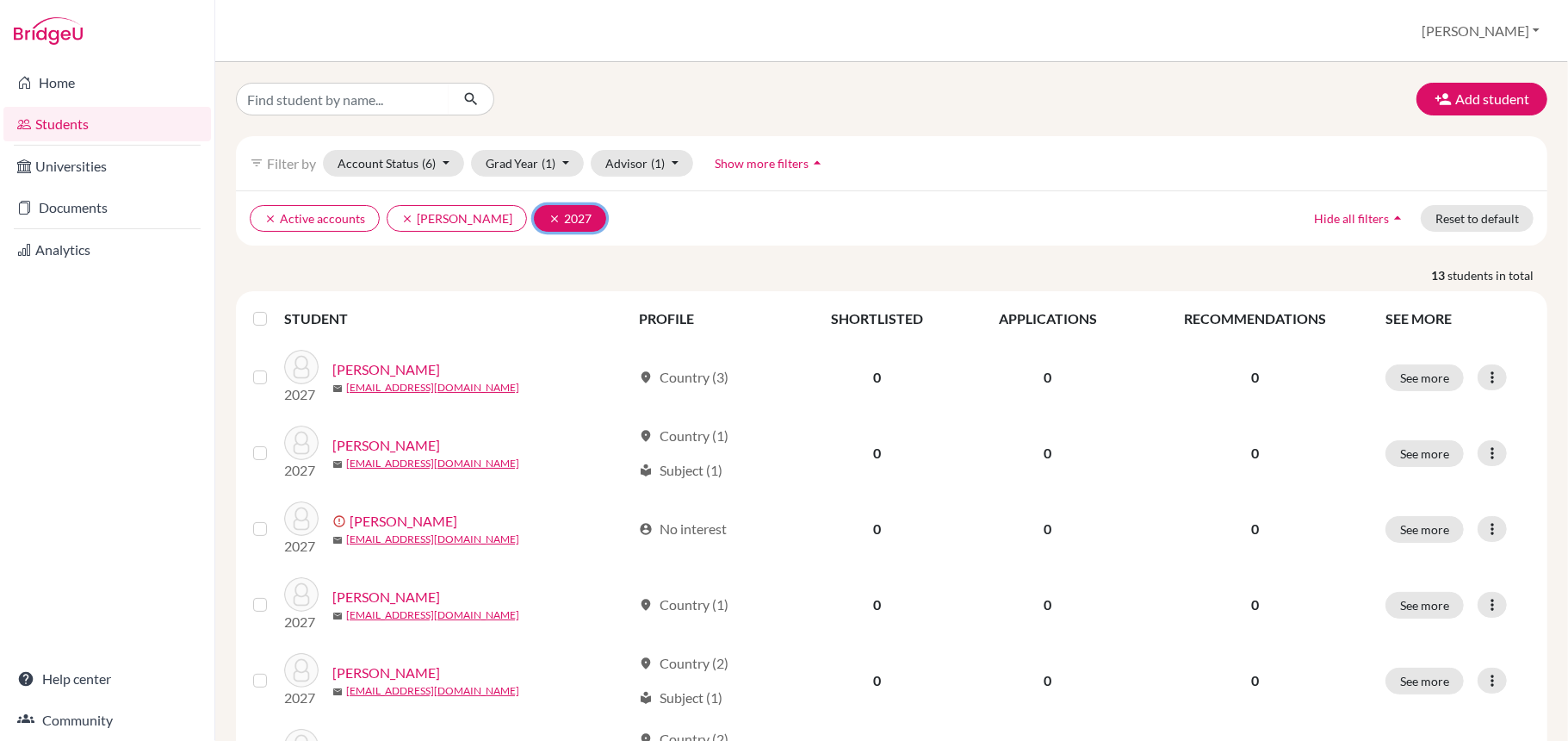
click at [549, 215] on icon "clear" at bounding box center [555, 219] width 12 height 12
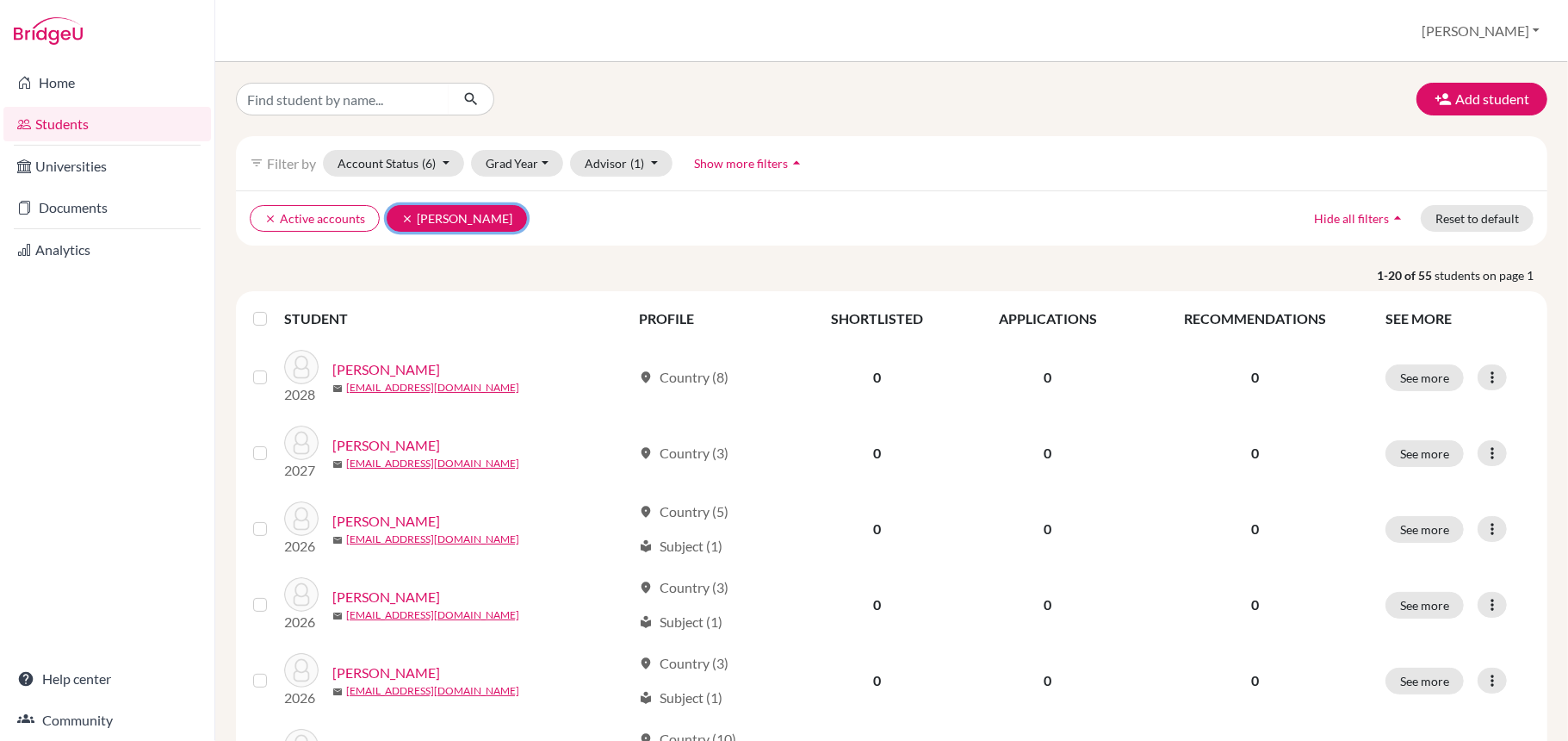
click at [403, 217] on icon "clear" at bounding box center [408, 219] width 12 height 12
click at [558, 276] on p "1-20 of 107 students on page 1" at bounding box center [890, 275] width 1337 height 18
click at [1517, 29] on button "Gloria" at bounding box center [1480, 31] width 133 height 32
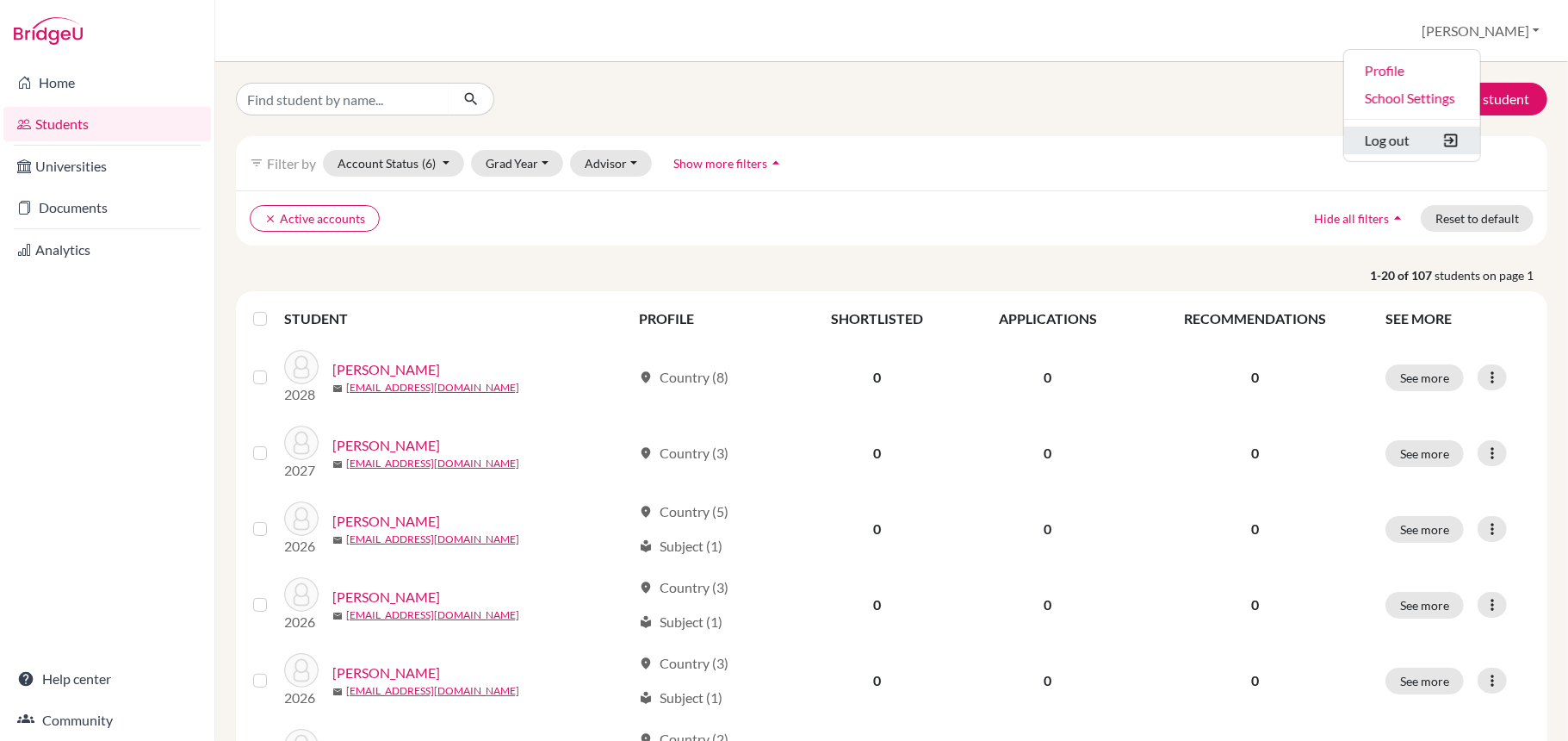
click at [1448, 139] on button "Log out" at bounding box center [1411, 139] width 136 height 27
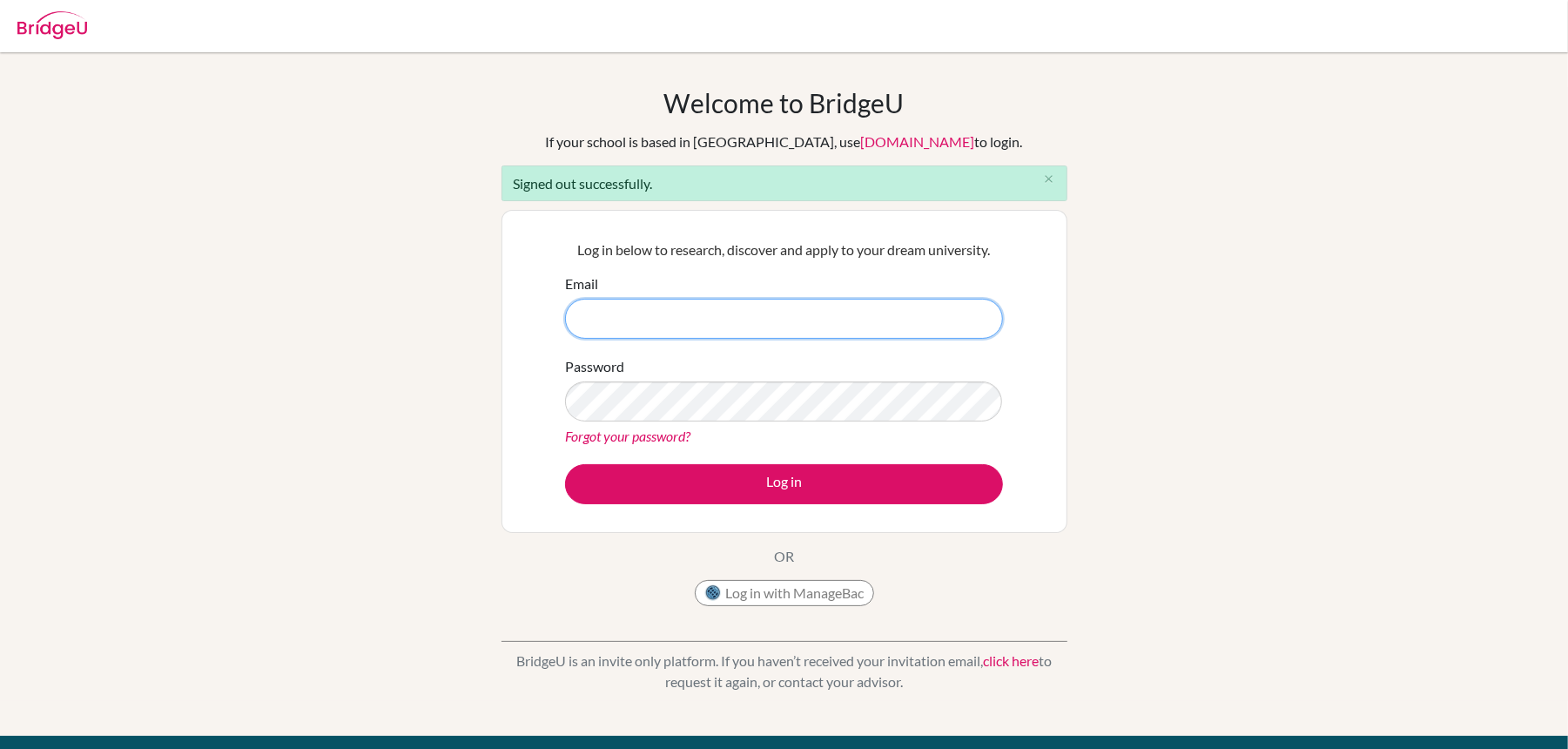
type input "[EMAIL_ADDRESS][DOMAIN_NAME]"
click at [1328, 269] on div "Welcome to [GEOGRAPHIC_DATA] If your school is based in [GEOGRAPHIC_DATA], use …" at bounding box center [784, 394] width 1568 height 613
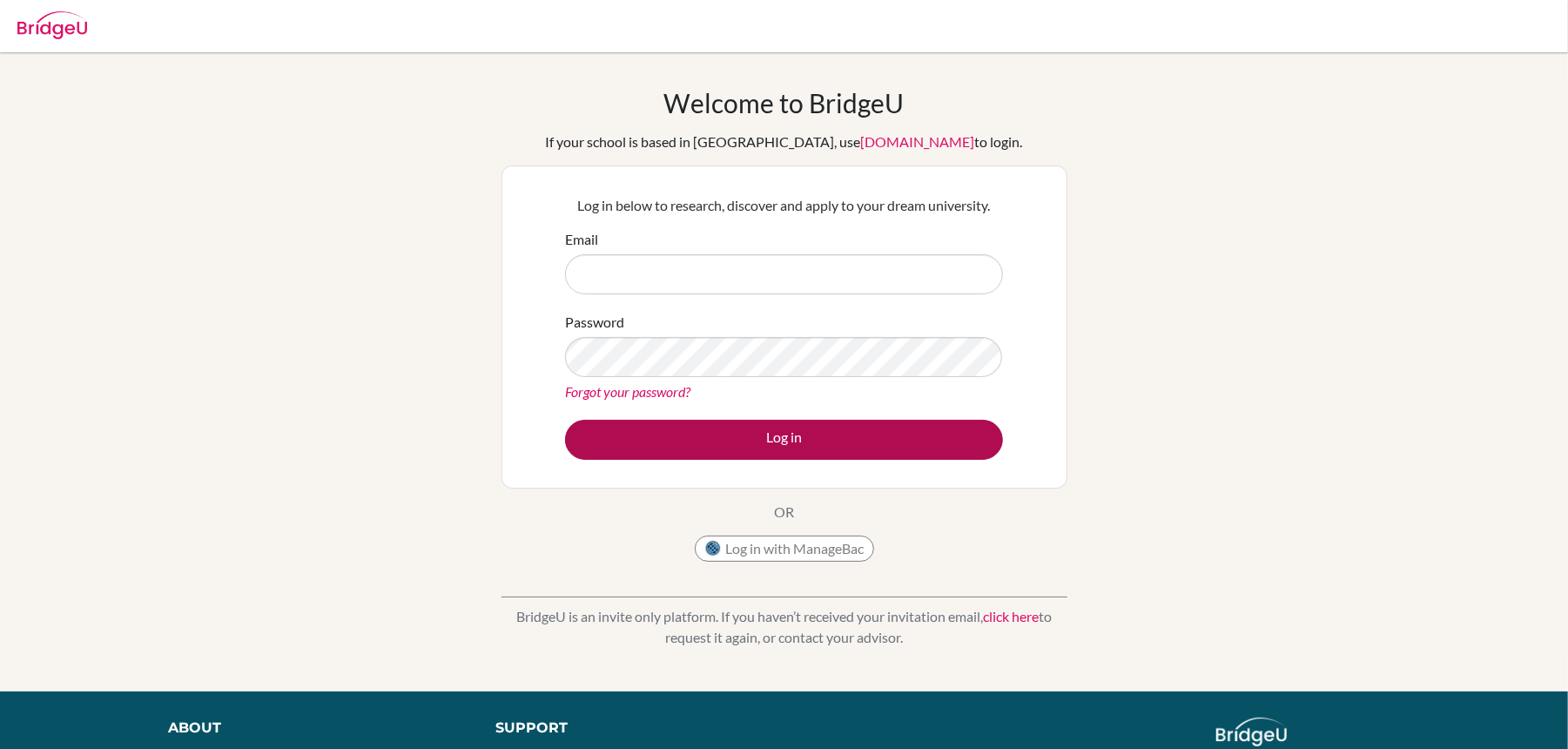
type input "[EMAIL_ADDRESS][DOMAIN_NAME]"
click at [785, 440] on button "Log in" at bounding box center [784, 439] width 438 height 40
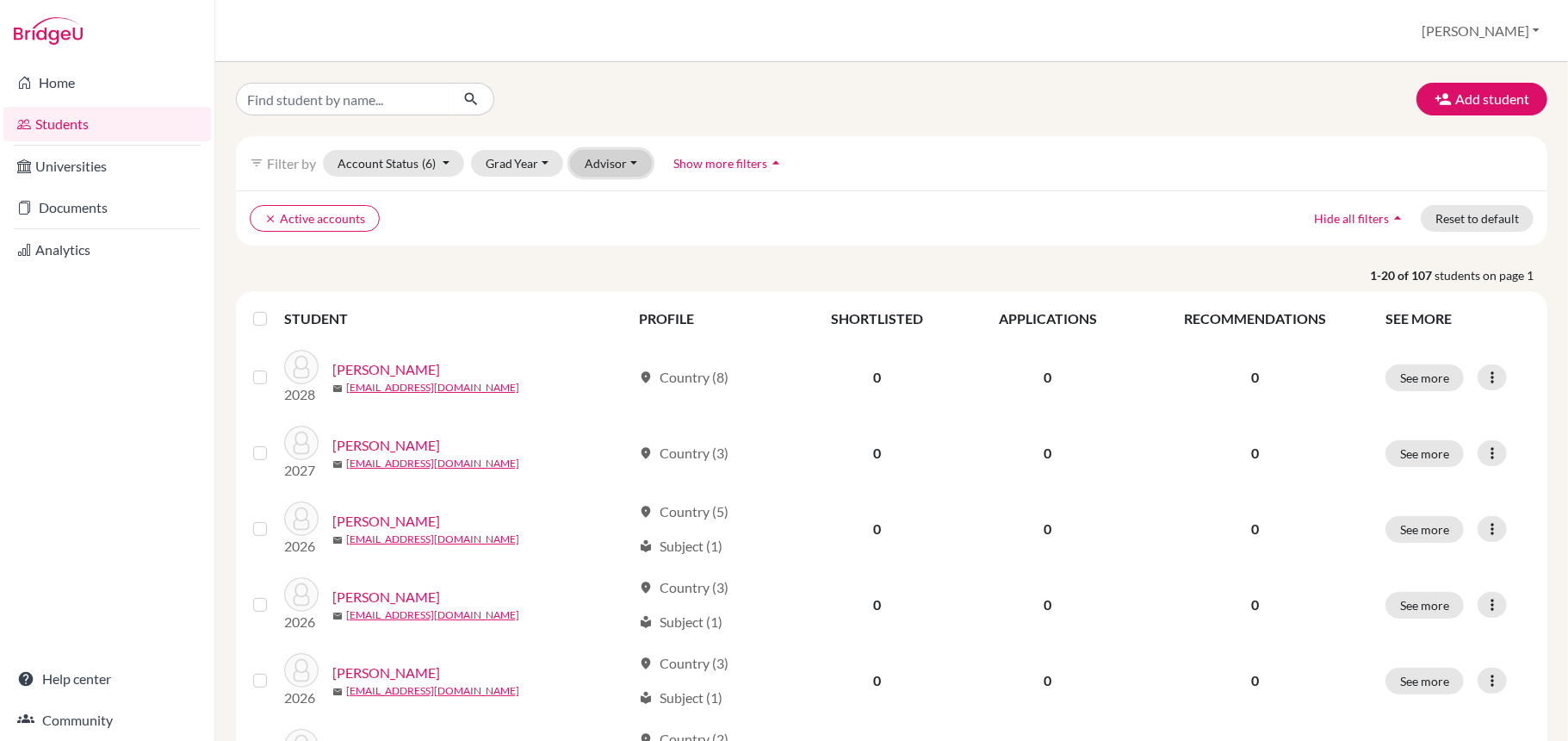
click at [598, 162] on button "Advisor" at bounding box center [610, 163] width 82 height 26
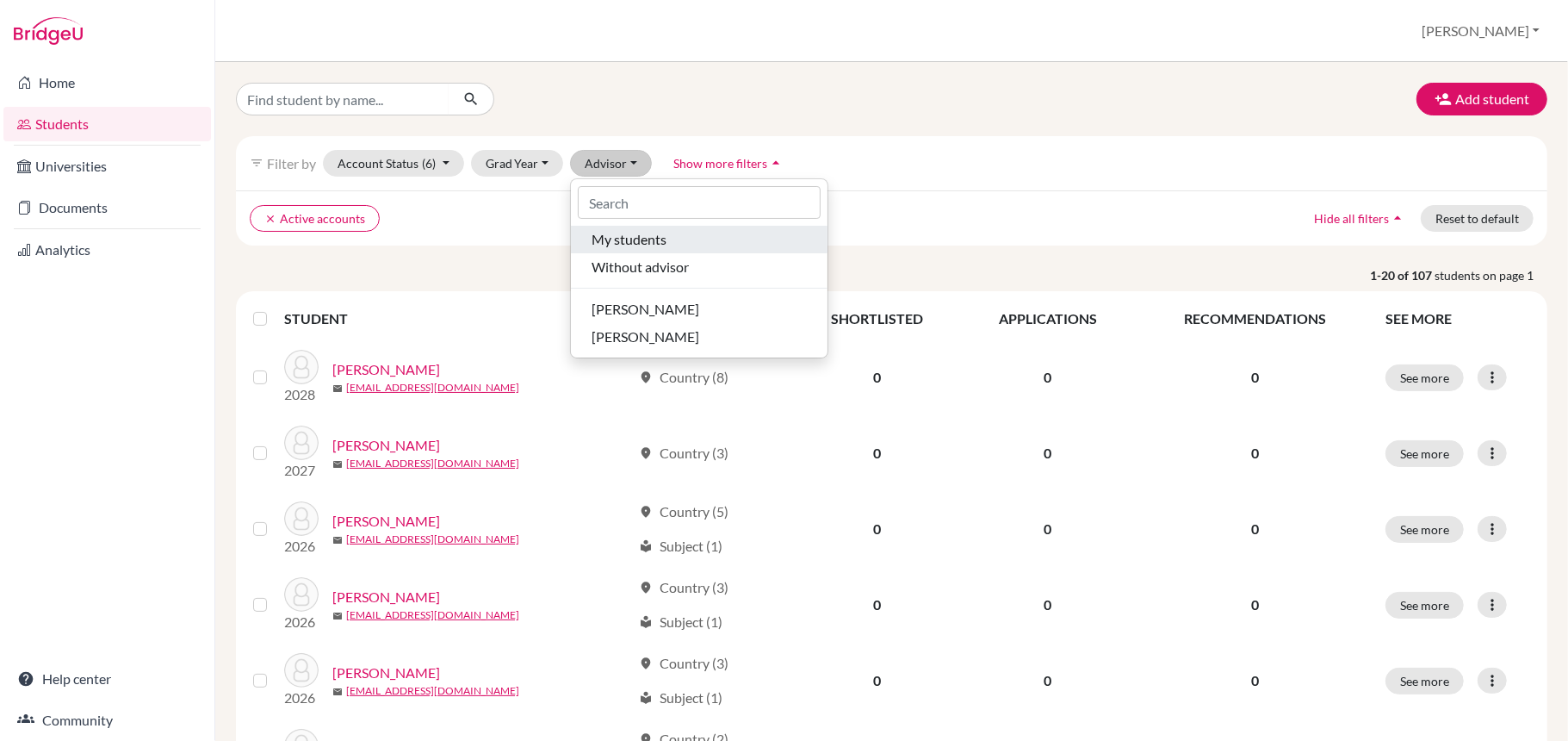
click at [604, 241] on span "My students" at bounding box center [628, 239] width 74 height 21
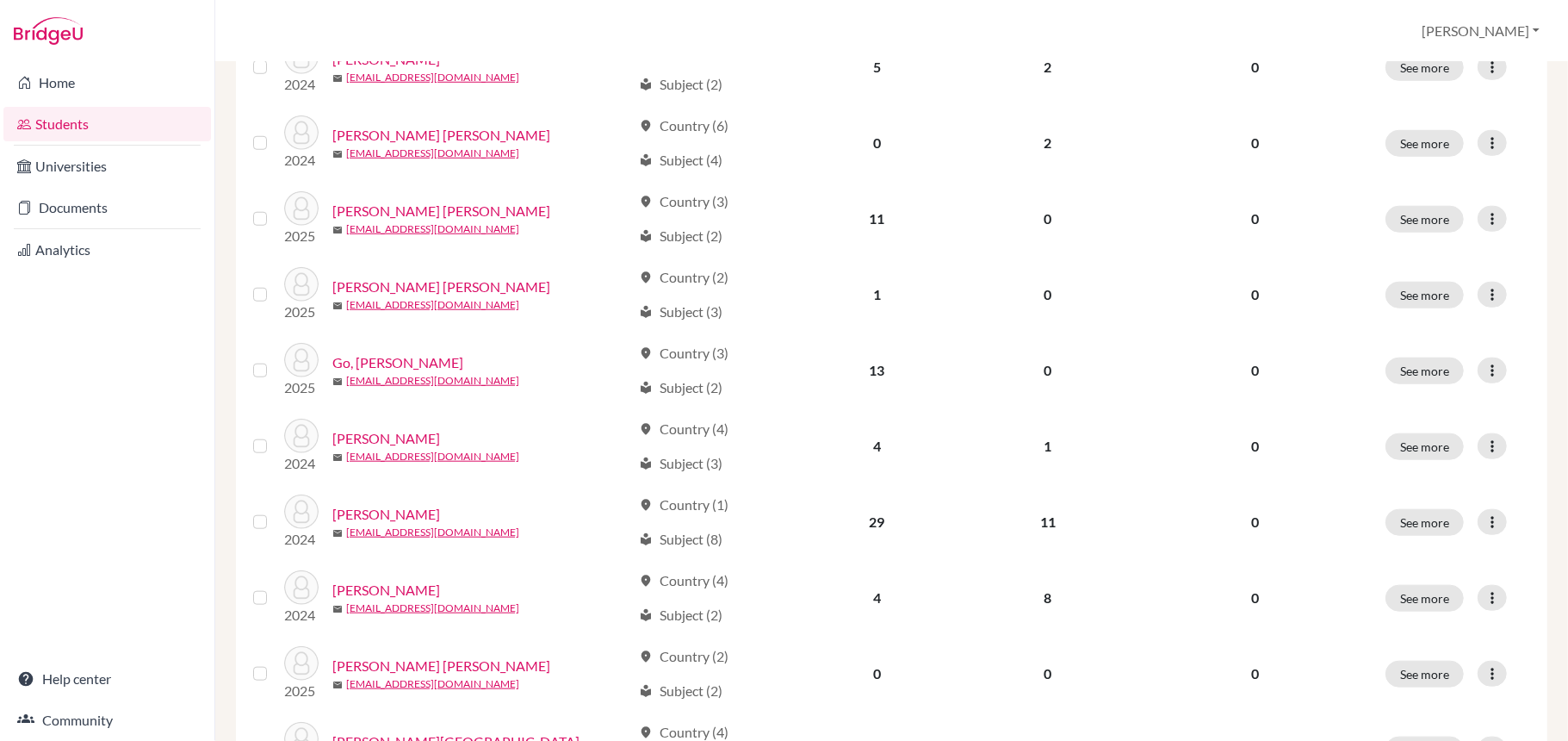
scroll to position [1232, 0]
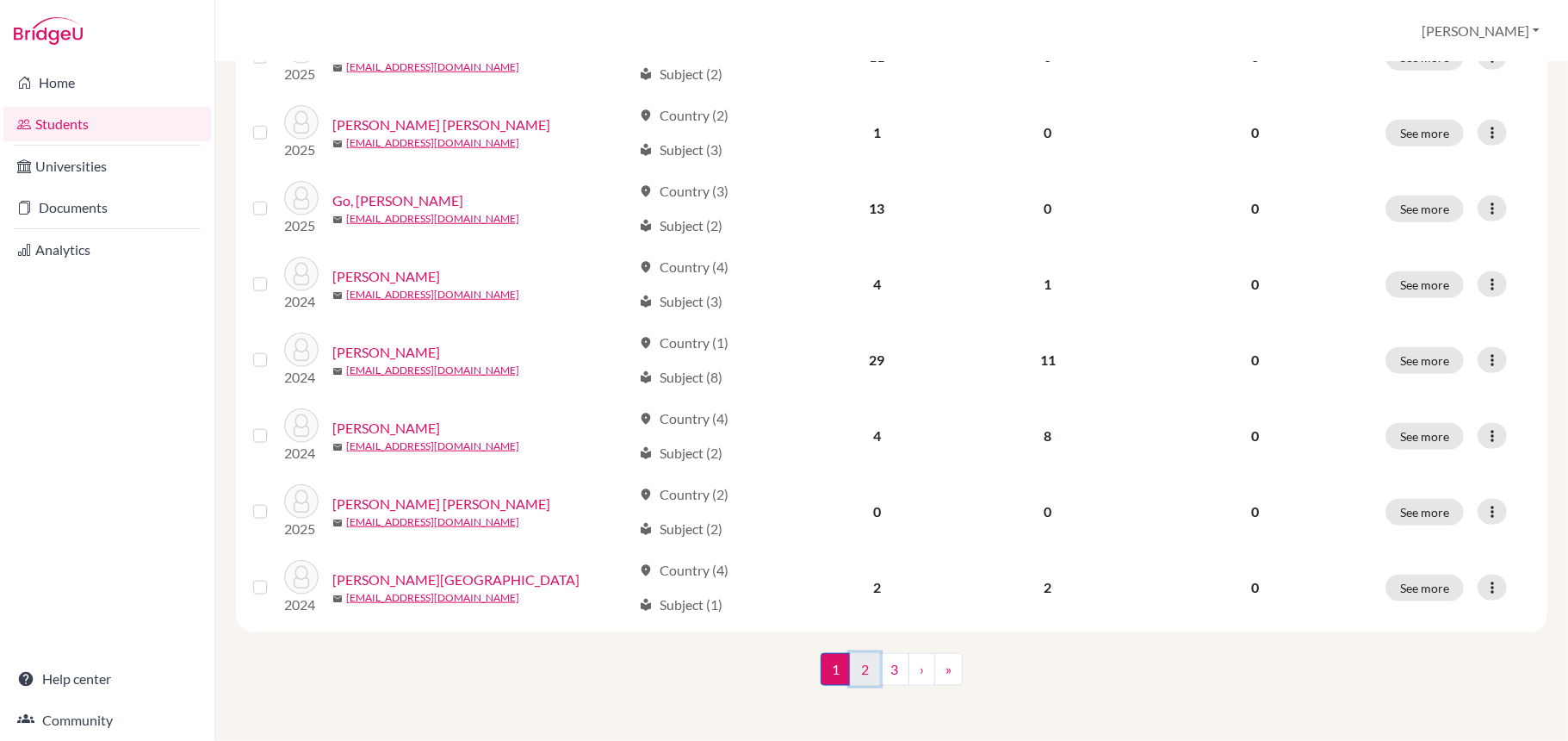
click at [855, 676] on link "2" at bounding box center [864, 669] width 30 height 32
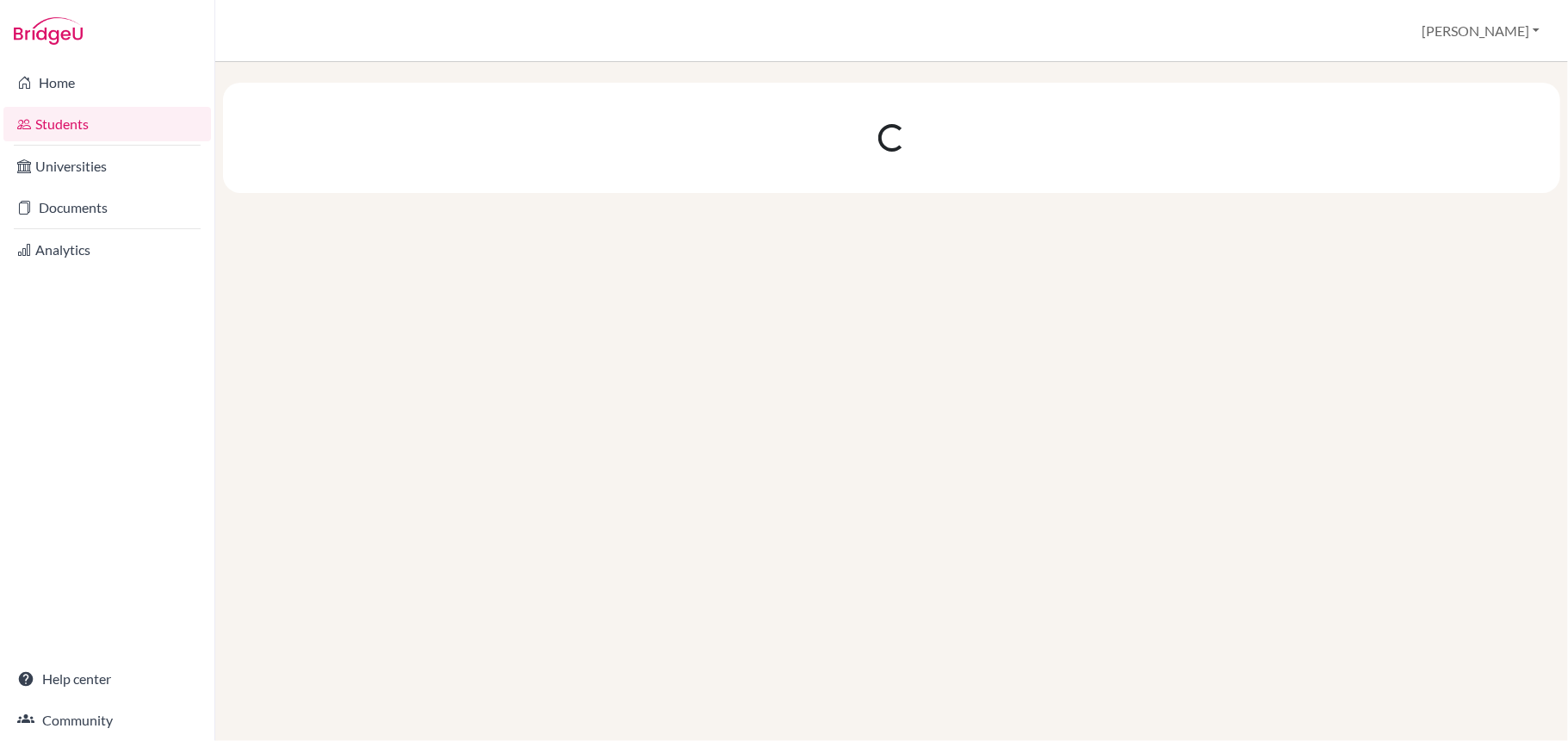
scroll to position [0, 0]
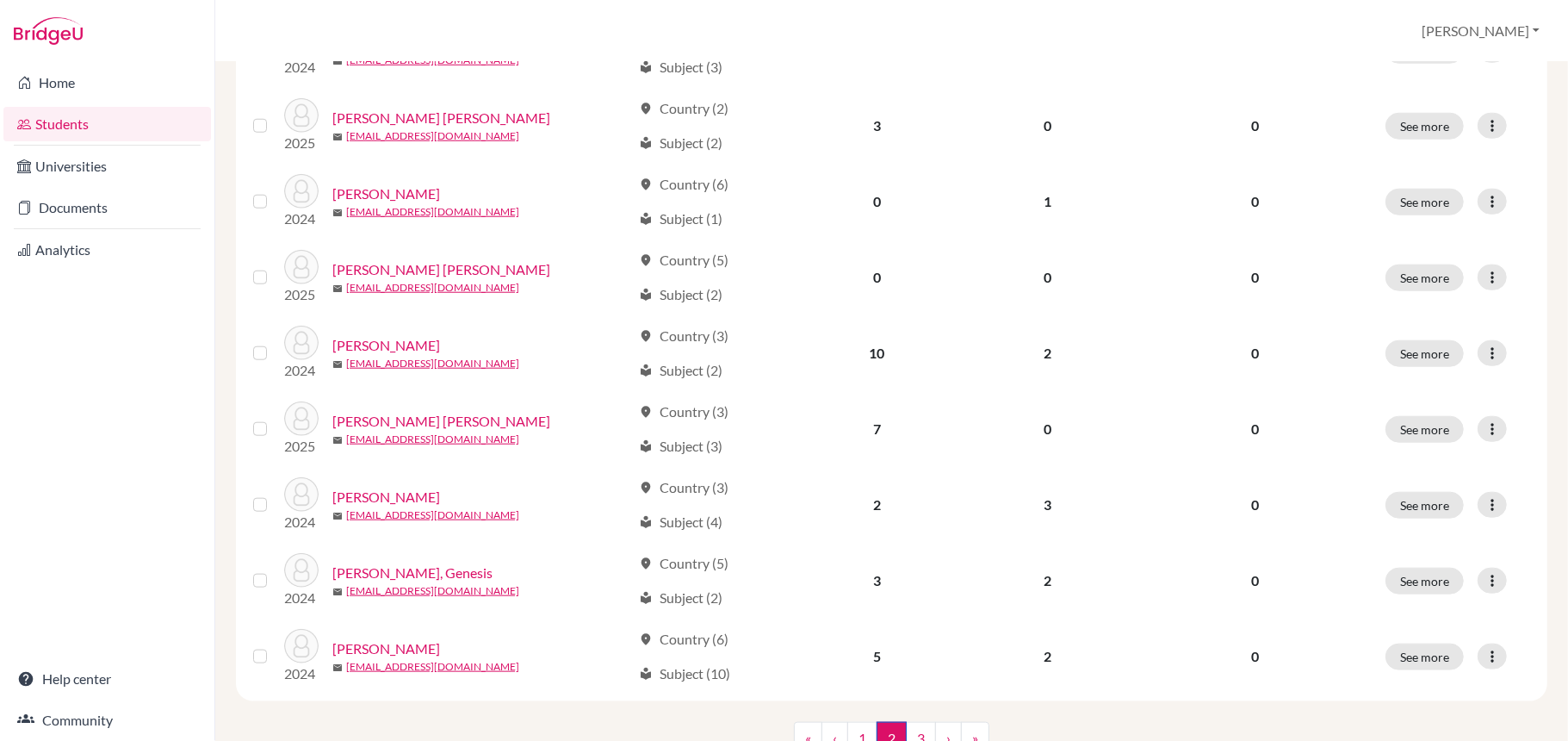
scroll to position [1232, 0]
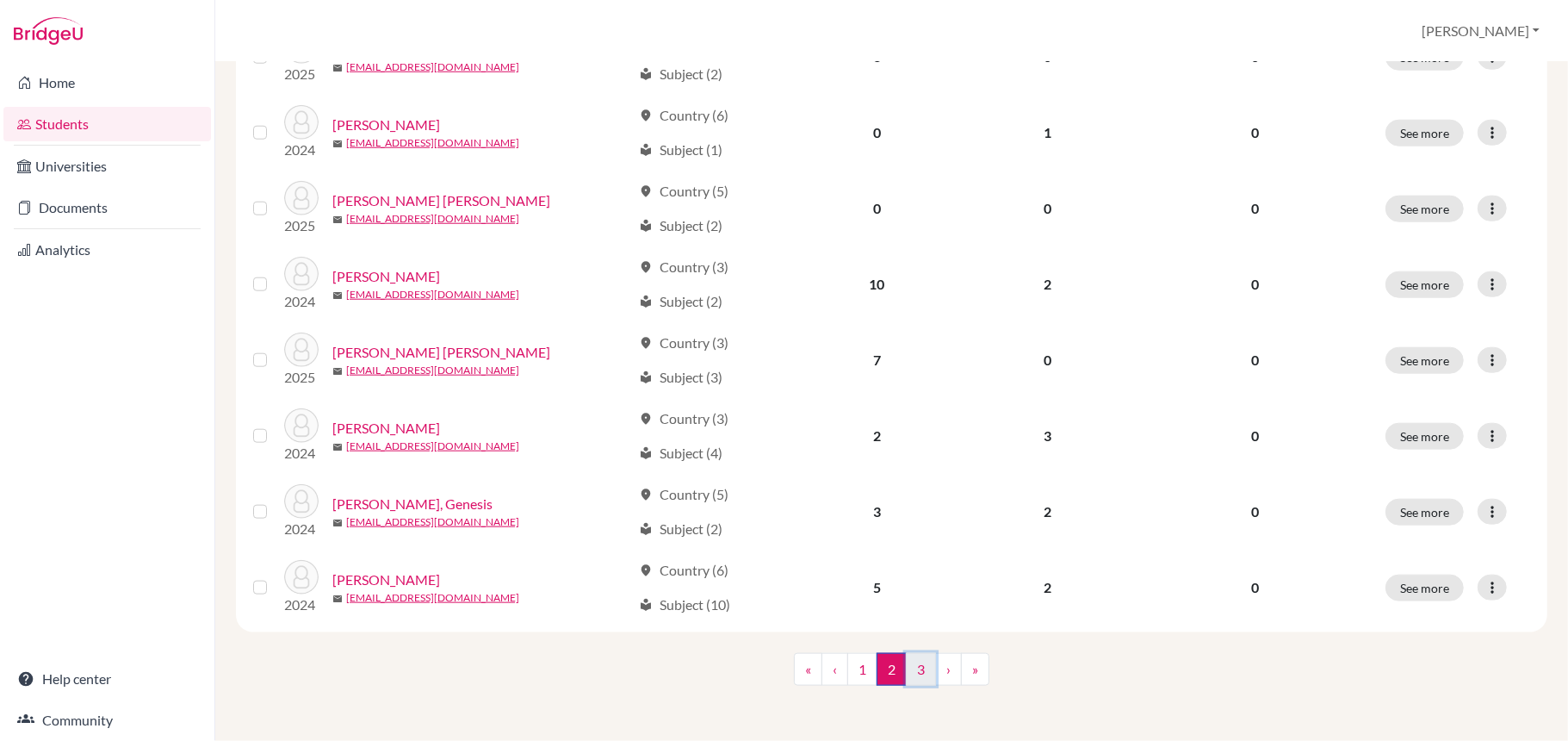
click at [905, 670] on link "3" at bounding box center [920, 669] width 30 height 32
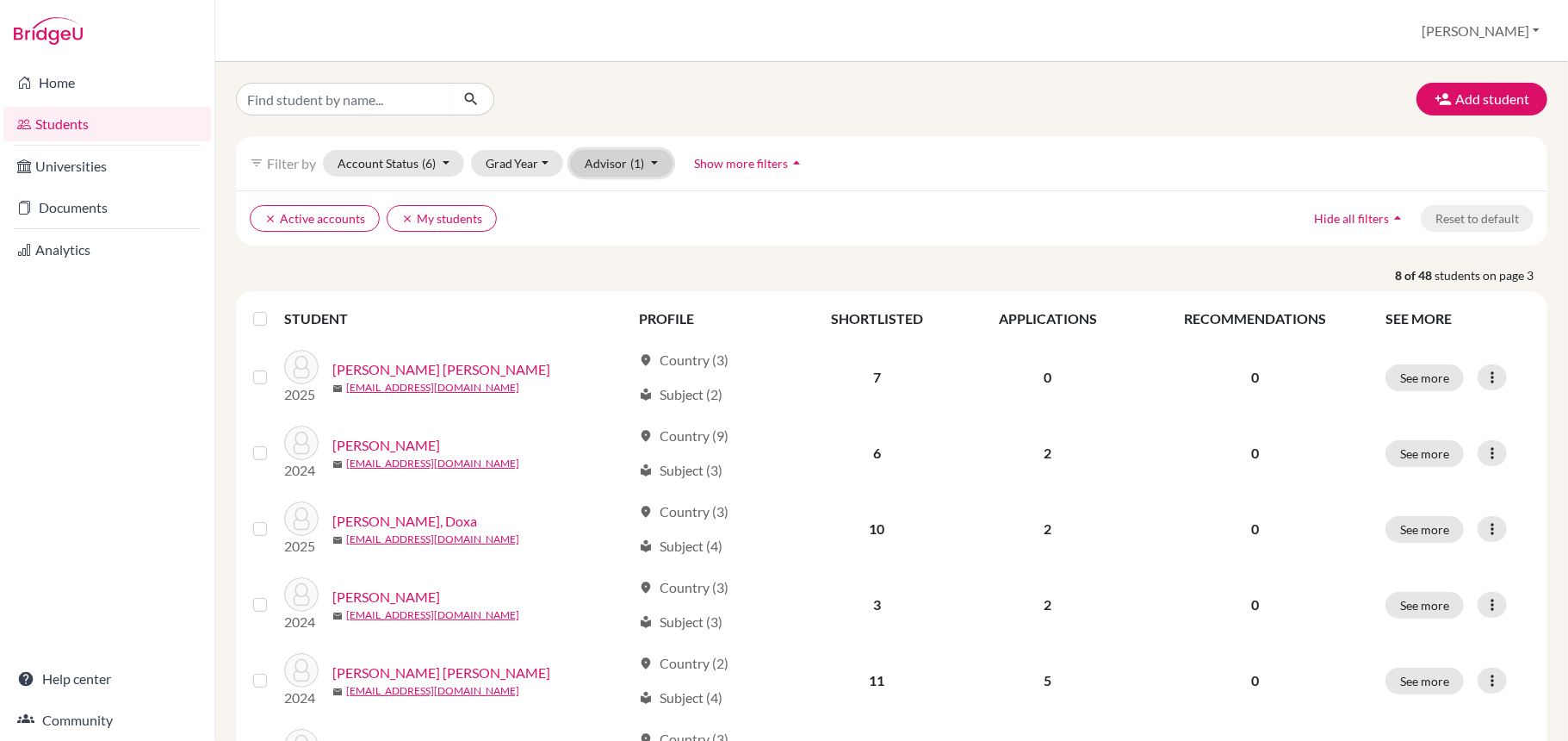
click at [601, 163] on button "Advisor (1)" at bounding box center [621, 163] width 103 height 26
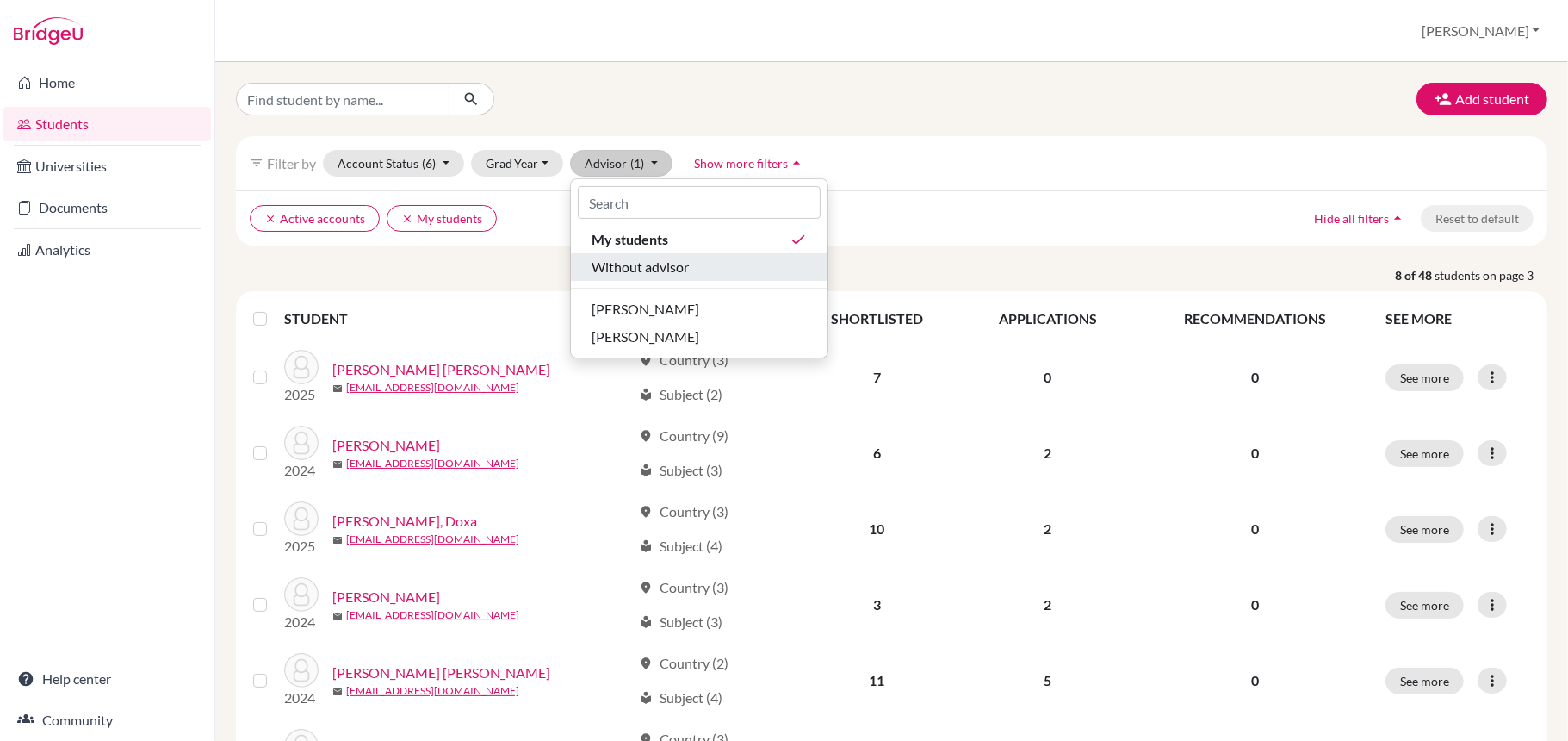
click at [697, 274] on div "Without advisor" at bounding box center [699, 267] width 216 height 21
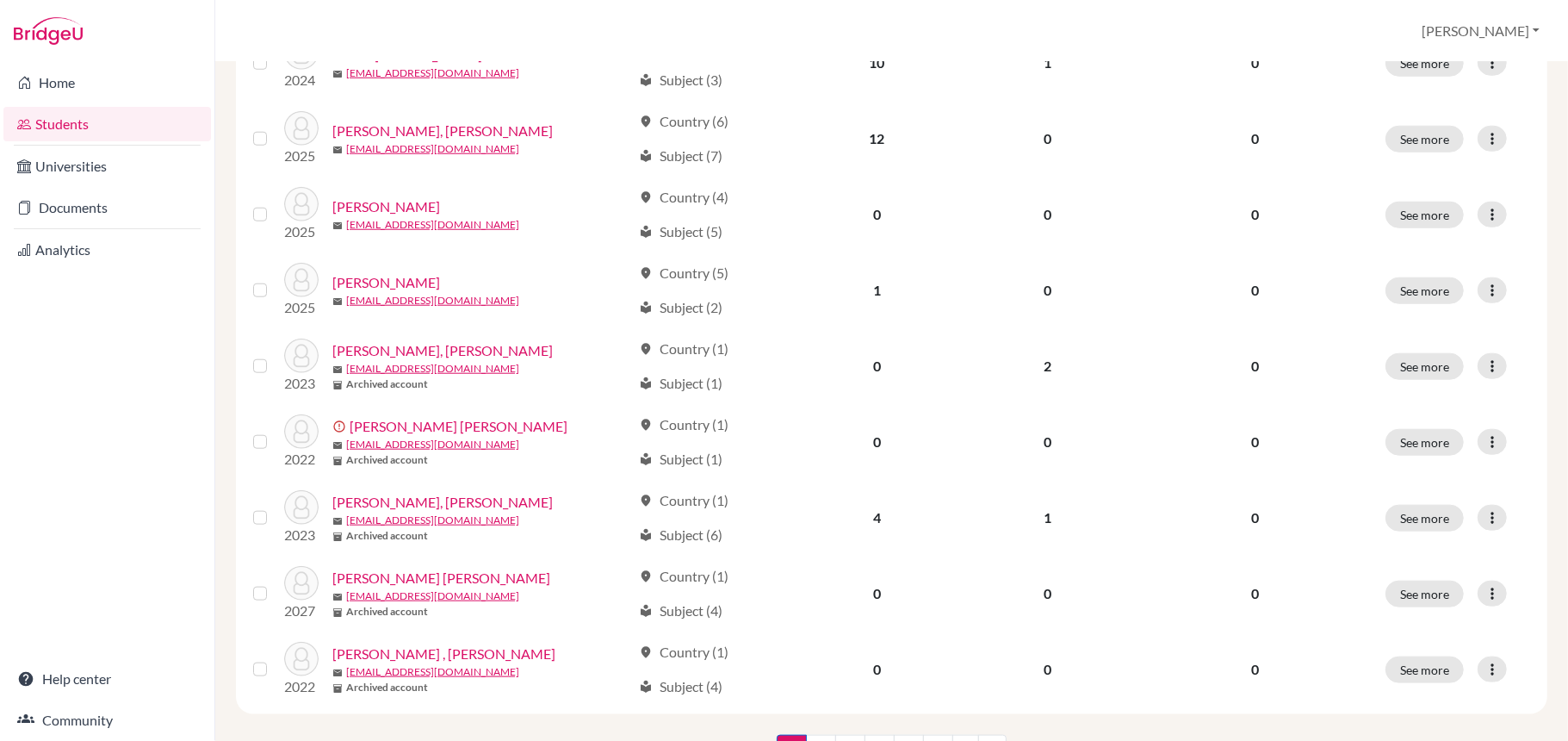
scroll to position [1255, 0]
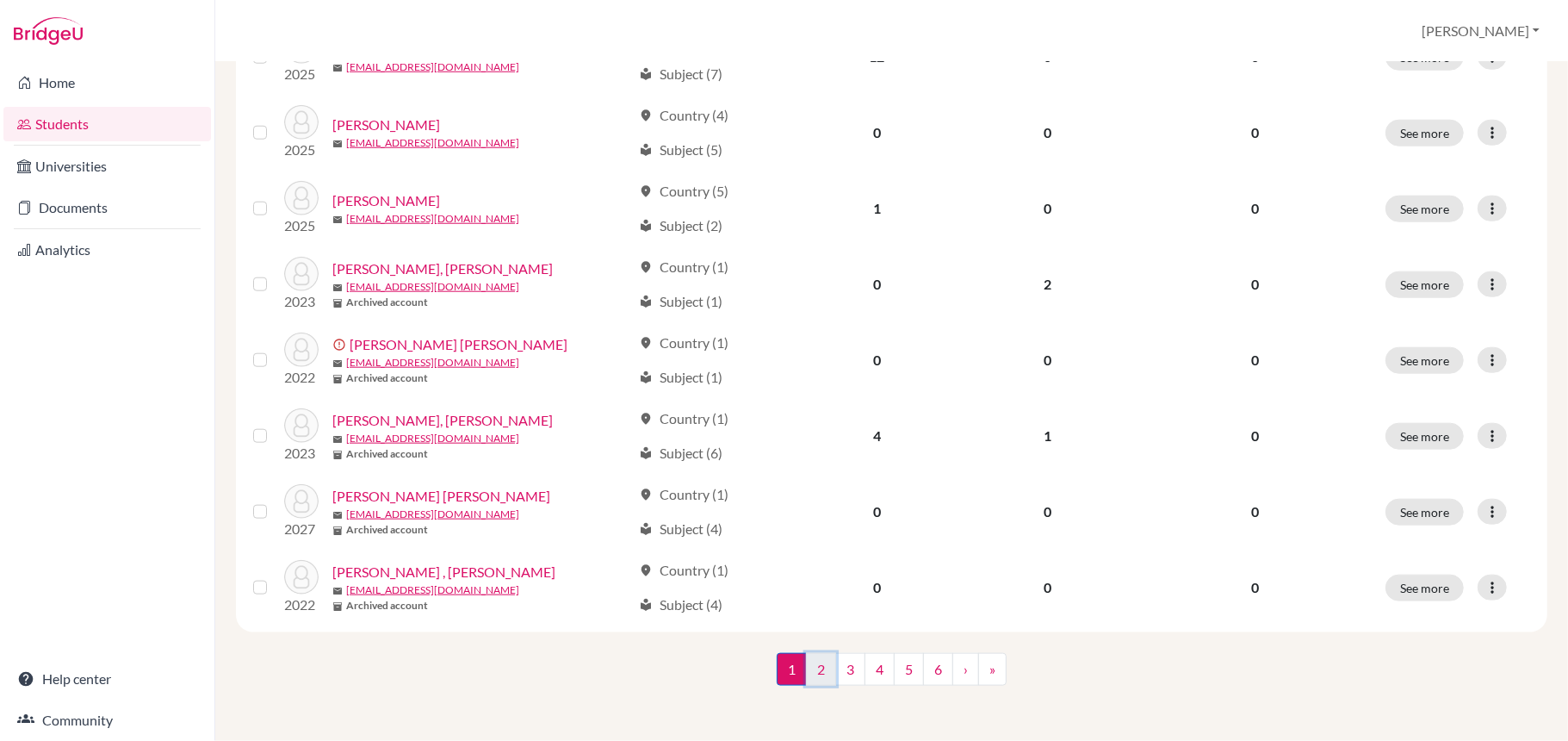
click at [810, 665] on link "2" at bounding box center [820, 669] width 30 height 32
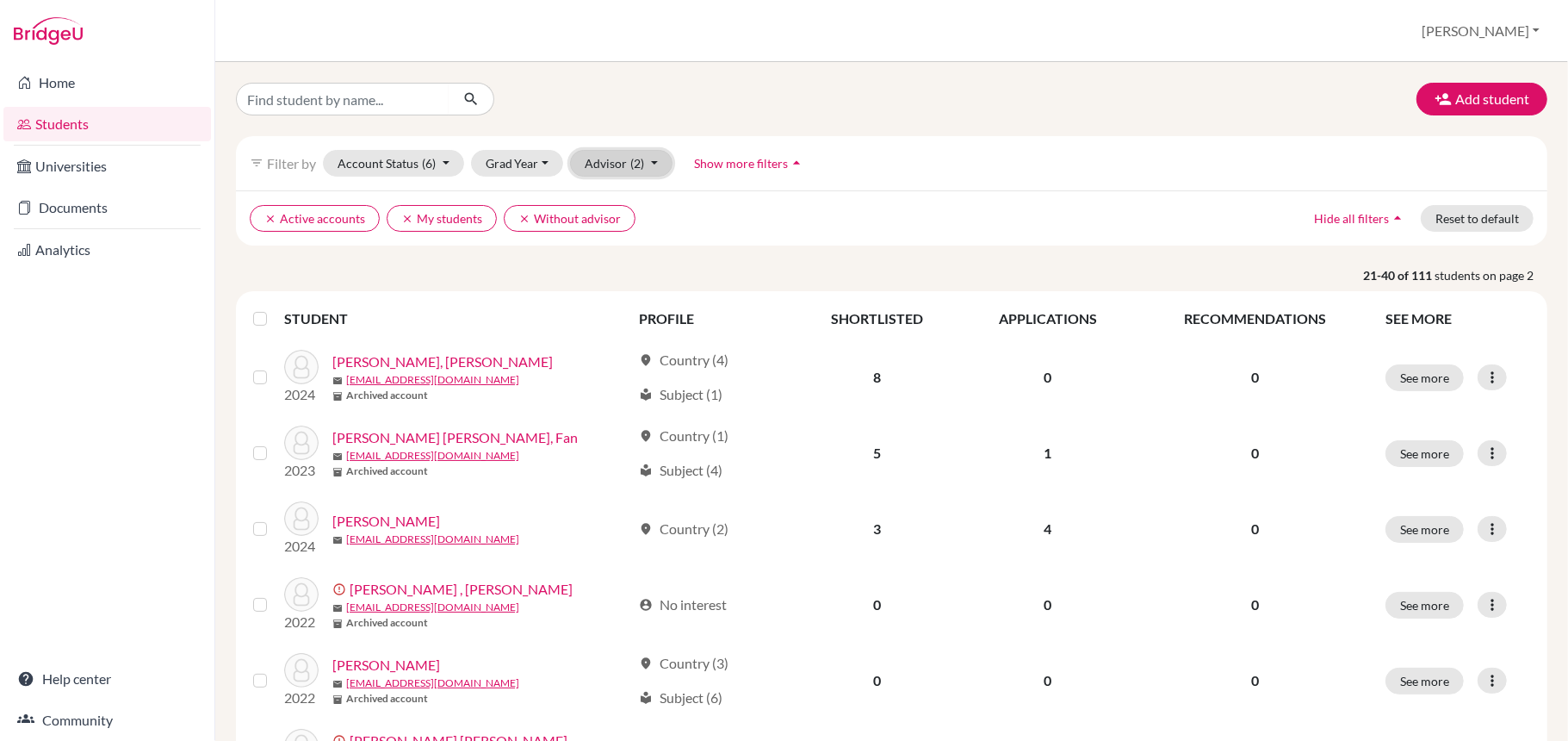
click at [657, 164] on button "Advisor (2)" at bounding box center [621, 163] width 103 height 26
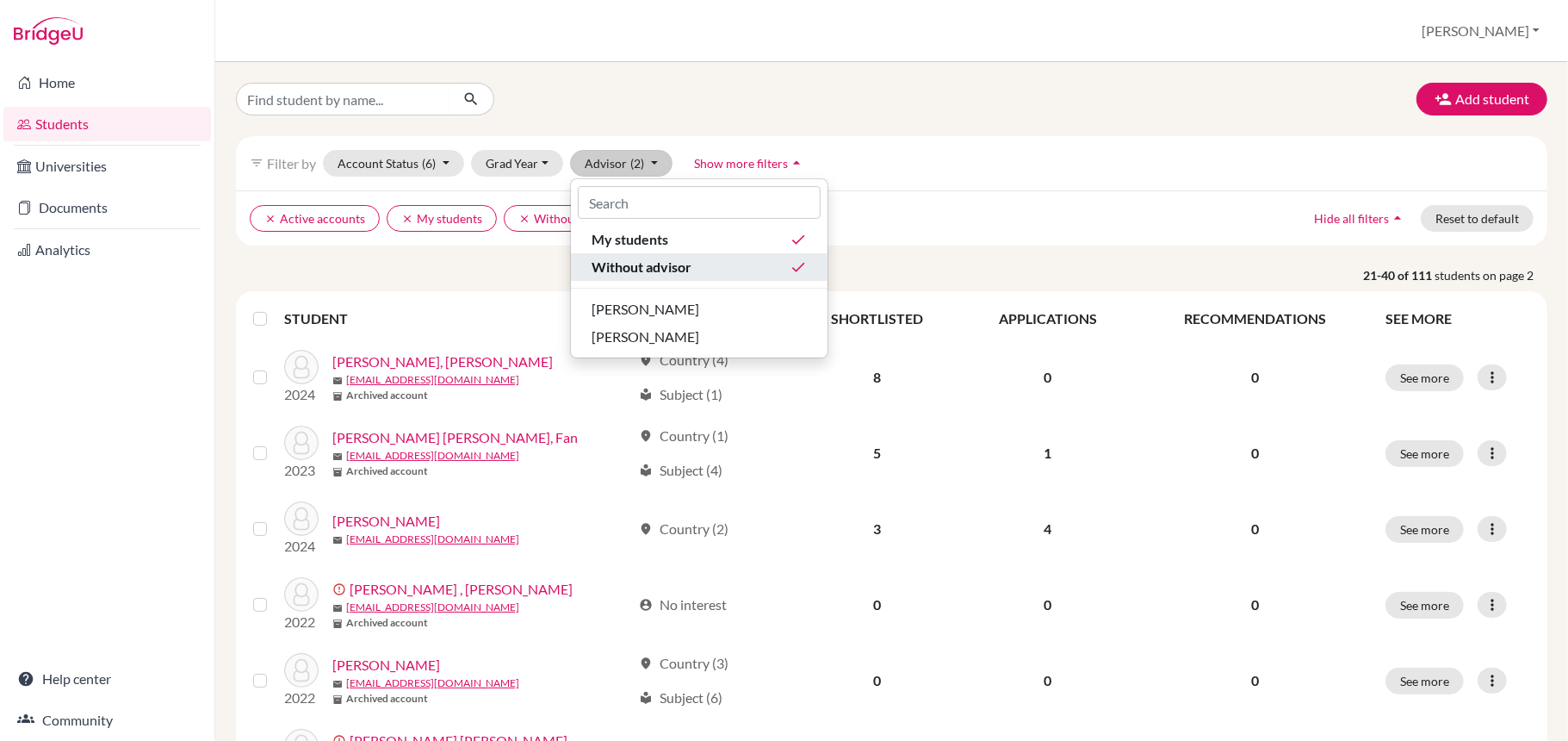
click at [720, 267] on div "Without advisor done" at bounding box center [699, 267] width 216 height 21
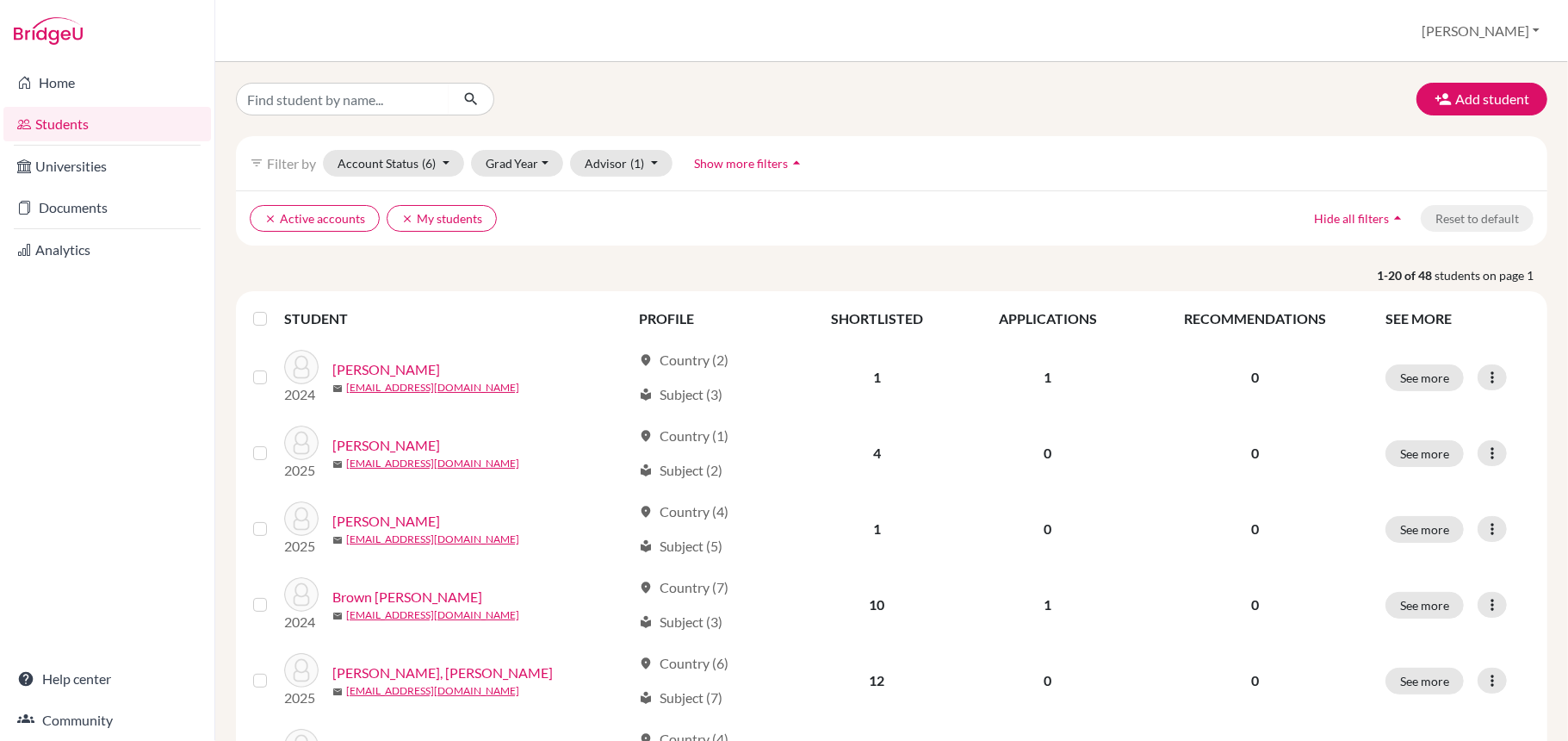
click at [610, 169] on button "Advisor (1)" at bounding box center [621, 163] width 103 height 26
